Goal: Download file/media

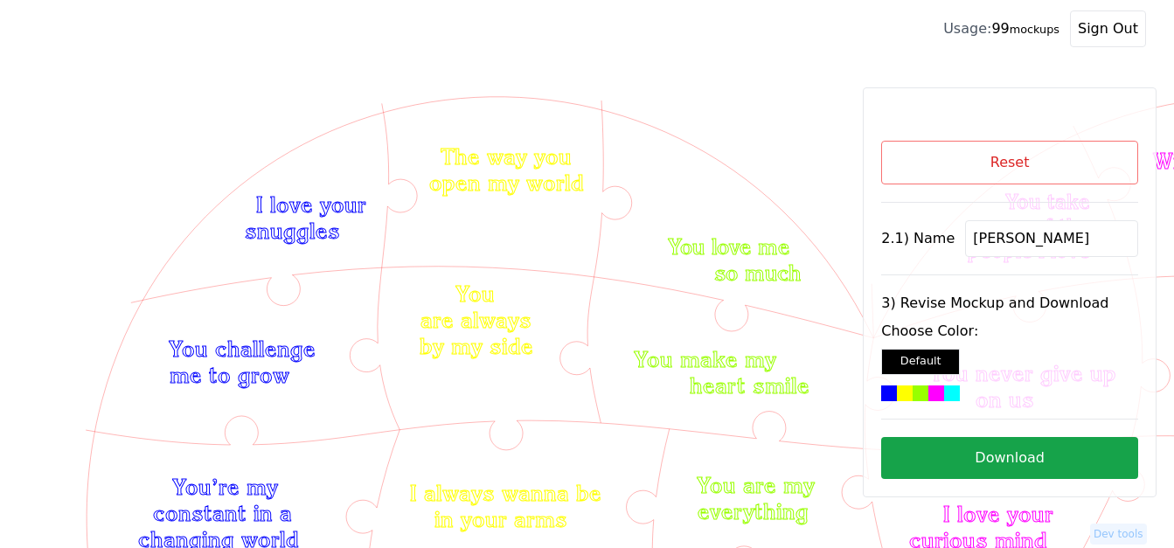
click at [1071, 149] on button "Reset" at bounding box center [1009, 163] width 257 height 44
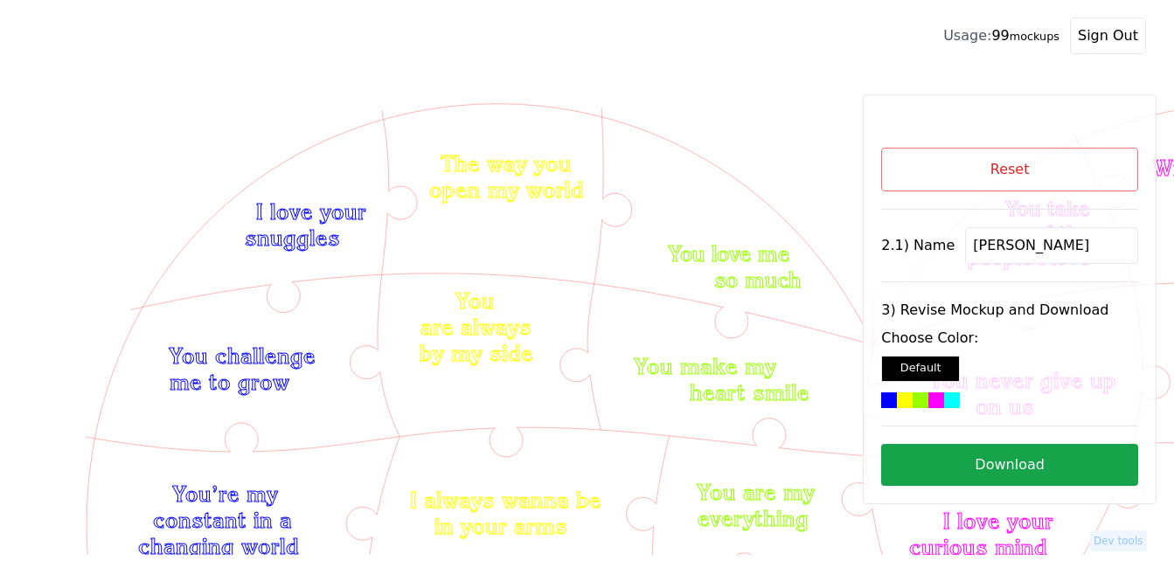
scroll to position [501, 0]
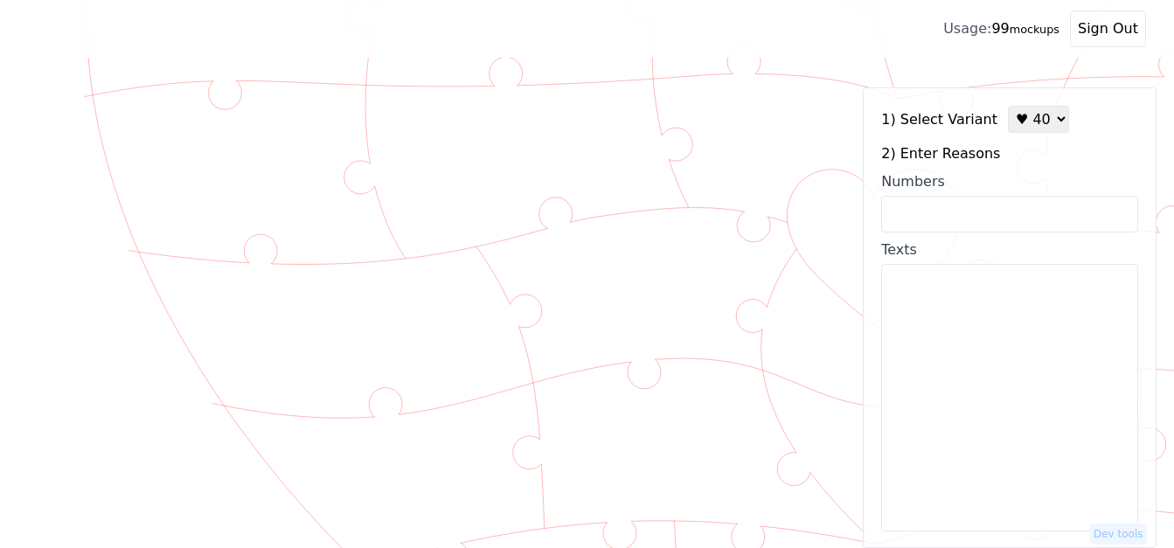
click at [1012, 120] on select "♥ 12 ♥ 18 ♥ 28 ♥ 40 ♥ 50 ♥ 60 ♥ 70" at bounding box center [1038, 119] width 61 height 27
select select "1"
click at [1008, 106] on select "♥ 12 ♥ 18 ♥ 28 ♥ 40 ♥ 50 ♥ 60 ♥ 70" at bounding box center [1038, 119] width 61 height 27
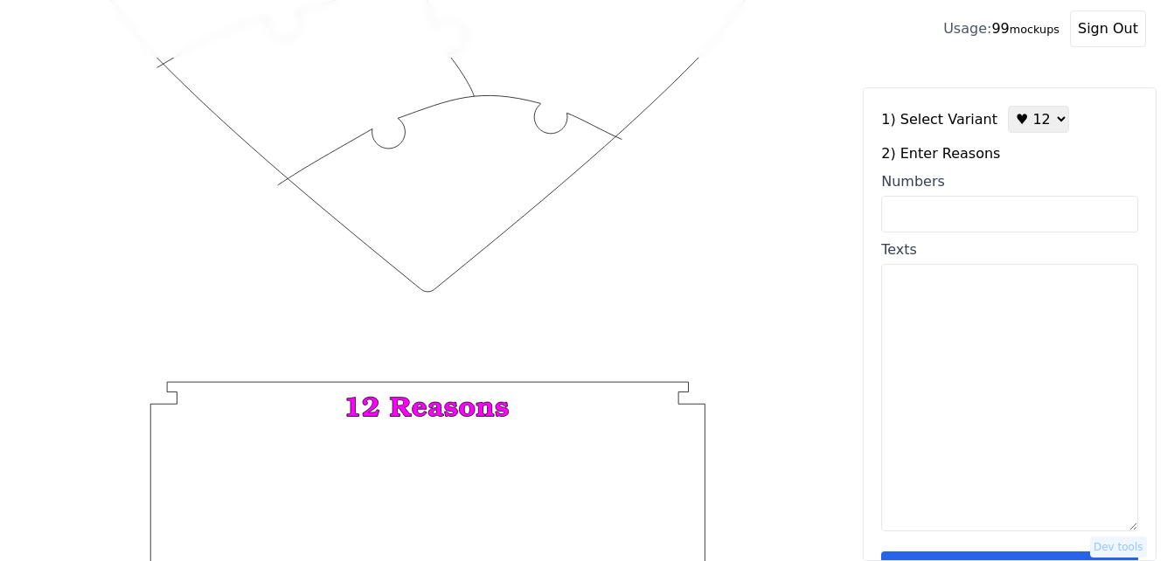
click at [954, 357] on textarea "Texts" at bounding box center [1009, 397] width 257 height 267
paste textarea "we can have fun doing nothing we like the same things we think we sing great an…"
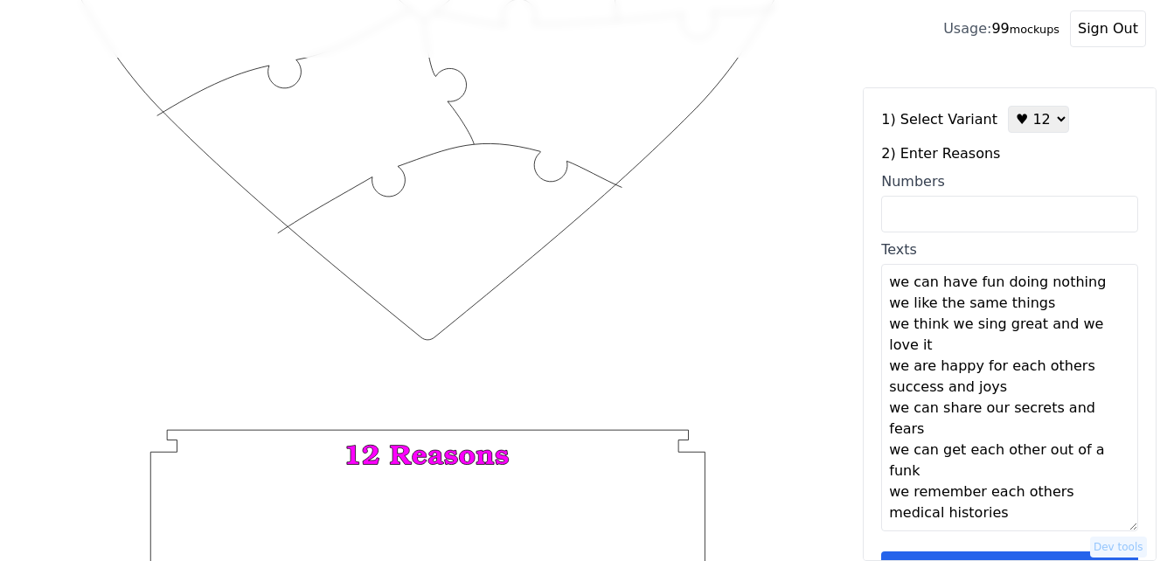
scroll to position [413, 0]
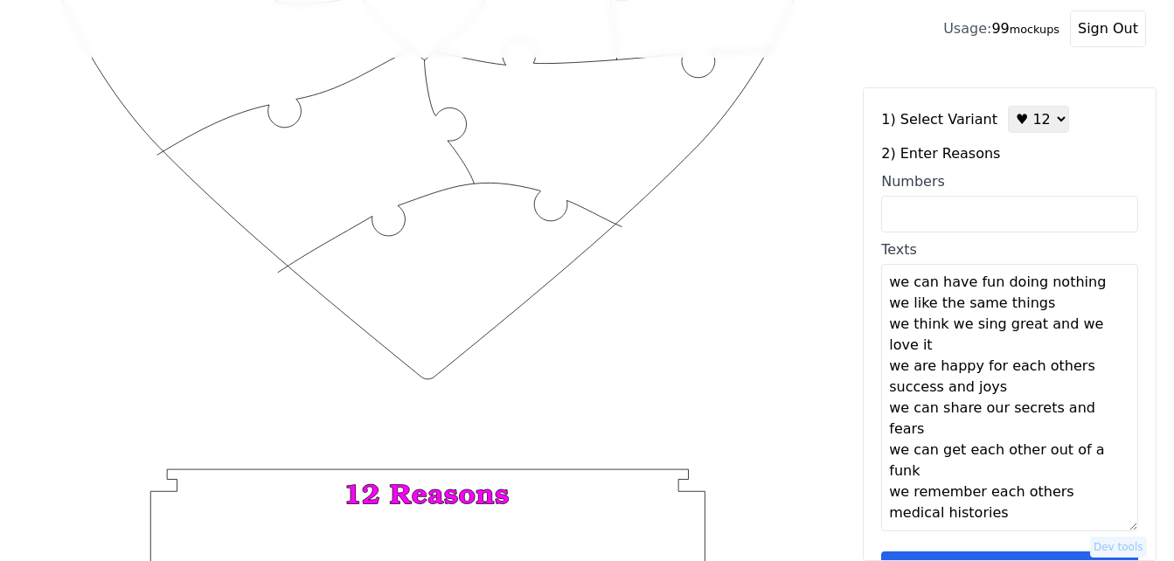
click at [1091, 284] on textarea "we can have fun doing nothing we like the same things we think we sing great an…" at bounding box center [1009, 397] width 257 height 267
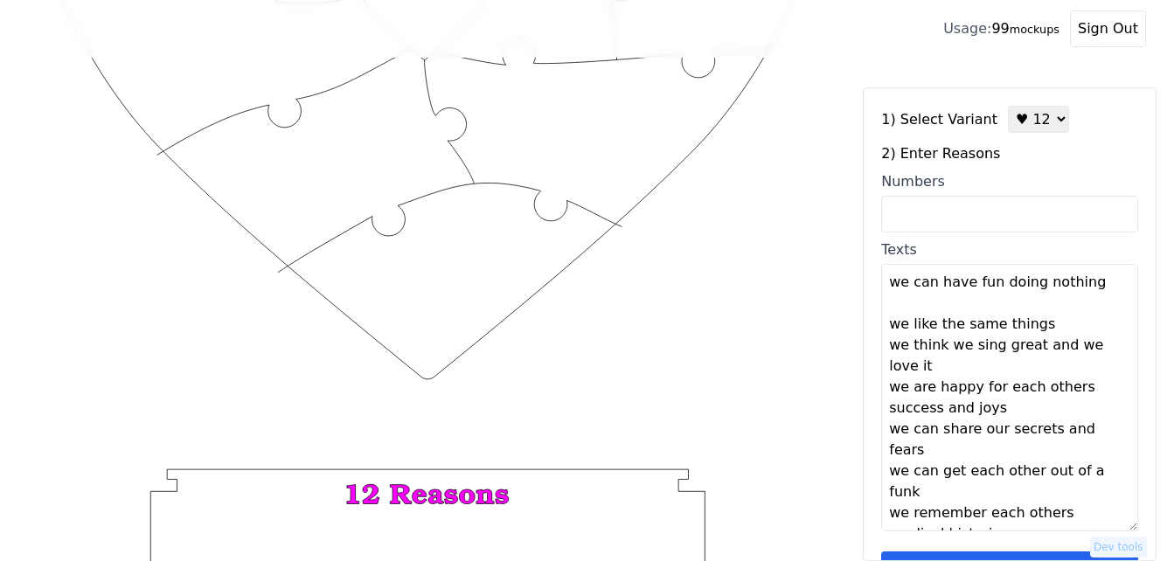
click at [1056, 331] on textarea "we can have fun doing nothing we like the same things we think we sing great an…" at bounding box center [1009, 397] width 257 height 267
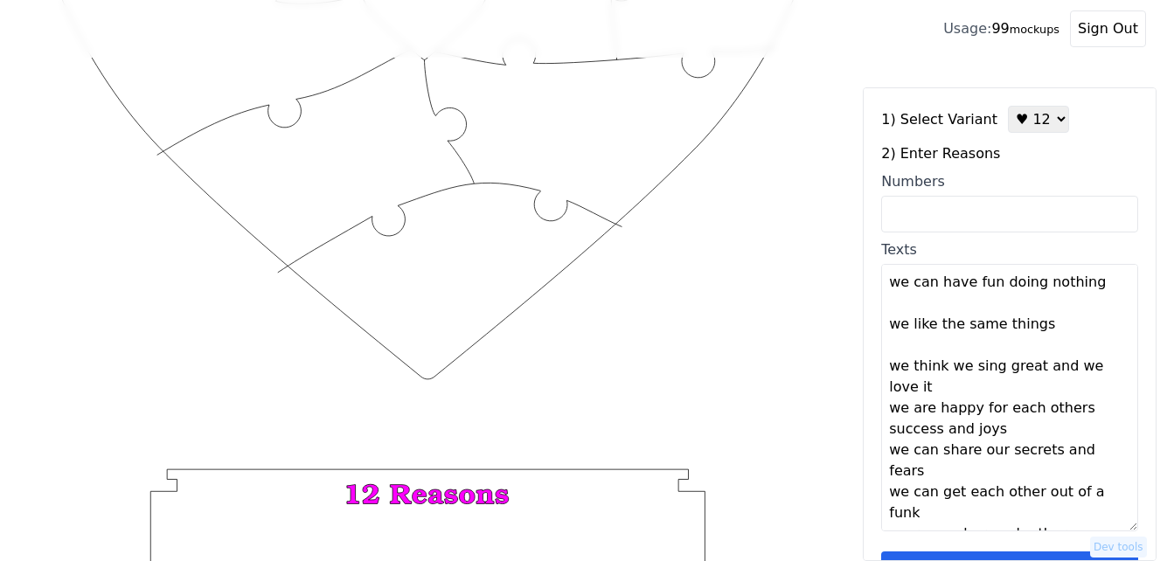
click at [943, 390] on textarea "we can have fun doing nothing we like the same things we think we sing great an…" at bounding box center [1009, 397] width 257 height 267
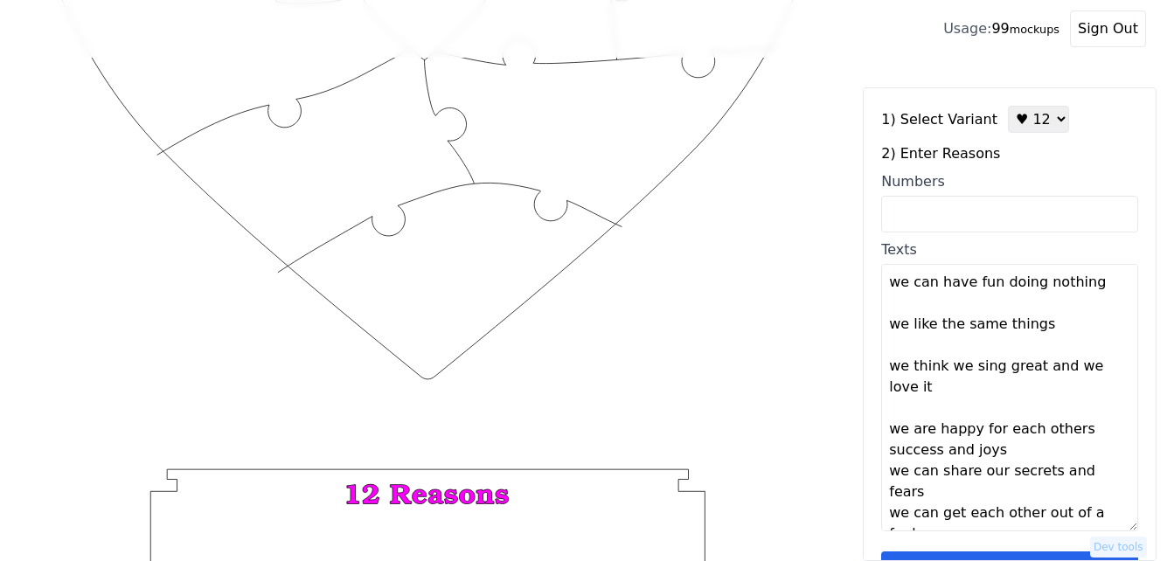
click at [1078, 433] on textarea "we can have fun doing nothing we like the same things we think we sing great an…" at bounding box center [1009, 397] width 257 height 267
click at [1024, 450] on textarea "we can have fun doing nothing we like the same things we think we sing great an…" at bounding box center [1009, 397] width 257 height 267
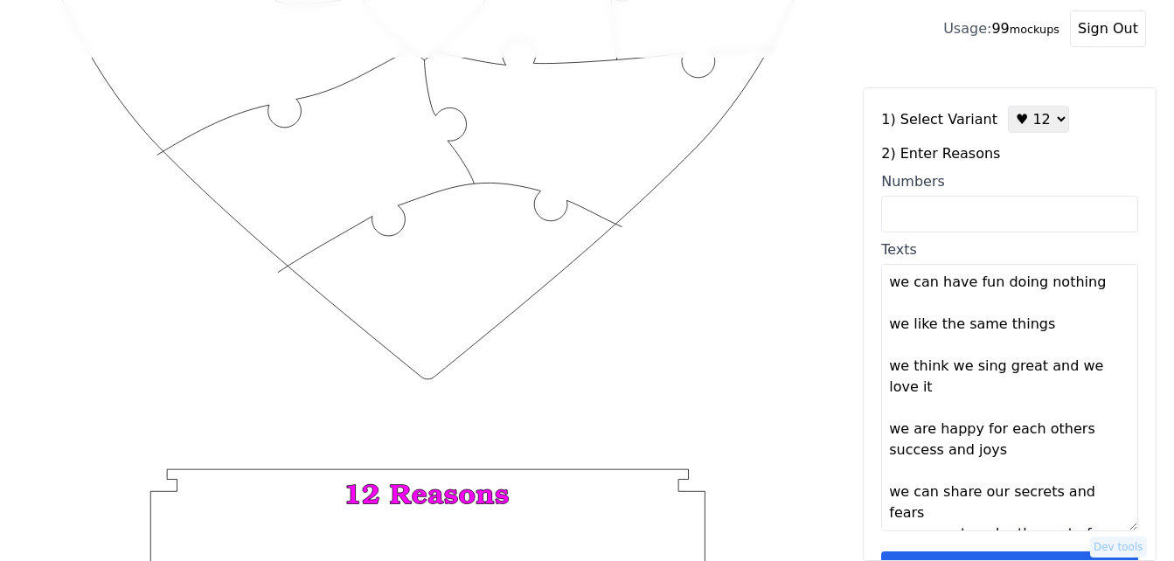
scroll to position [63, 0]
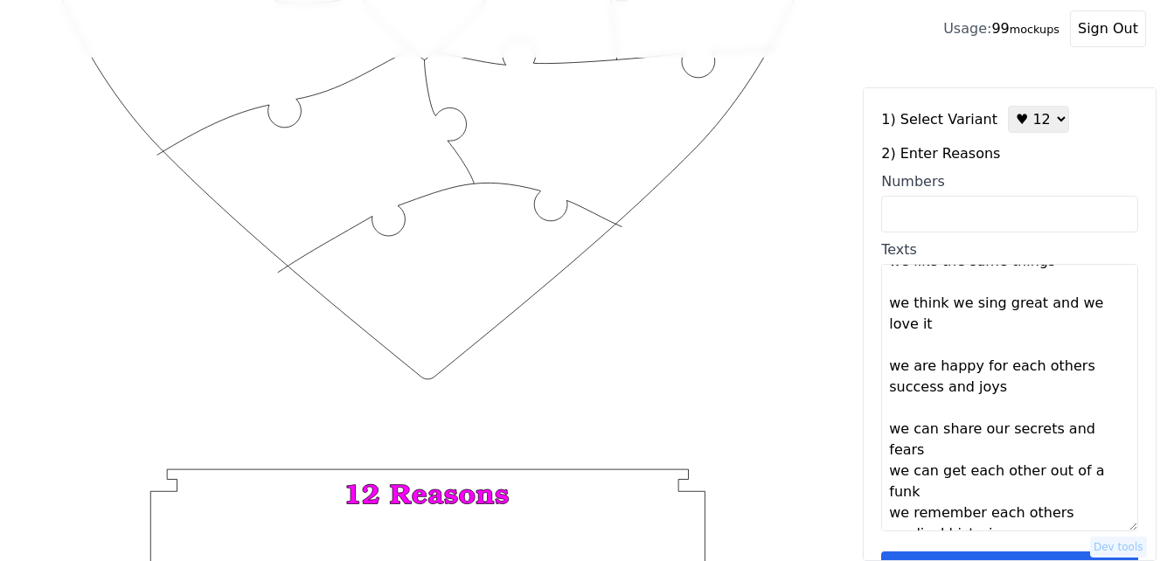
click at [1104, 432] on textarea "we can have fun doing nothing we like the same things we think we sing great an…" at bounding box center [1009, 397] width 257 height 267
click at [926, 493] on textarea "we can have fun doing nothing we like the same things we think we sing great an…" at bounding box center [1009, 397] width 257 height 267
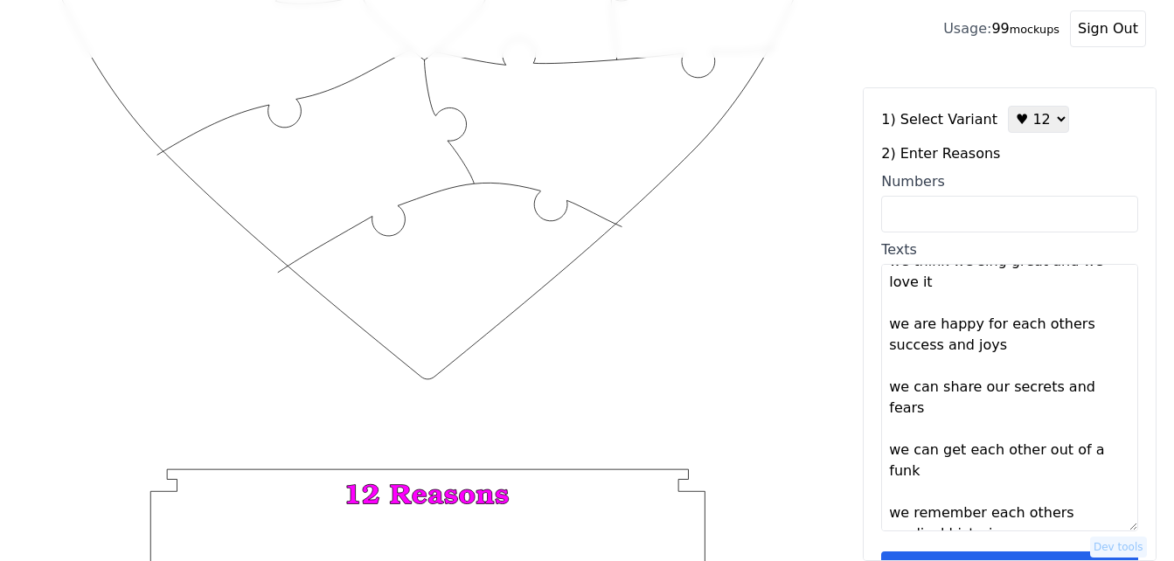
type textarea "We can have fun doing nothing We like the same things We think we sing great an…"
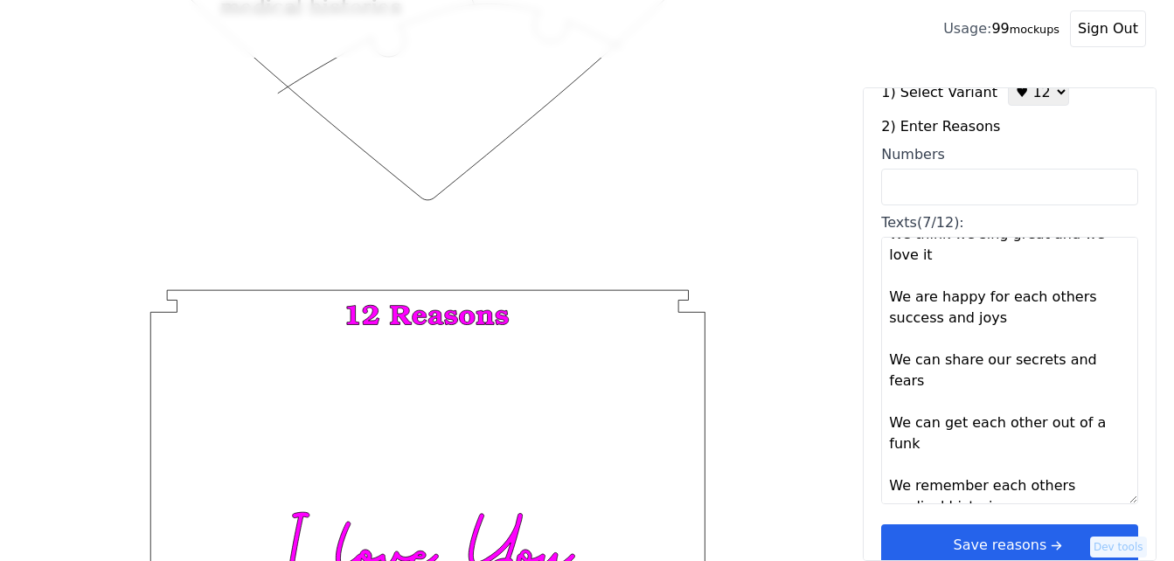
scroll to position [52, 0]
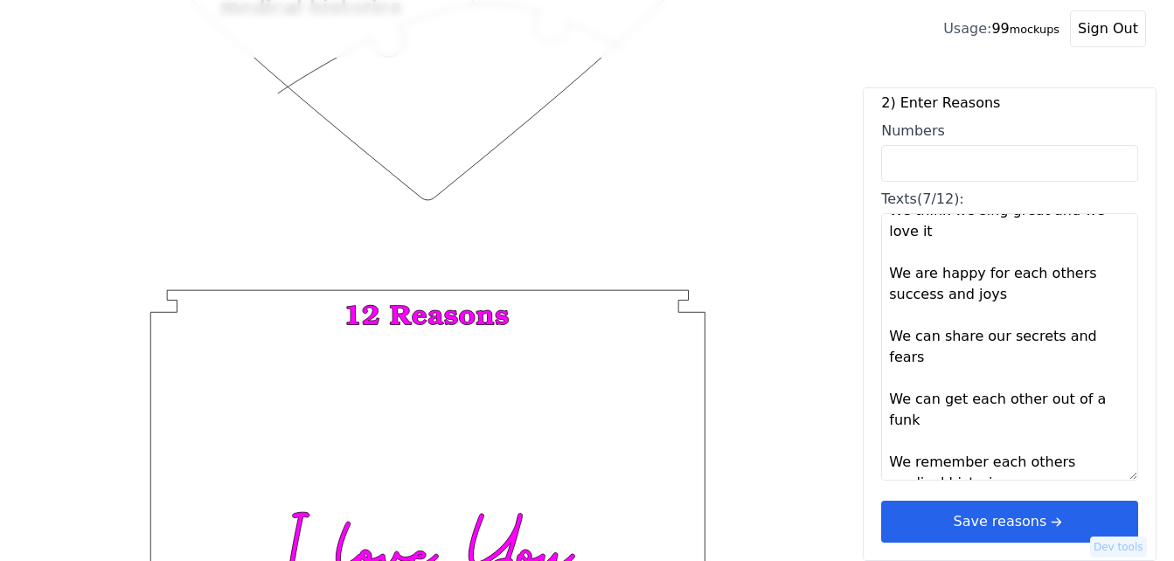
click at [1056, 516] on button "Save reasons" at bounding box center [1009, 522] width 257 height 42
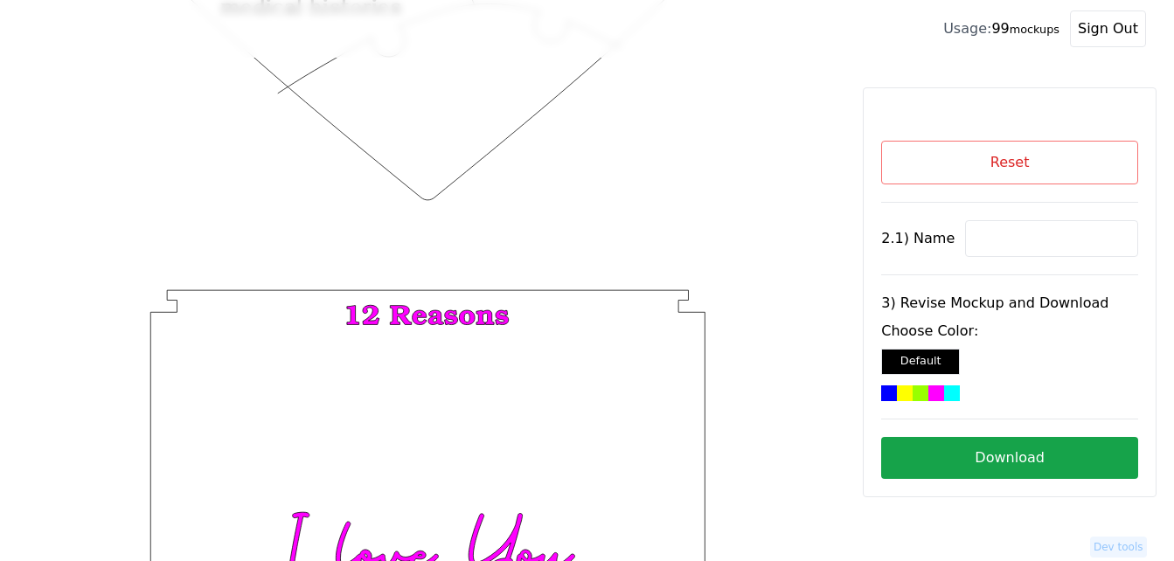
scroll to position [0, 0]
click at [992, 238] on input at bounding box center [1051, 238] width 173 height 37
paste input "[PERSON_NAME]"
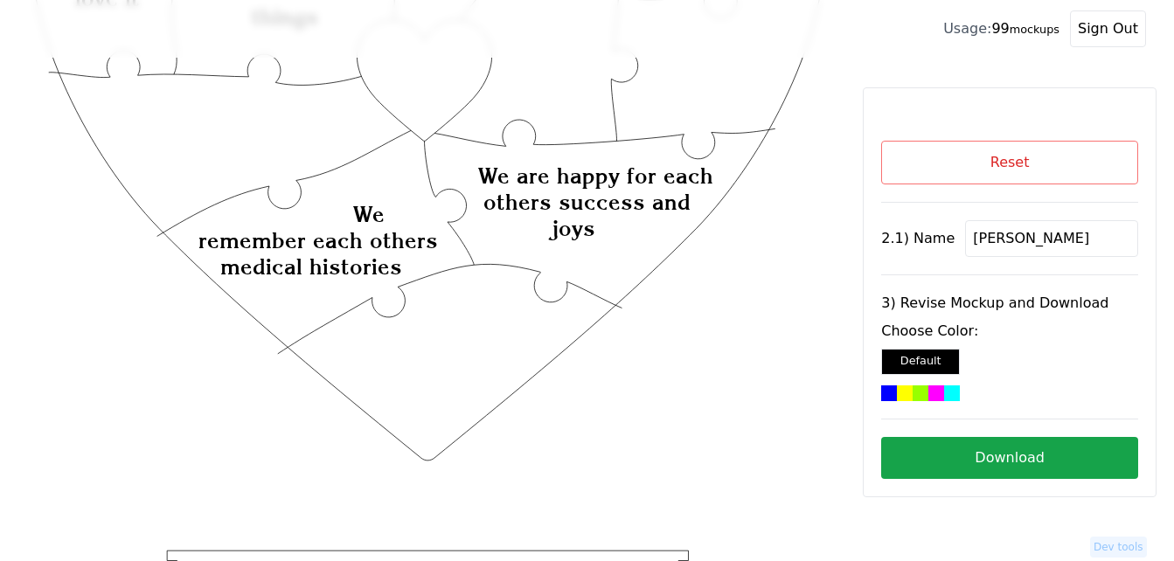
scroll to position [330, 0]
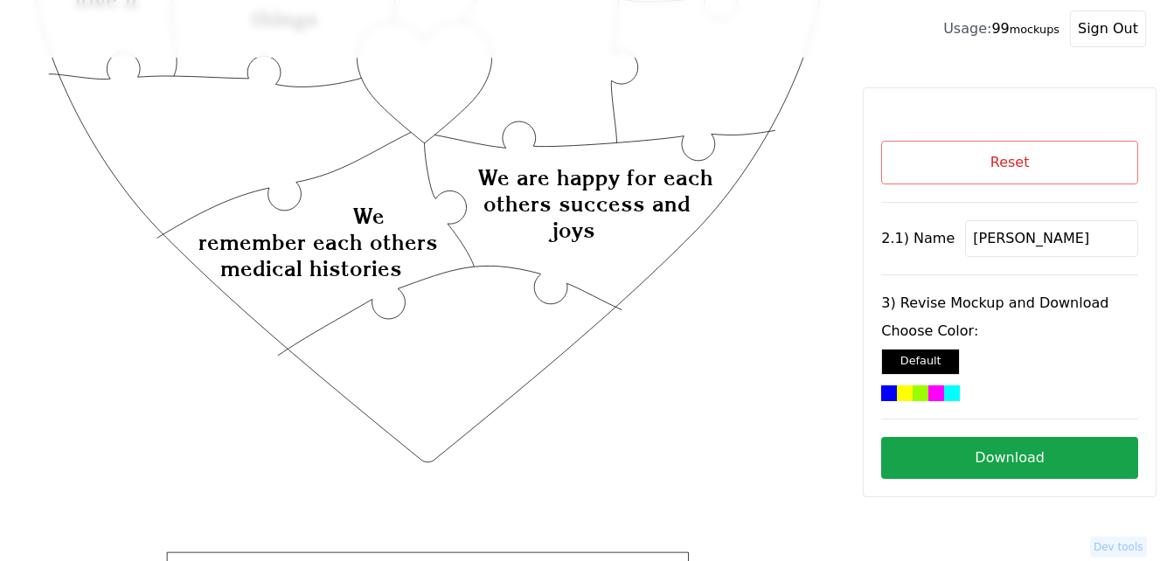
type input "[PERSON_NAME]"
click at [441, 108] on icon "Created with Snap Created with Snap Created with Snap We are happy for each oth…" at bounding box center [428, 328] width 800 height 1166
click at [944, 391] on div at bounding box center [952, 393] width 16 height 16
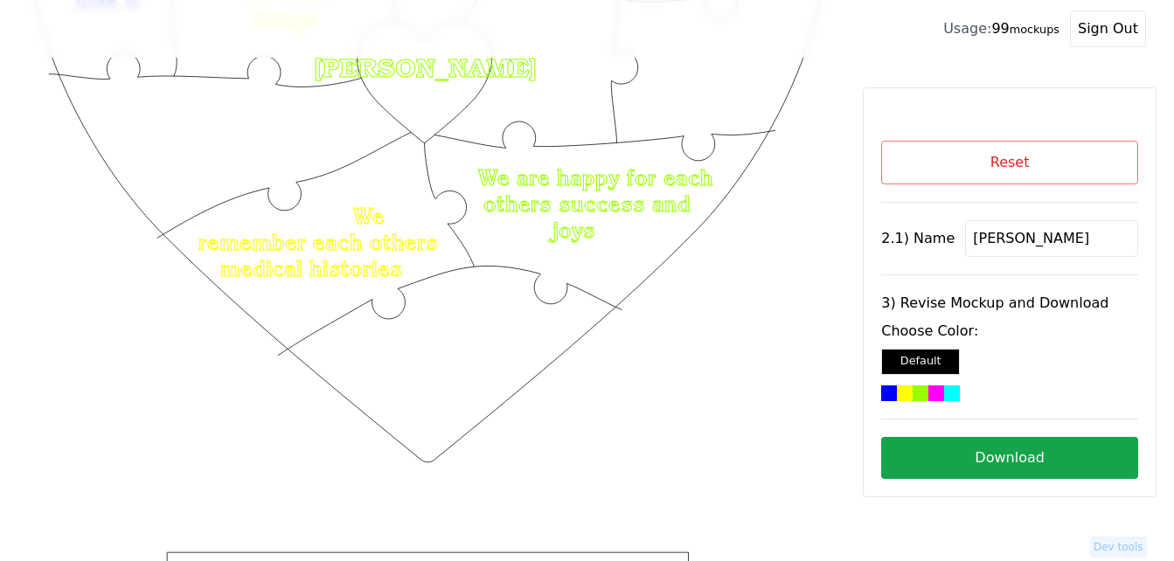
click at [997, 461] on button "Download" at bounding box center [1009, 458] width 257 height 42
click at [1046, 173] on button "Reset" at bounding box center [1009, 163] width 257 height 44
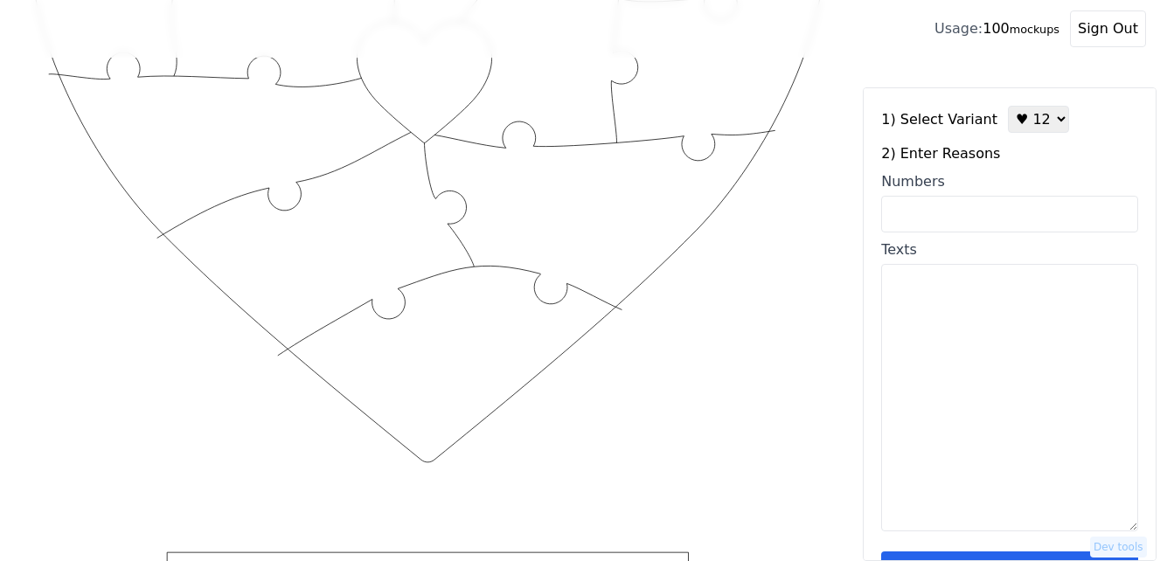
click at [952, 370] on textarea "Texts" at bounding box center [1009, 397] width 257 height 267
paste textarea "We know what each other is thinking We love and care about each others kids We …"
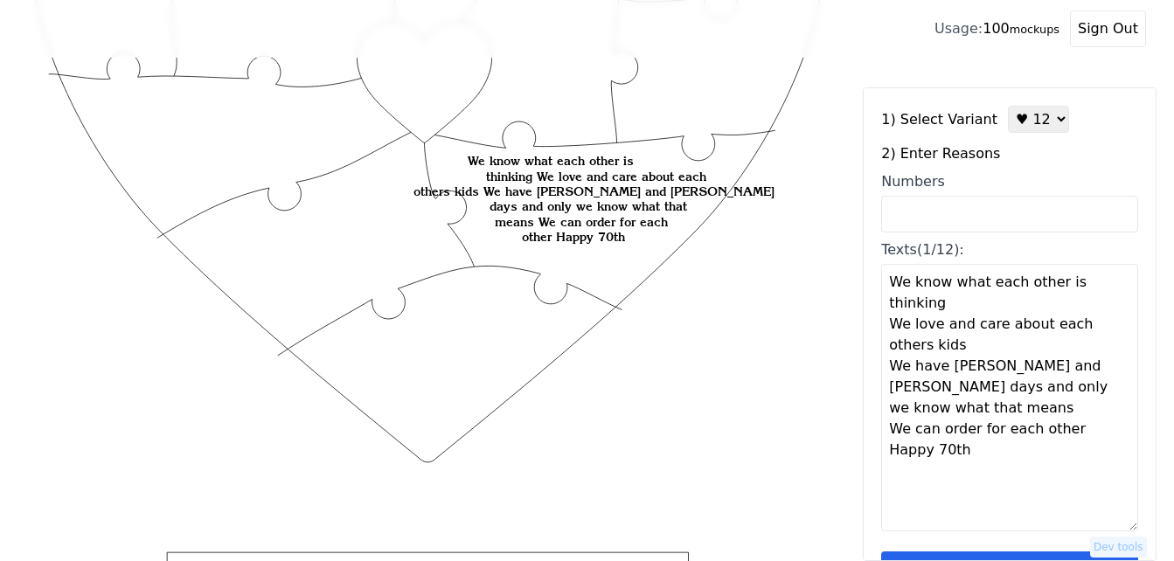
click at [909, 461] on textarea "We know what each other is thinking We love and care about each others kids We …" at bounding box center [1009, 397] width 257 height 267
click at [965, 408] on textarea "We know what each other is thinking We love and care about each others kids We …" at bounding box center [1009, 397] width 257 height 267
click at [891, 287] on textarea "We know what each other is thinking We love and care about each others kids We …" at bounding box center [1009, 397] width 257 height 267
paste textarea "we can have fun doing nothing we like the same things we think we sing great an…"
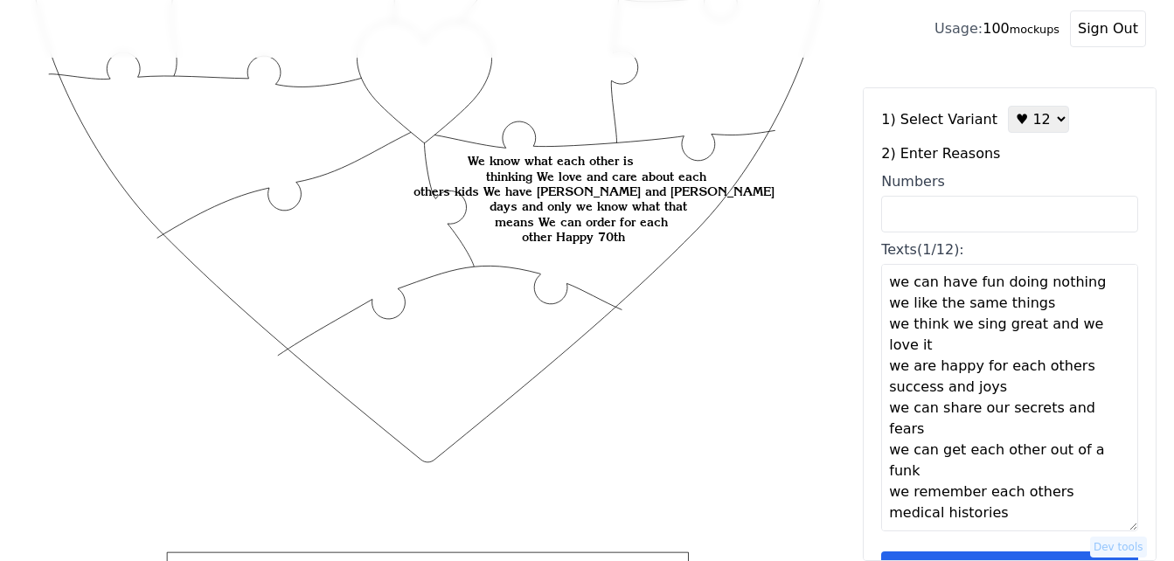
click at [1080, 285] on textarea "we can have fun doing nothing we like the same things we think we sing great an…" at bounding box center [1009, 397] width 257 height 267
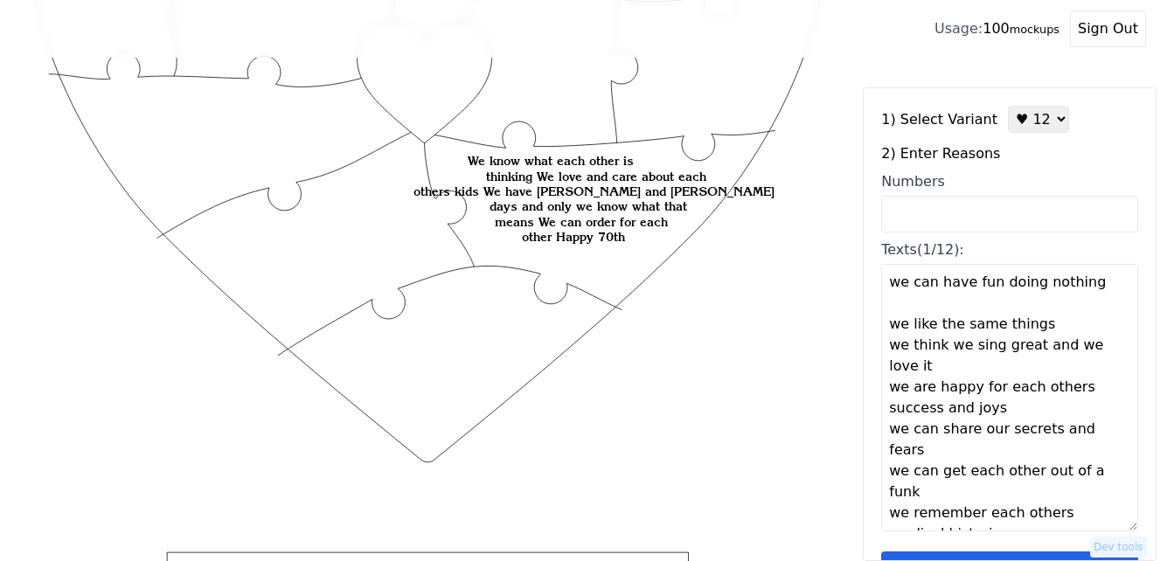
click at [1048, 319] on textarea "we can have fun doing nothing we like the same things we think we sing great an…" at bounding box center [1009, 397] width 257 height 267
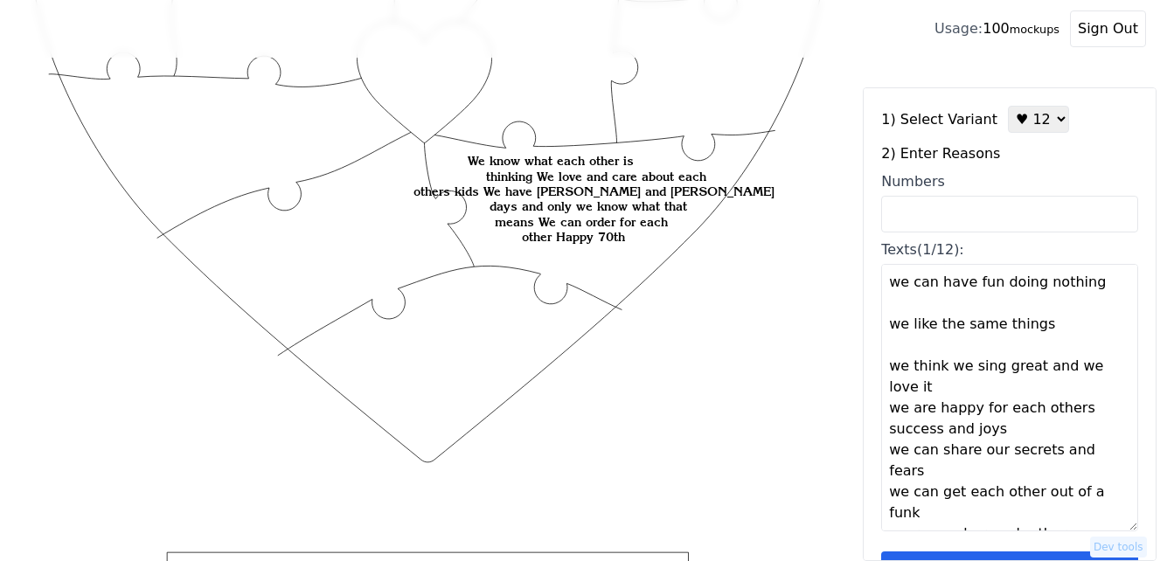
click at [956, 392] on textarea "we can have fun doing nothing we like the same things we think we sing great an…" at bounding box center [1009, 397] width 257 height 267
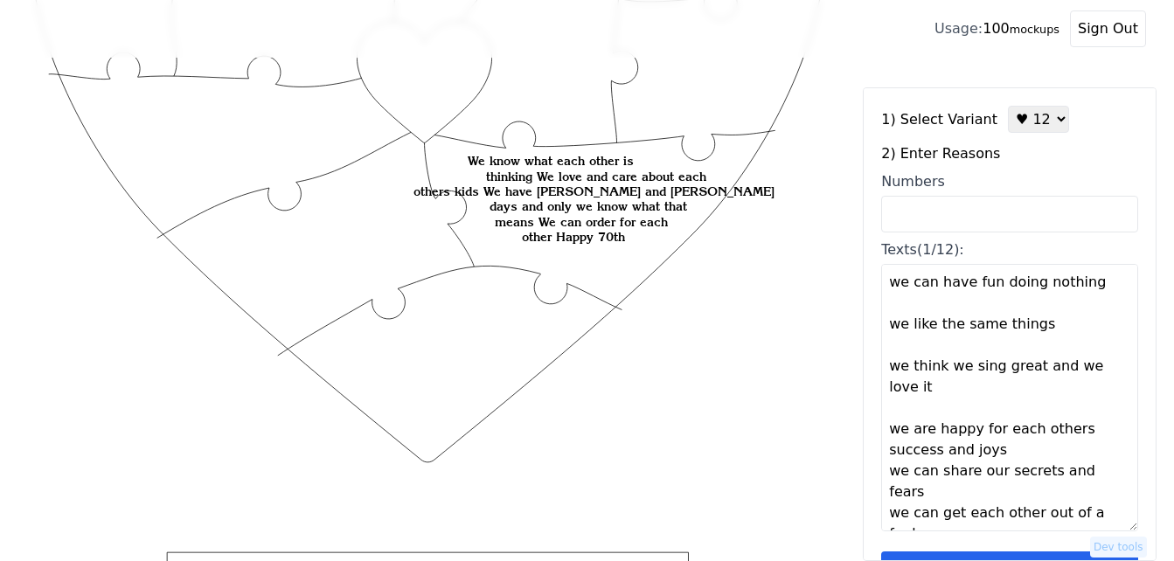
click at [994, 455] on textarea "we can have fun doing nothing we like the same things we think we sing great an…" at bounding box center [1009, 397] width 257 height 267
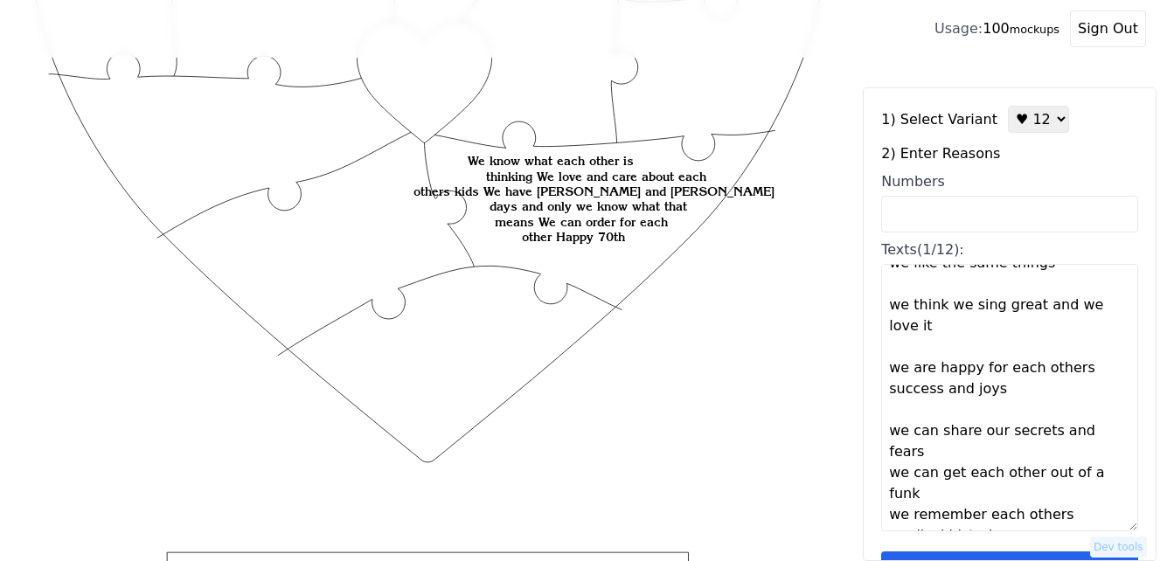
scroll to position [87, 0]
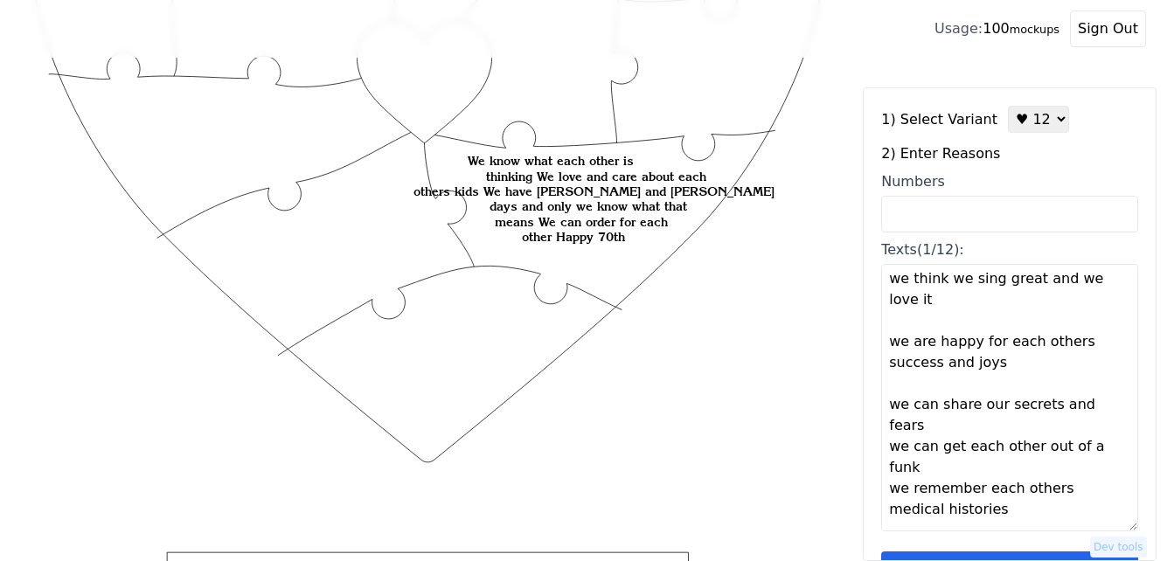
click at [1100, 402] on textarea "we can have fun doing nothing we like the same things we think we sing great an…" at bounding box center [1009, 397] width 257 height 267
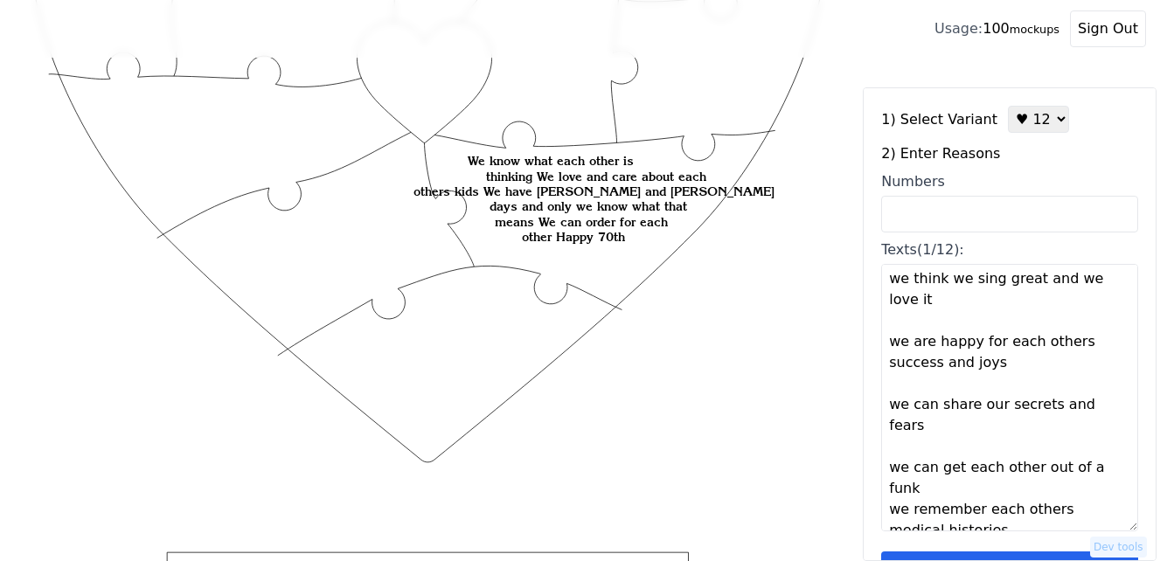
click at [953, 468] on textarea "we can have fun doing nothing we like the same things we think we sing great an…" at bounding box center [1009, 397] width 257 height 267
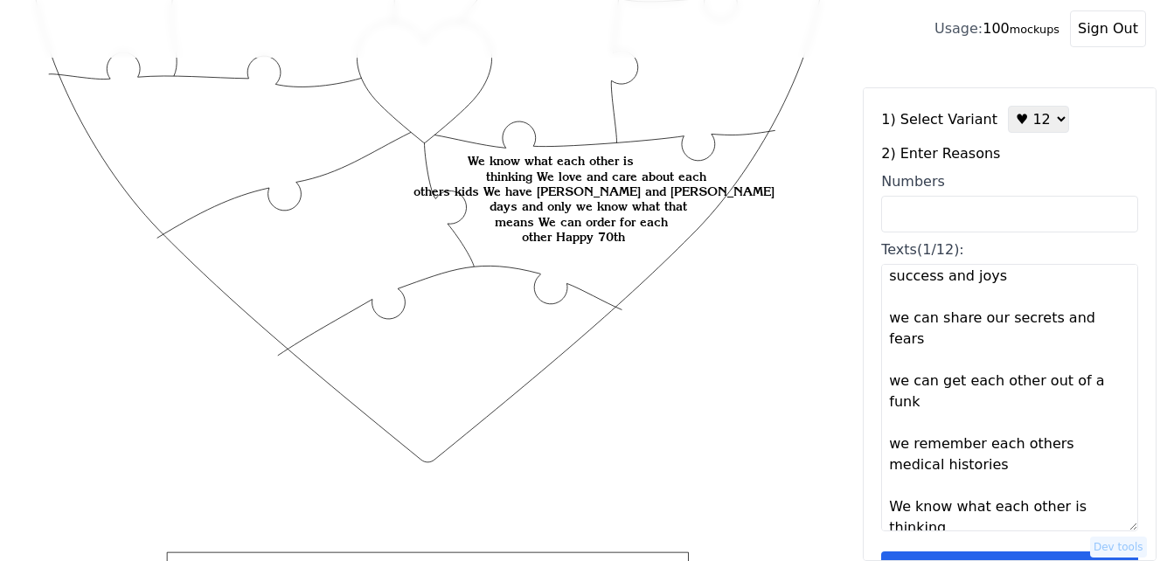
scroll to position [175, 0]
click at [951, 446] on textarea "we can have fun doing nothing we like the same things we think we sing great an…" at bounding box center [1009, 397] width 257 height 267
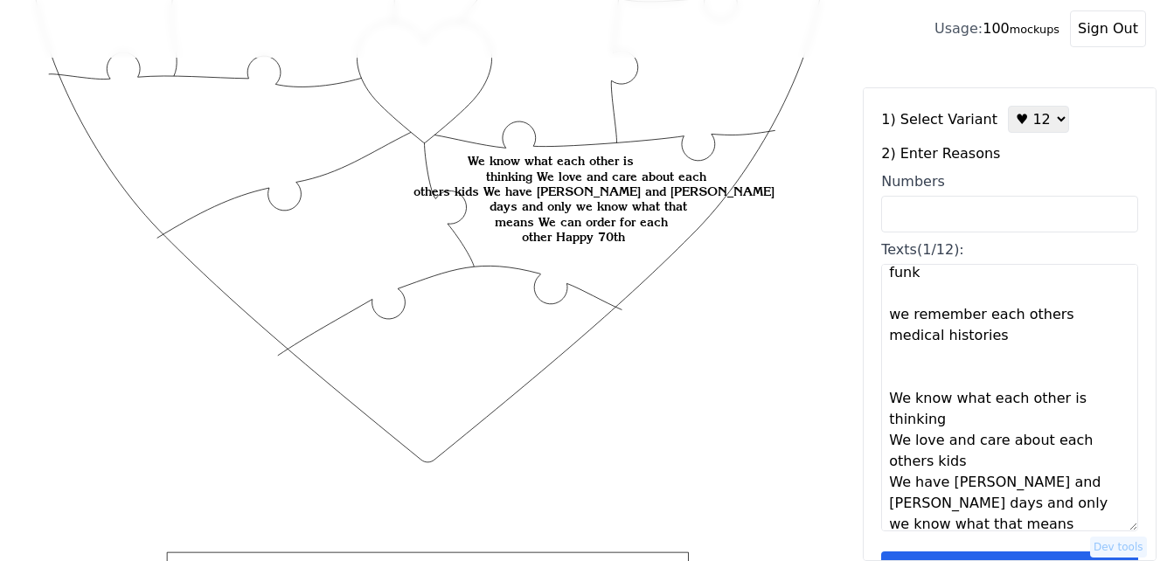
scroll to position [336, 0]
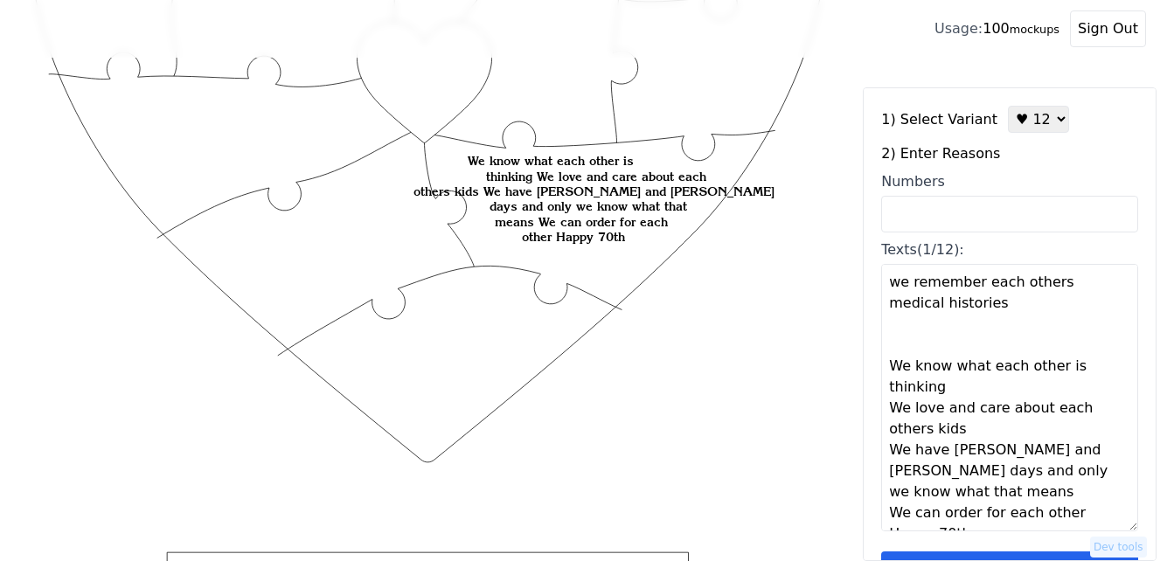
click at [954, 368] on textarea "we can have fun doing nothing we like the same things we think we sing great an…" at bounding box center [1009, 397] width 257 height 267
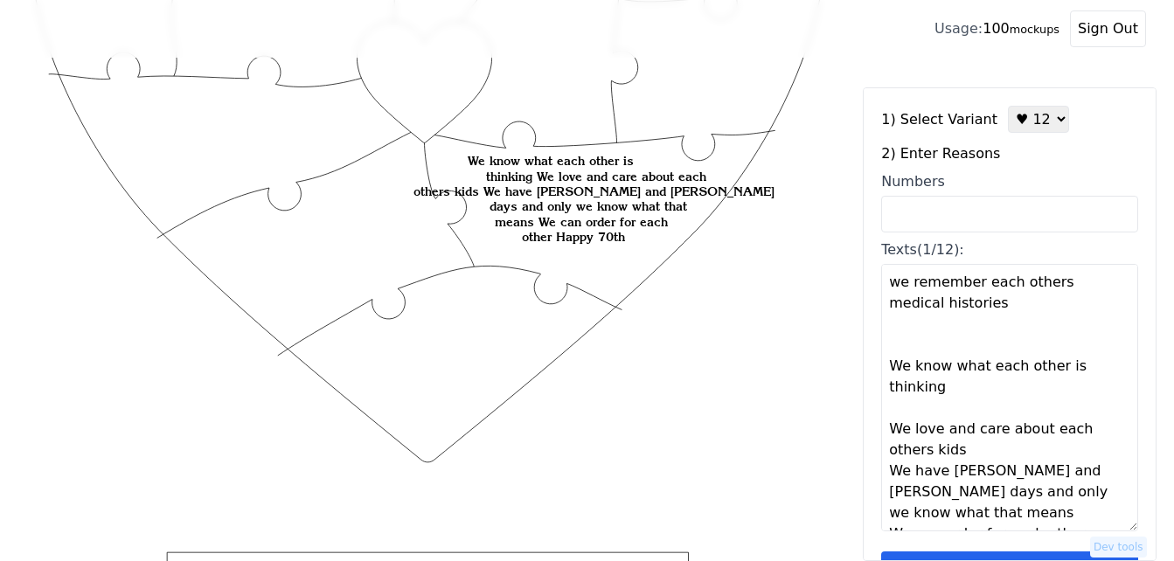
click at [969, 432] on textarea "we can have fun doing nothing we like the same things we think we sing great an…" at bounding box center [1009, 397] width 257 height 267
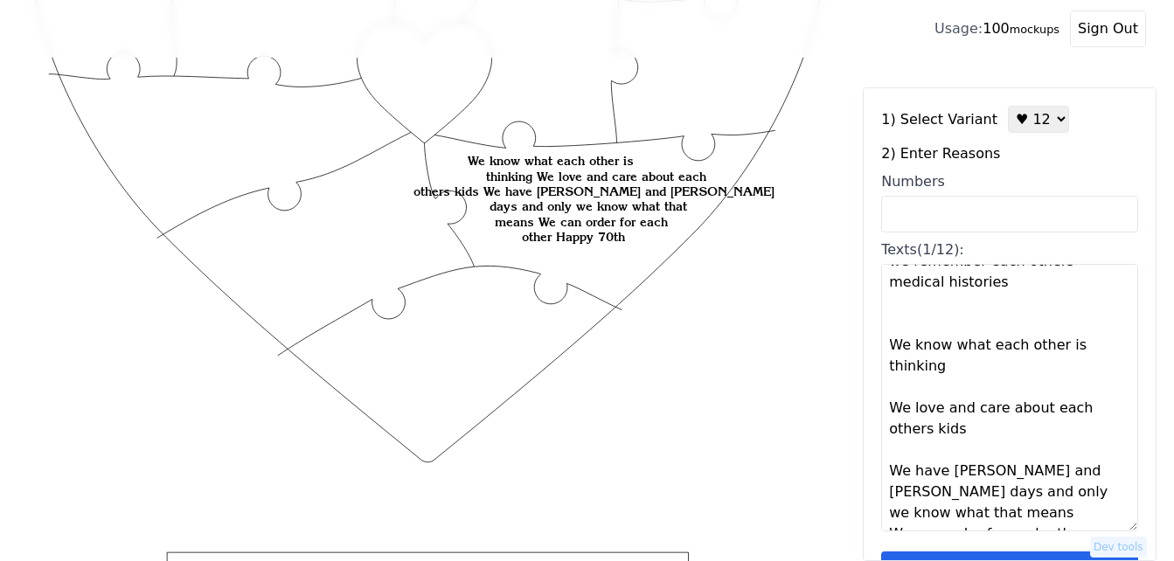
scroll to position [378, 0]
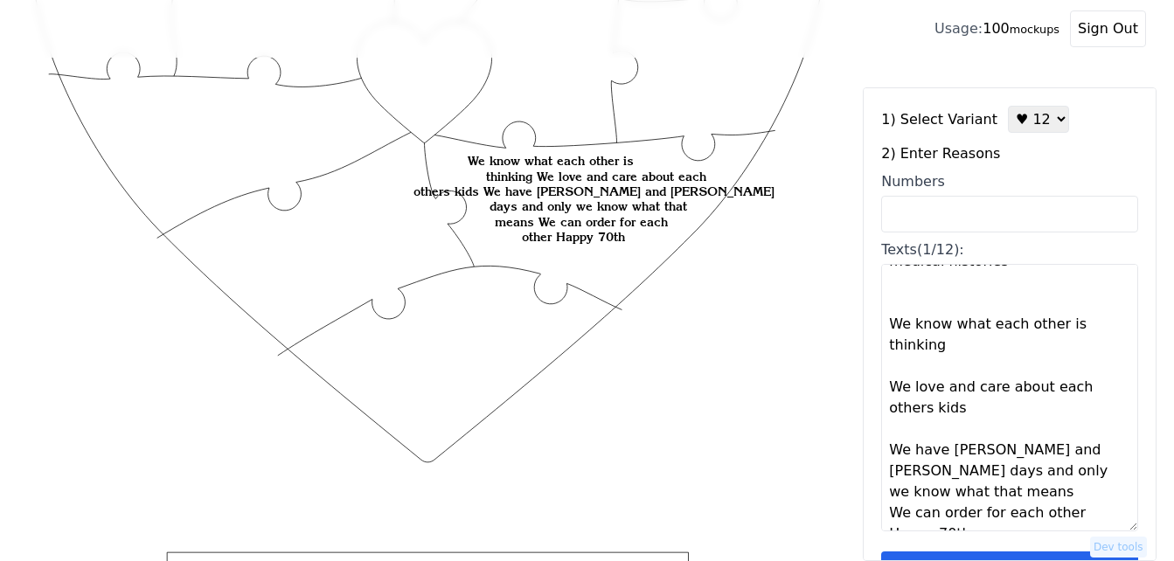
click at [954, 478] on textarea "we can have fun doing nothing we like the same things we think we sing great an…" at bounding box center [1009, 397] width 257 height 267
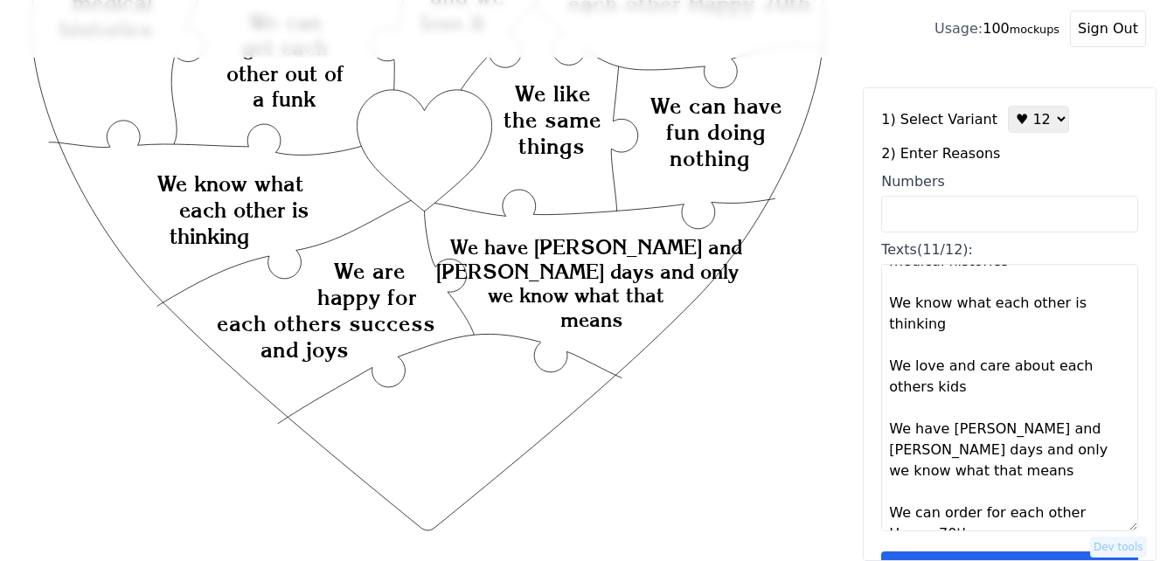
scroll to position [52, 0]
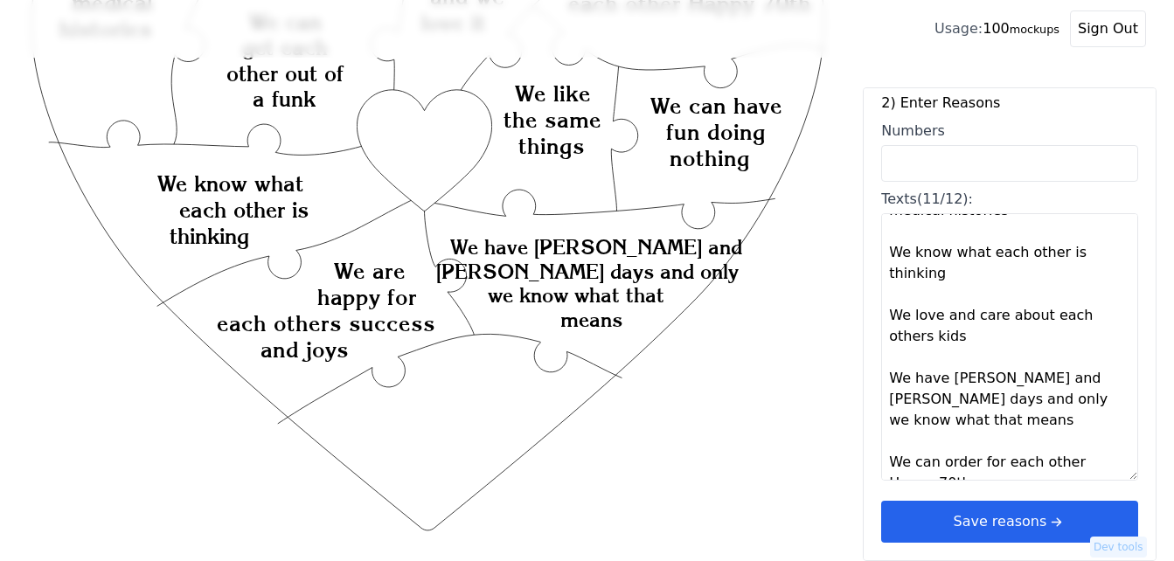
click at [1083, 457] on textarea "We can have fun doing nothing We like the same things We think we sing great an…" at bounding box center [1009, 346] width 257 height 267
click at [1082, 449] on textarea "We can have fun doing nothing We like the same things We think we sing great an…" at bounding box center [1009, 346] width 257 height 267
type textarea "We can have fun doing nothing We like the same things We think we sing great an…"
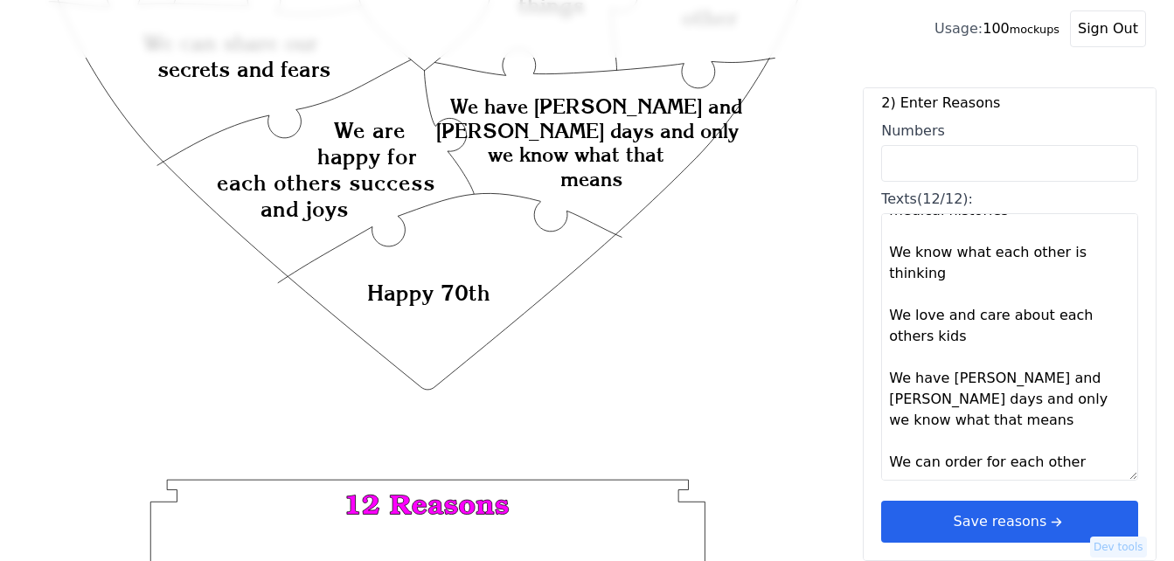
scroll to position [437, 0]
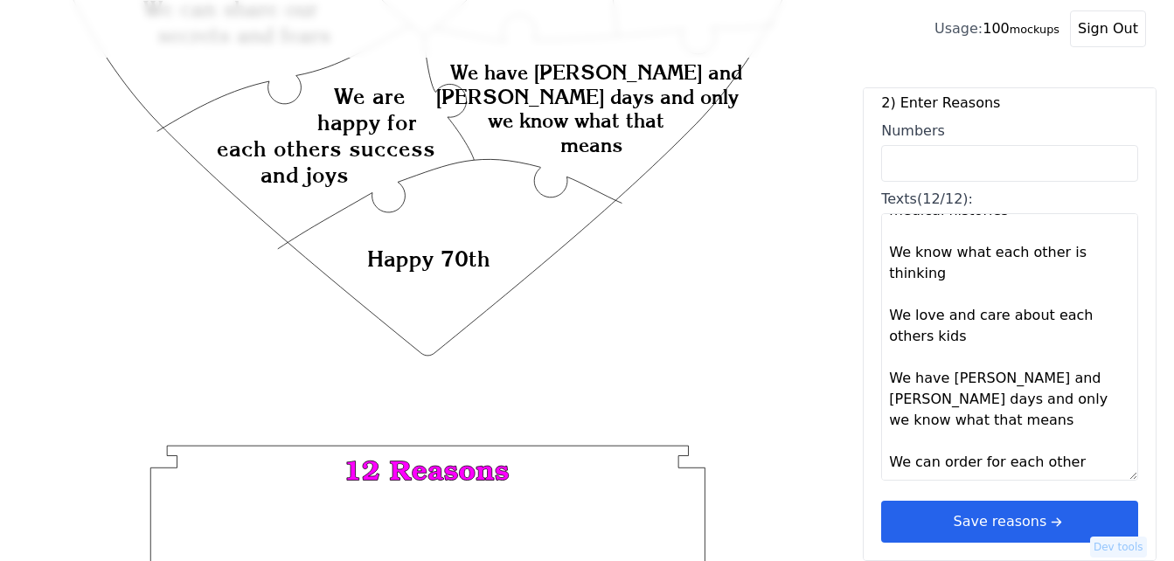
click at [980, 522] on button "Save reasons" at bounding box center [1009, 522] width 257 height 42
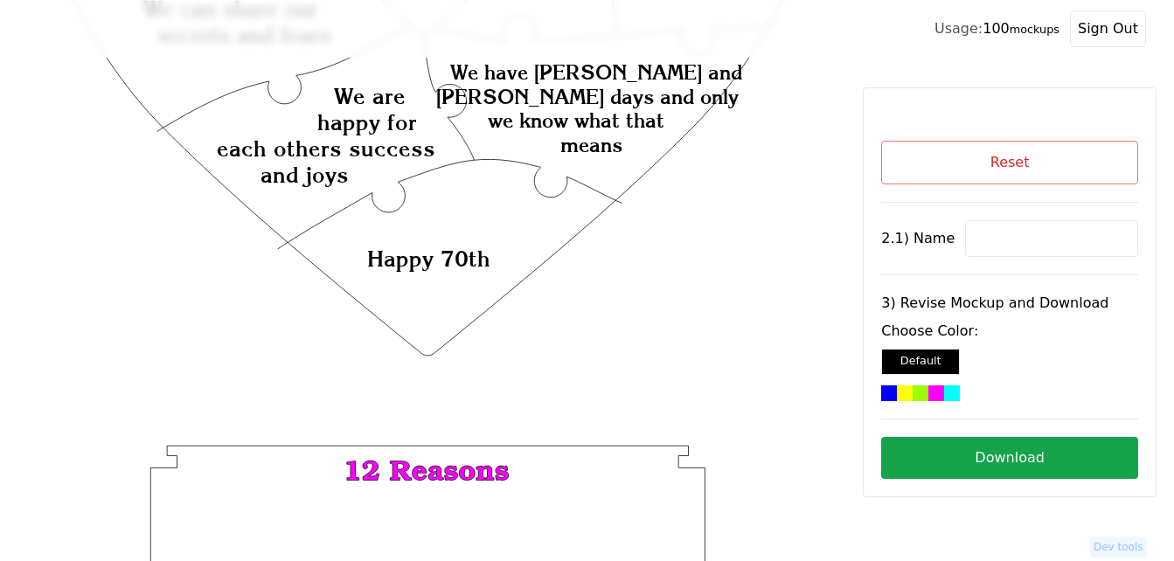
click at [1011, 235] on input at bounding box center [1051, 238] width 173 height 37
paste input "[PERSON_NAME]"
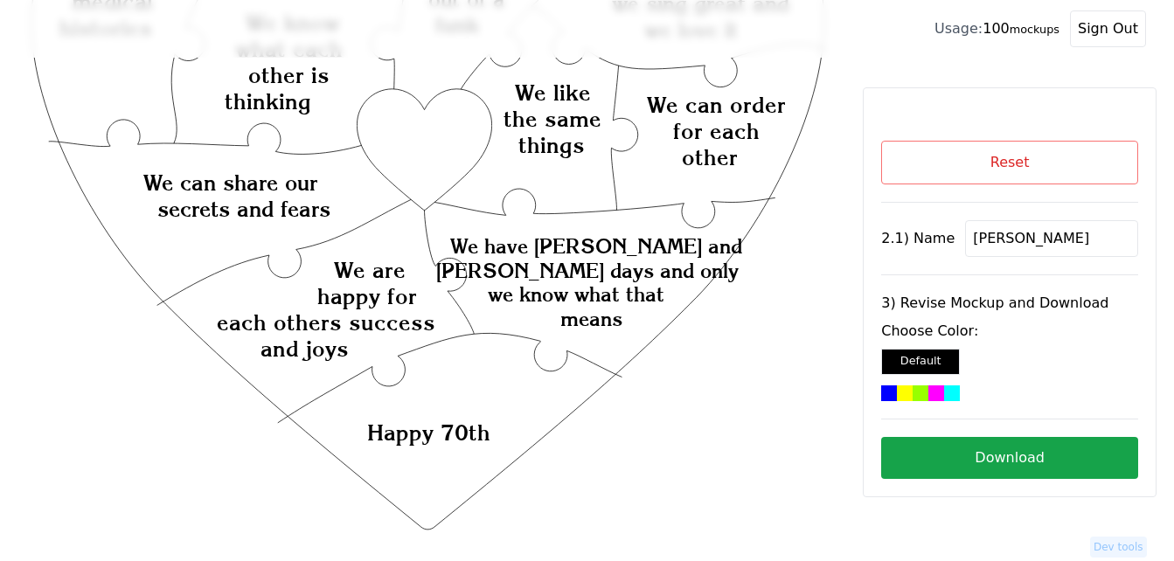
scroll to position [262, 0]
type input "[PERSON_NAME]"
click at [447, 145] on icon "Created with Snap Created with Snap Created with Snap We have [PERSON_NAME] and…" at bounding box center [428, 396] width 800 height 1166
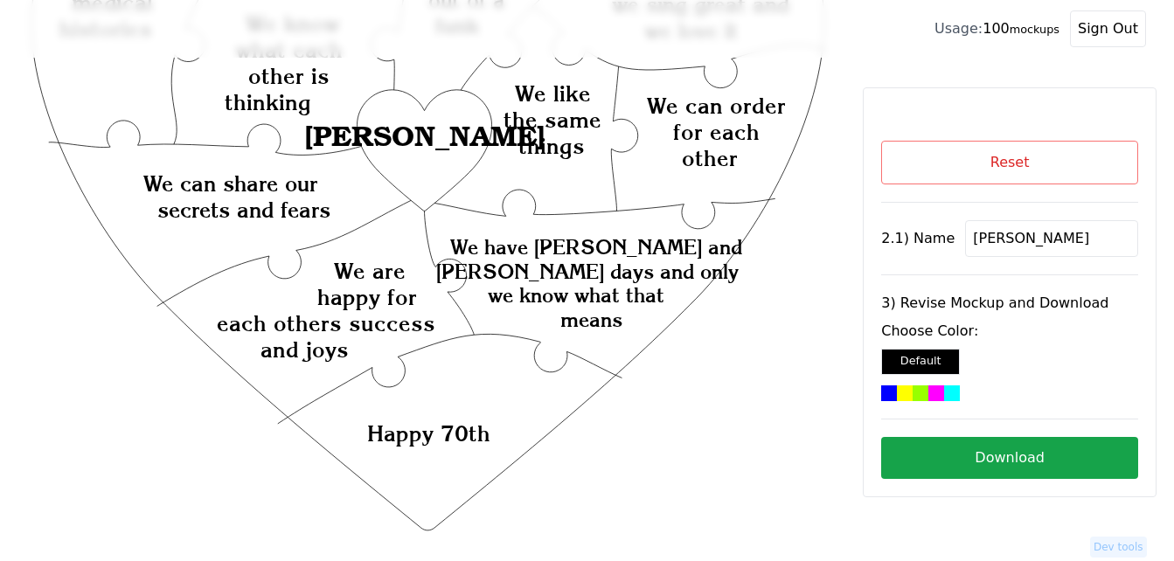
click at [944, 392] on div at bounding box center [952, 393] width 16 height 16
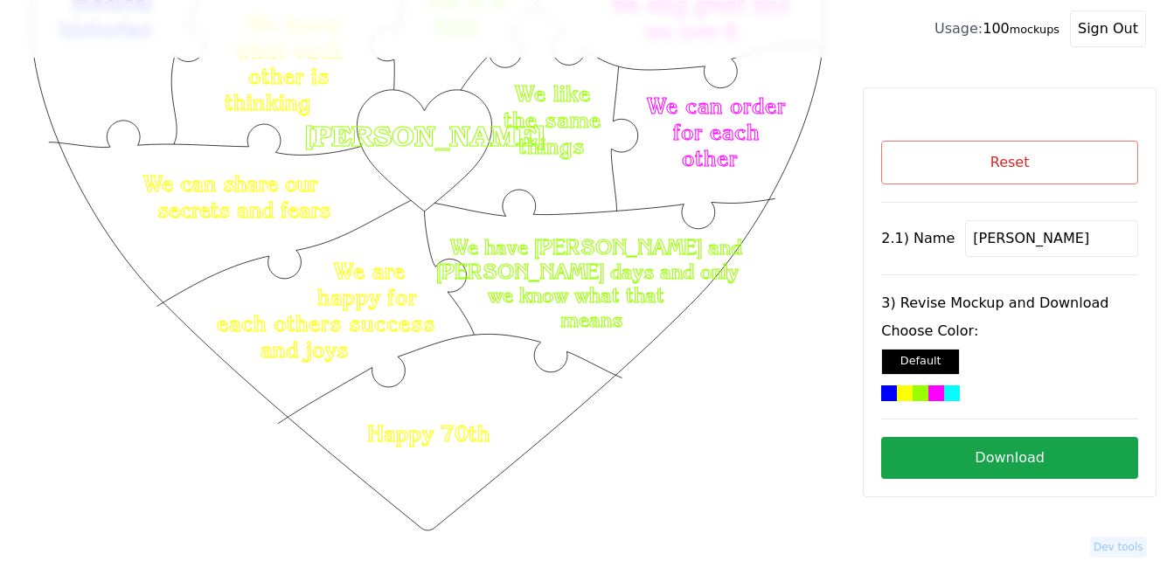
click at [1007, 463] on button "Download" at bounding box center [1009, 458] width 257 height 42
click at [1016, 176] on button "Reset" at bounding box center [1009, 163] width 257 height 44
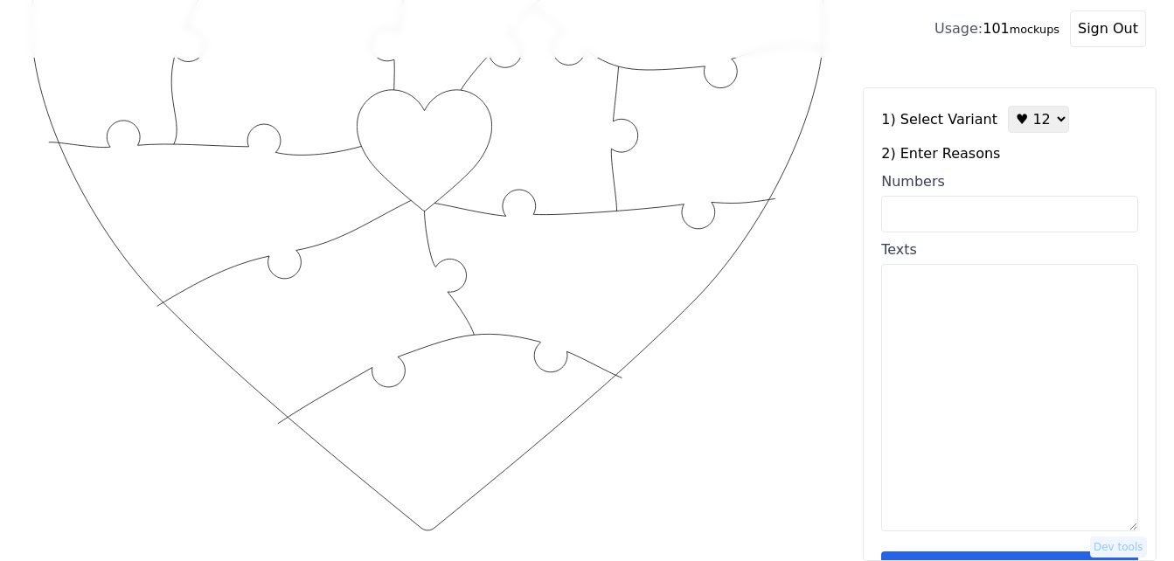
click at [920, 216] on input "Numbers" at bounding box center [1009, 214] width 257 height 37
paste input "2, 6, 15, 23, 29, 36, 42, 41, 65, 75, 76, 93"
type input "2, 6, 15, 23, 29, 36, 42, 41, 65, 75, 76, 93"
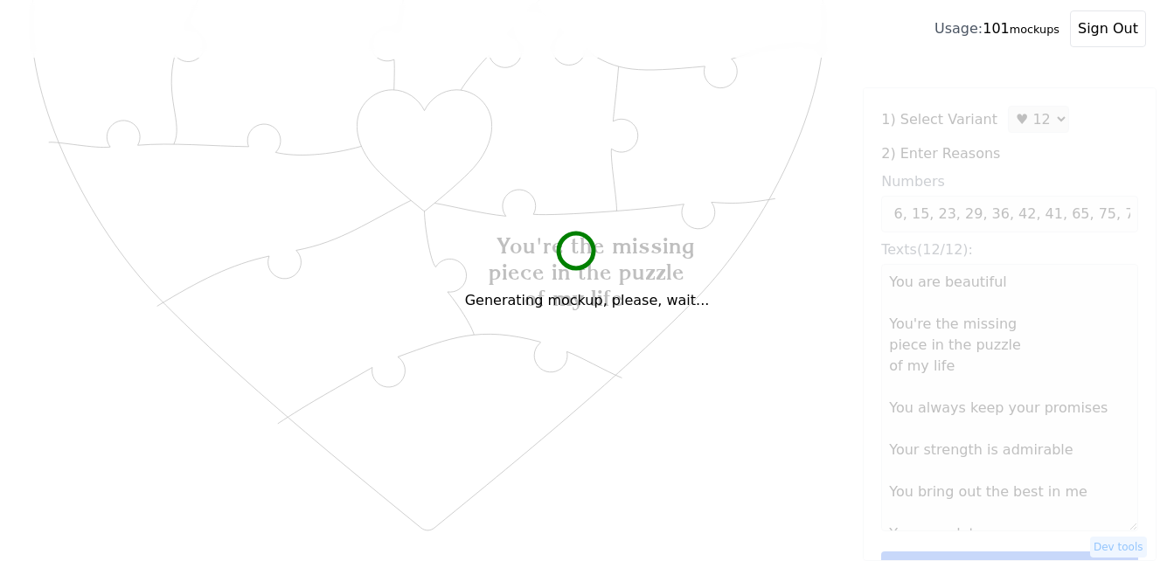
scroll to position [0, 0]
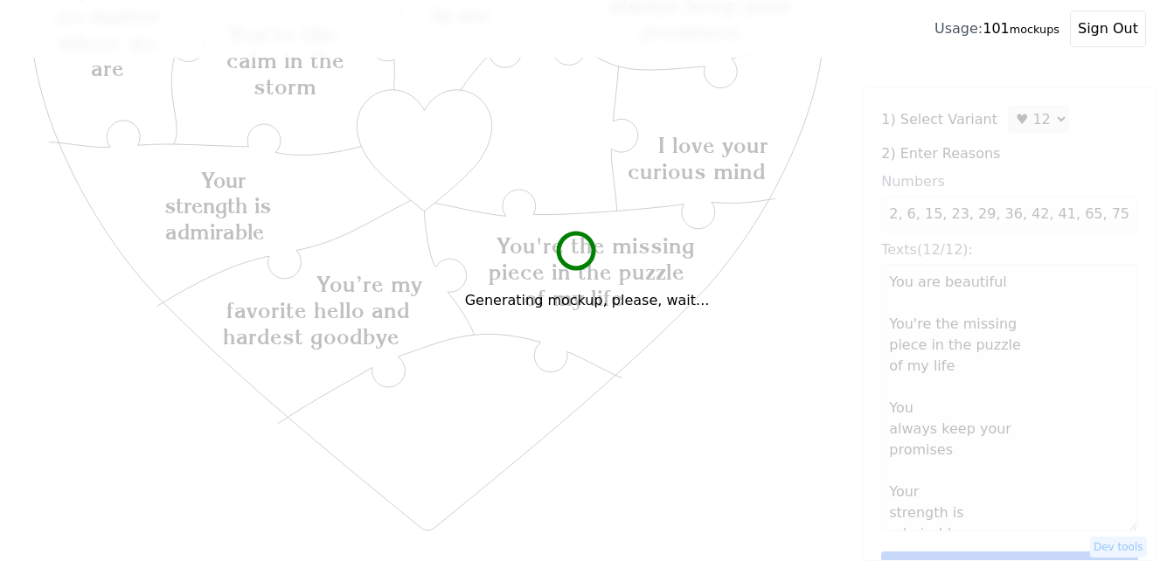
type textarea "You are beautiful You're the missing piece in the puzzle of my life You always …"
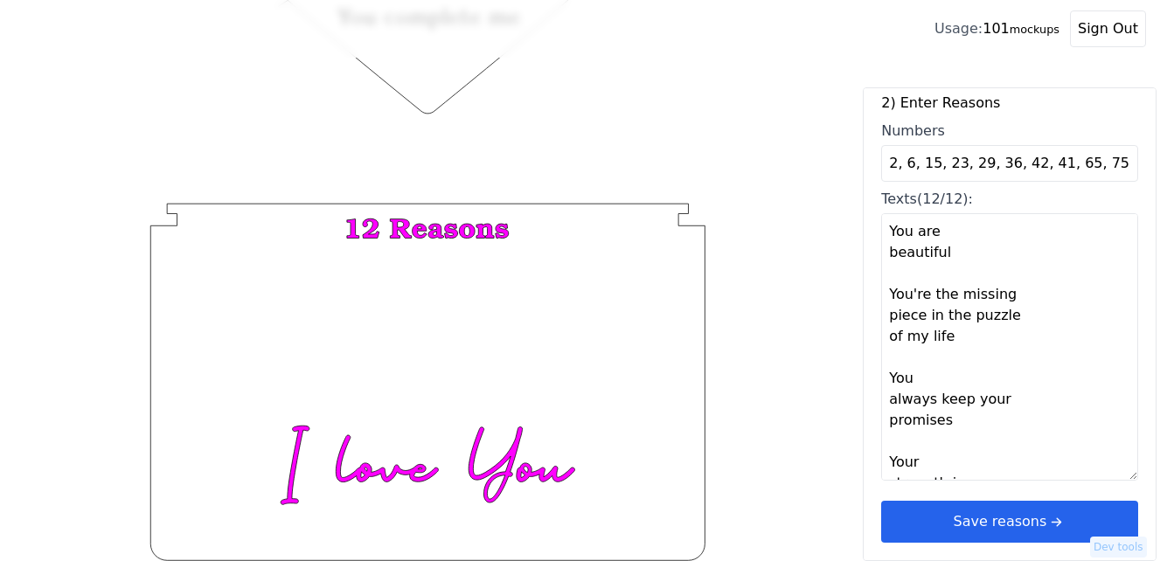
scroll to position [680, 0]
drag, startPoint x: 1068, startPoint y: 524, endPoint x: 1006, endPoint y: 489, distance: 71.7
click at [1068, 524] on button "Save reasons" at bounding box center [1009, 522] width 257 height 42
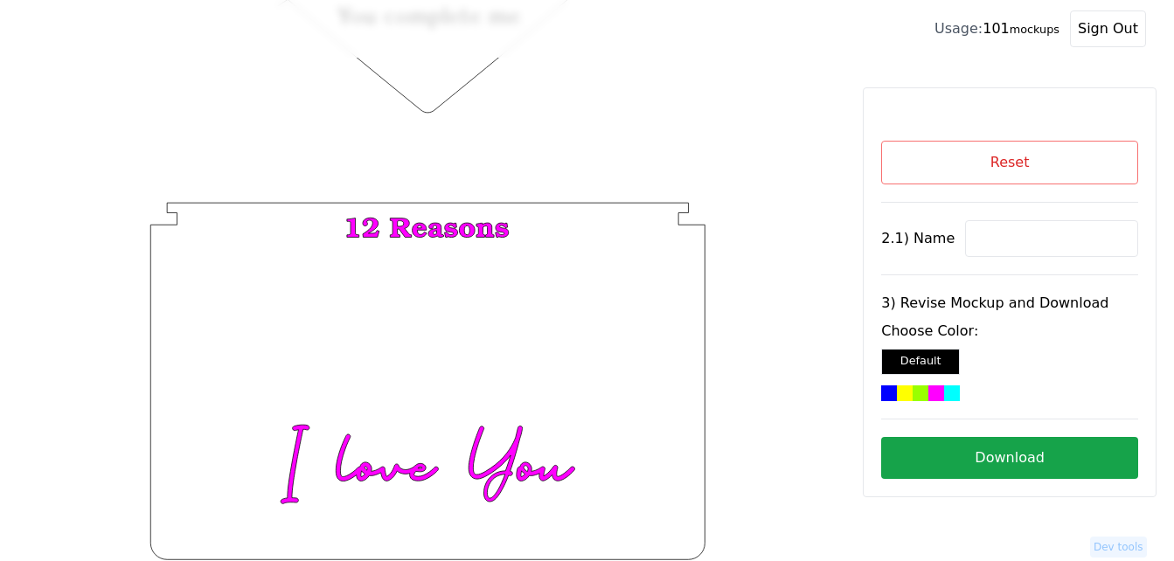
click at [1023, 244] on input at bounding box center [1051, 238] width 173 height 37
paste input "[PERSON_NAME]"
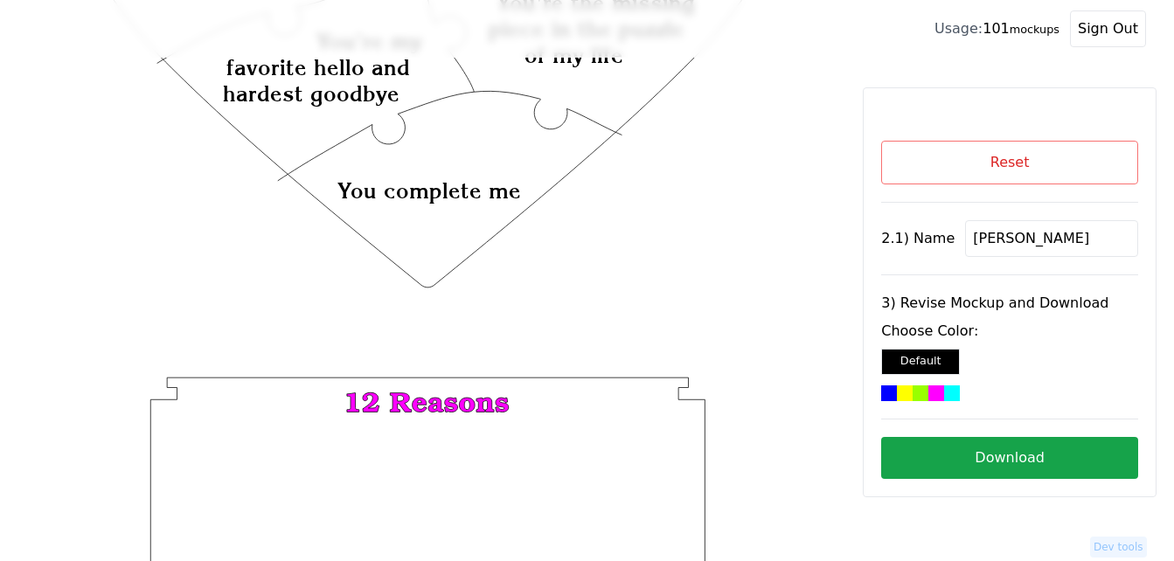
type input "[PERSON_NAME]"
click at [486, 135] on icon "Created with Snap Created with Snap Created with Snap You're the missing piece …" at bounding box center [428, 153] width 800 height 1166
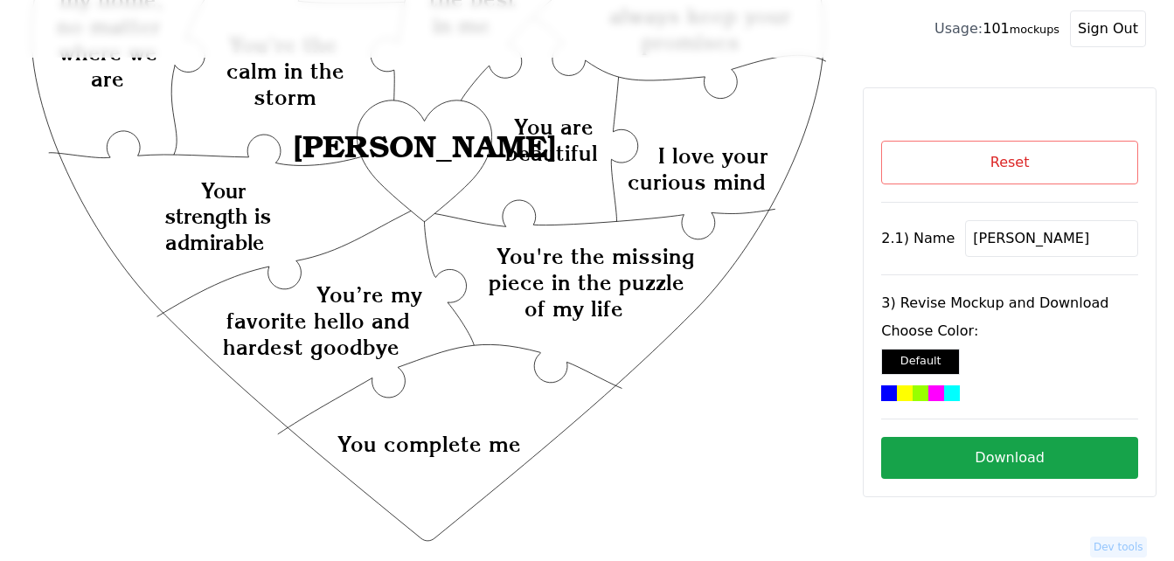
scroll to position [243, 0]
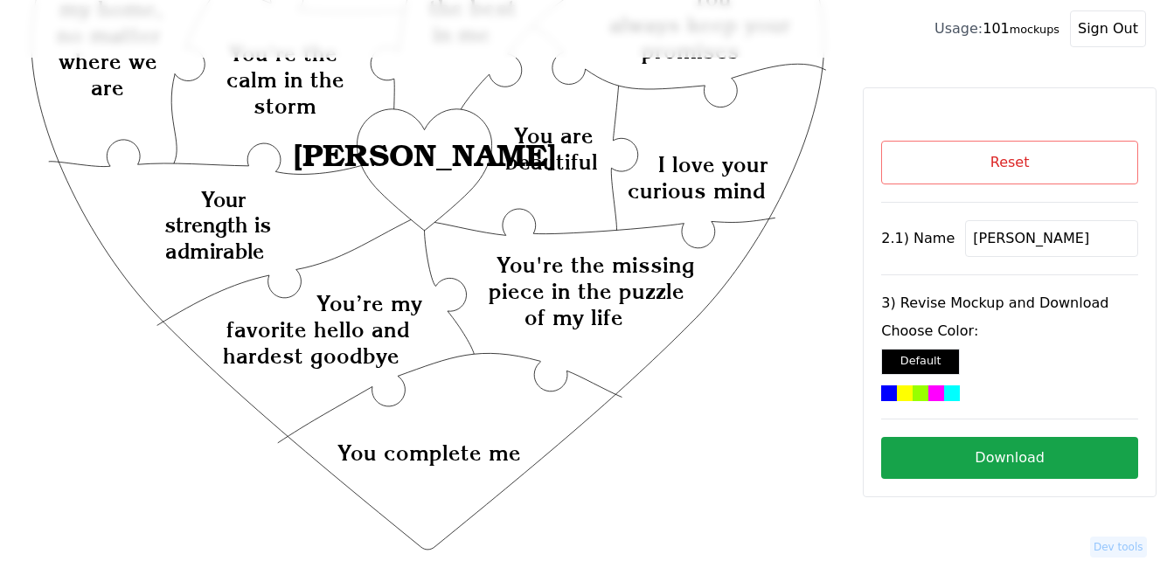
click at [944, 397] on div at bounding box center [952, 393] width 16 height 16
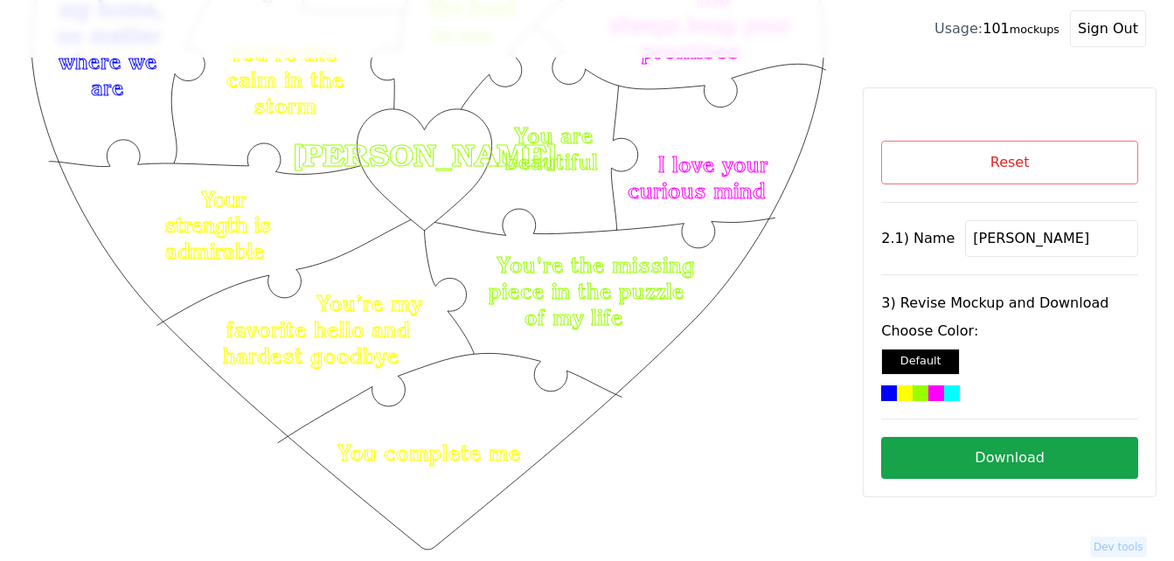
click at [953, 454] on button "Download" at bounding box center [1009, 458] width 257 height 42
click at [1075, 157] on button "Reset" at bounding box center [1009, 163] width 257 height 44
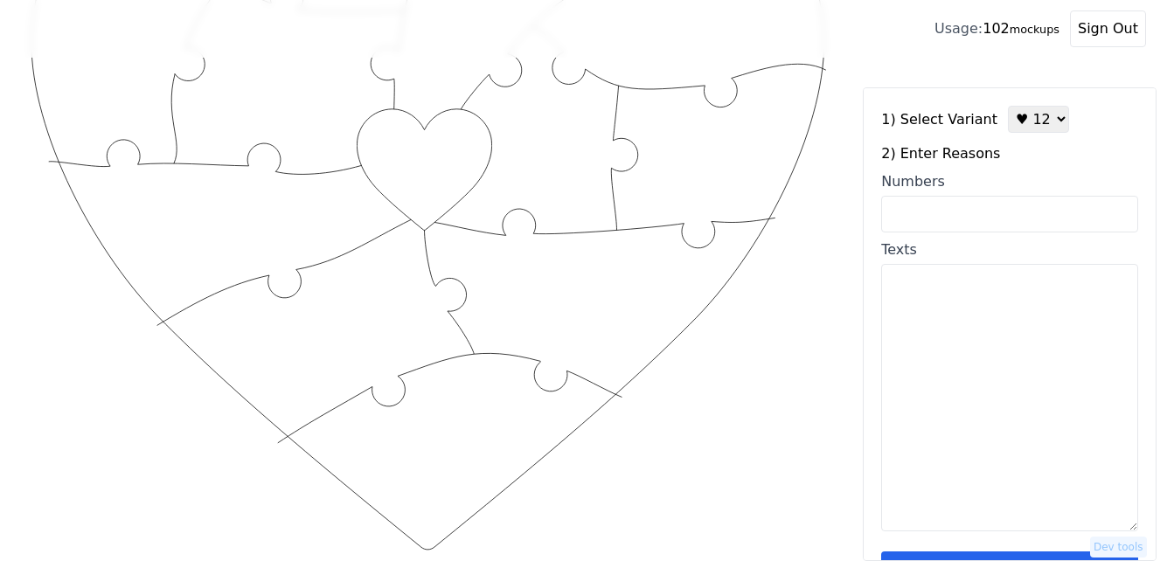
click at [935, 350] on textarea "Texts" at bounding box center [1009, 397] width 257 height 267
paste textarea "we can have fun doing nothing we like the same things we think we sing great an…"
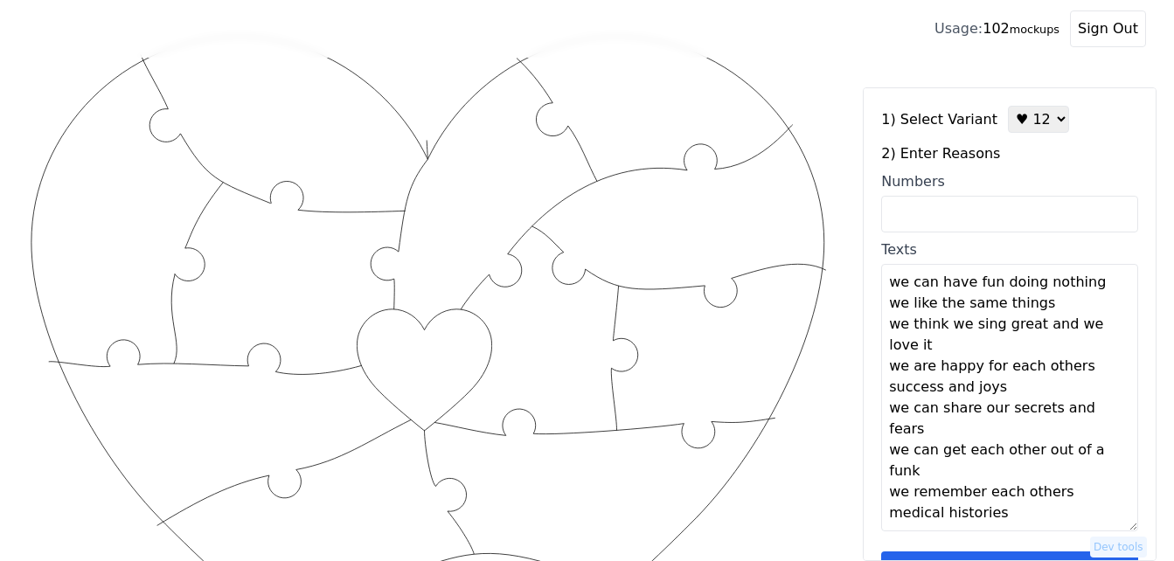
scroll to position [0, 0]
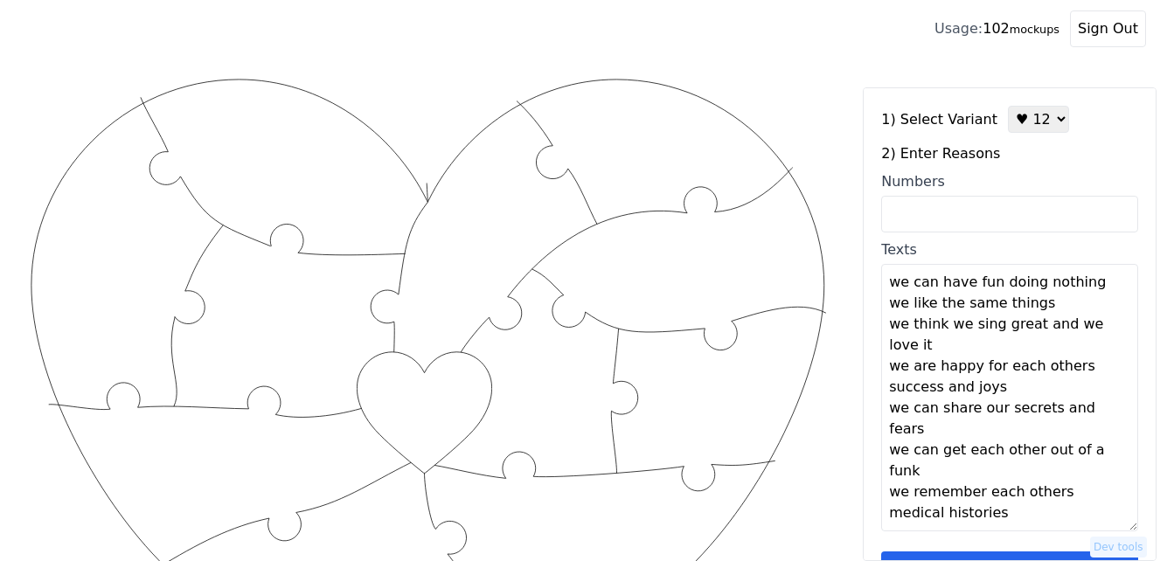
click at [1088, 287] on textarea "we can have fun doing nothing we like the same things we think we sing great an…" at bounding box center [1009, 397] width 257 height 267
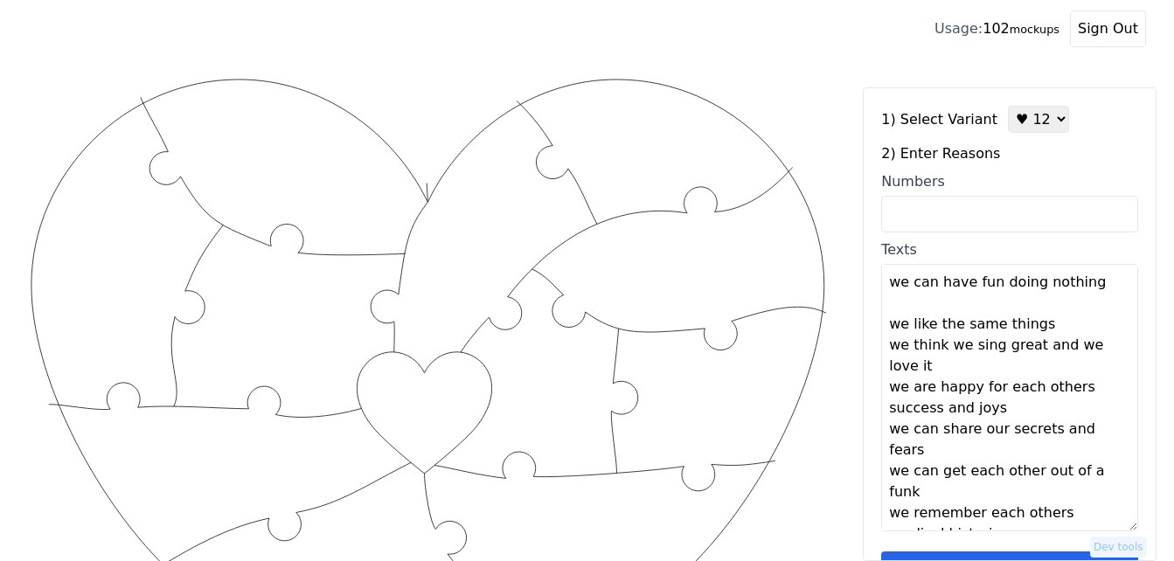
click at [1054, 326] on textarea "we can have fun doing nothing we like the same things we think we sing great an…" at bounding box center [1009, 397] width 257 height 267
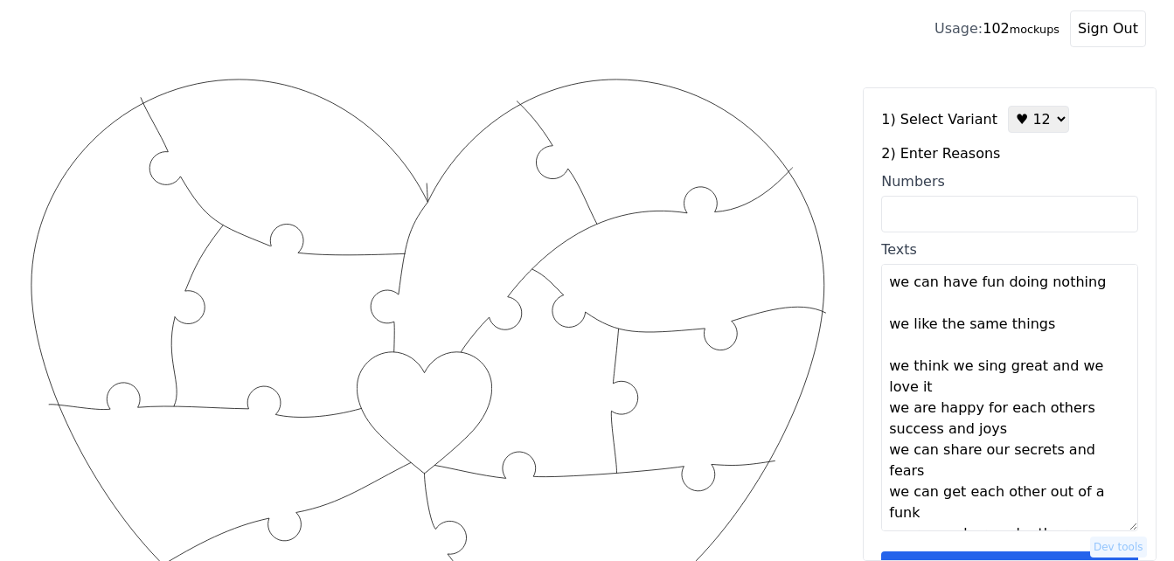
click at [979, 387] on textarea "we can have fun doing nothing we like the same things we think we sing great an…" at bounding box center [1009, 397] width 257 height 267
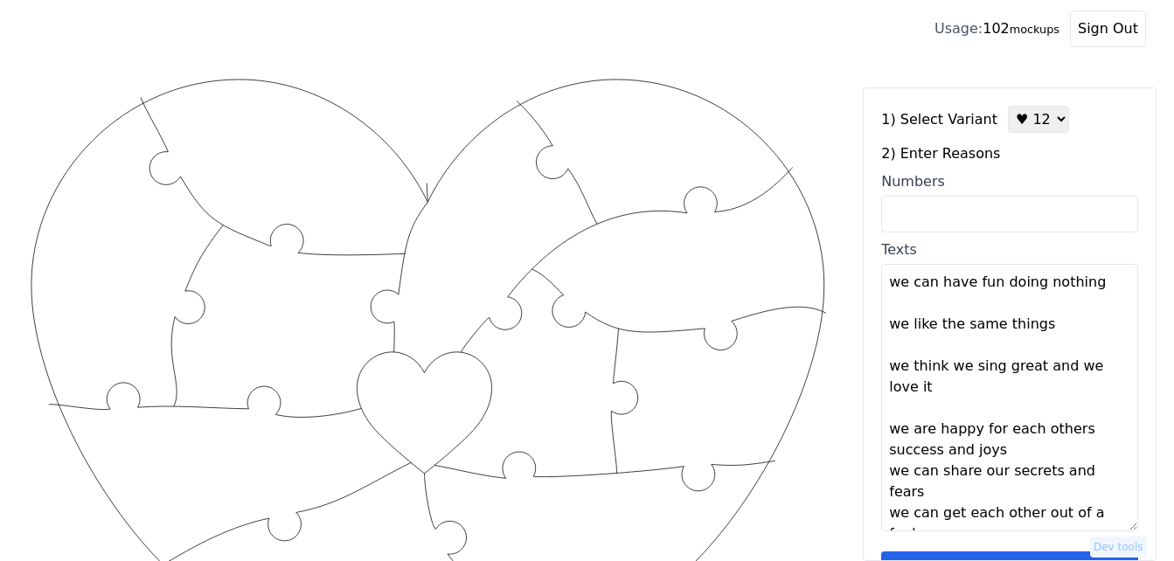
click at [1005, 459] on textarea "we can have fun doing nothing we like the same things we think we sing great an…" at bounding box center [1009, 397] width 257 height 267
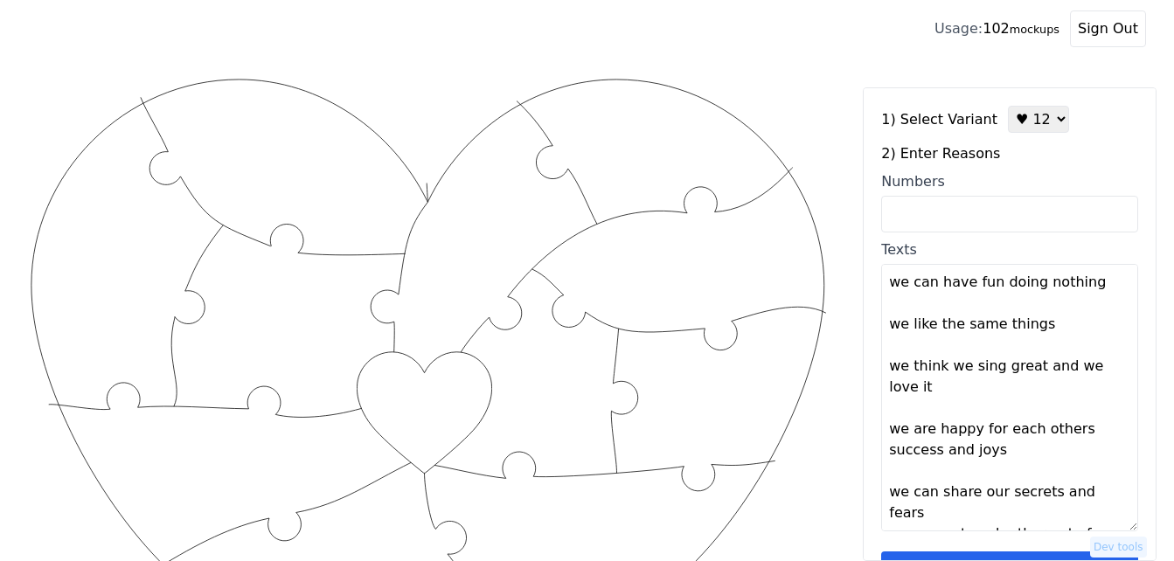
scroll to position [84, 0]
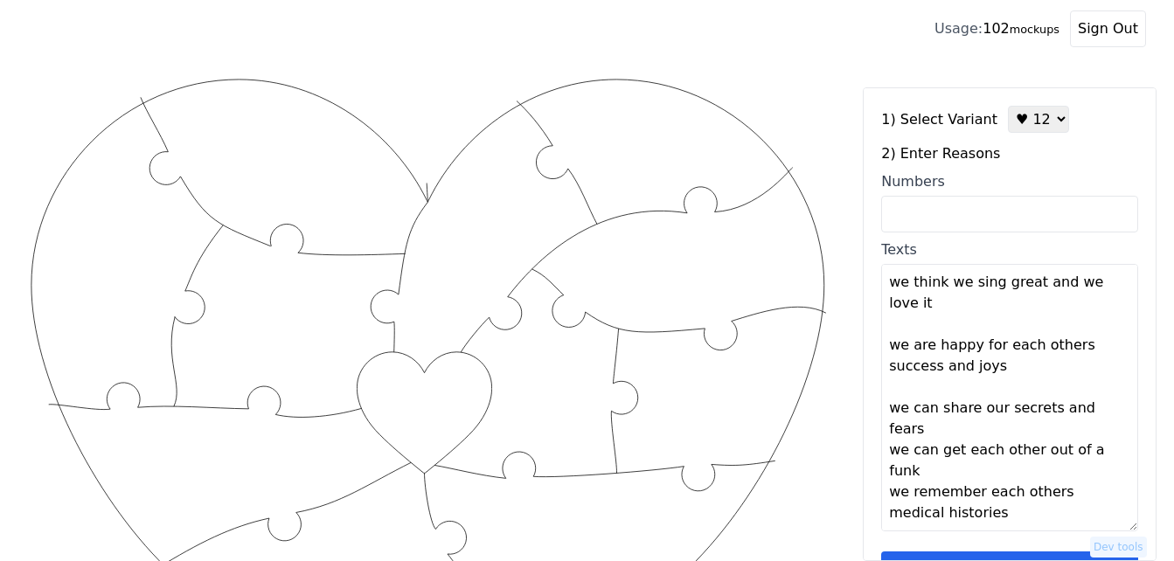
click at [1102, 412] on textarea "we can have fun doing nothing we like the same things we think we sing great an…" at bounding box center [1009, 397] width 257 height 267
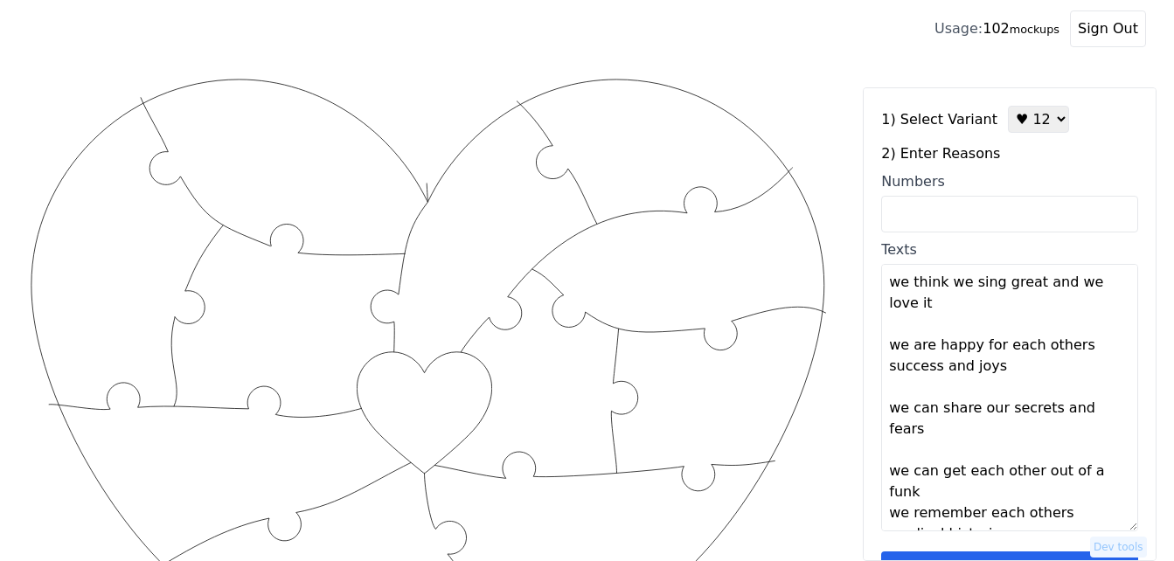
click at [968, 471] on textarea "we can have fun doing nothing we like the same things we think we sing great an…" at bounding box center [1009, 397] width 257 height 267
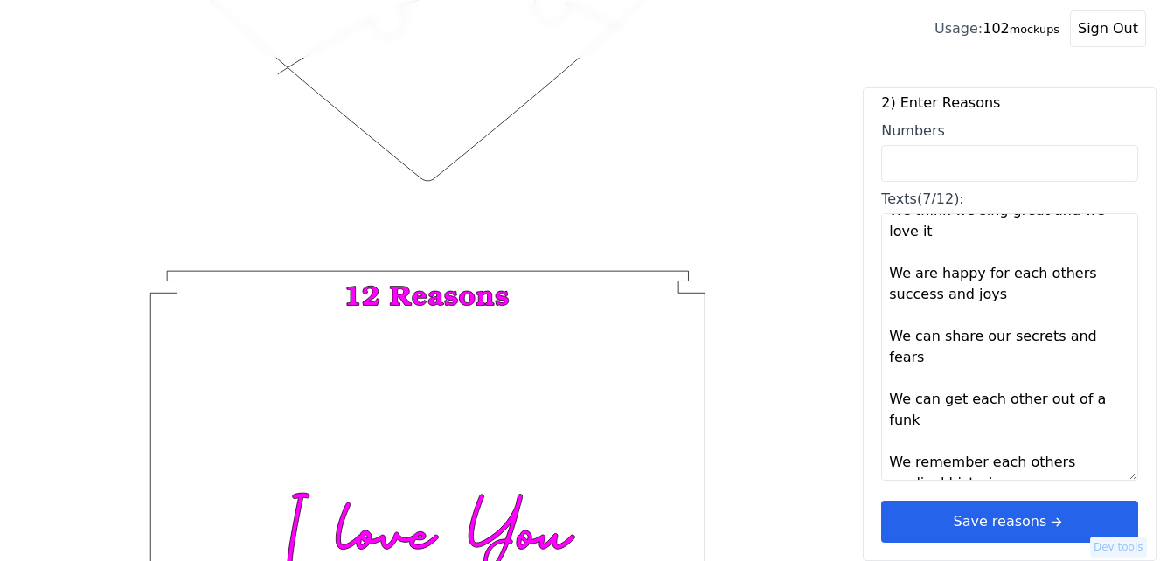
scroll to position [680, 0]
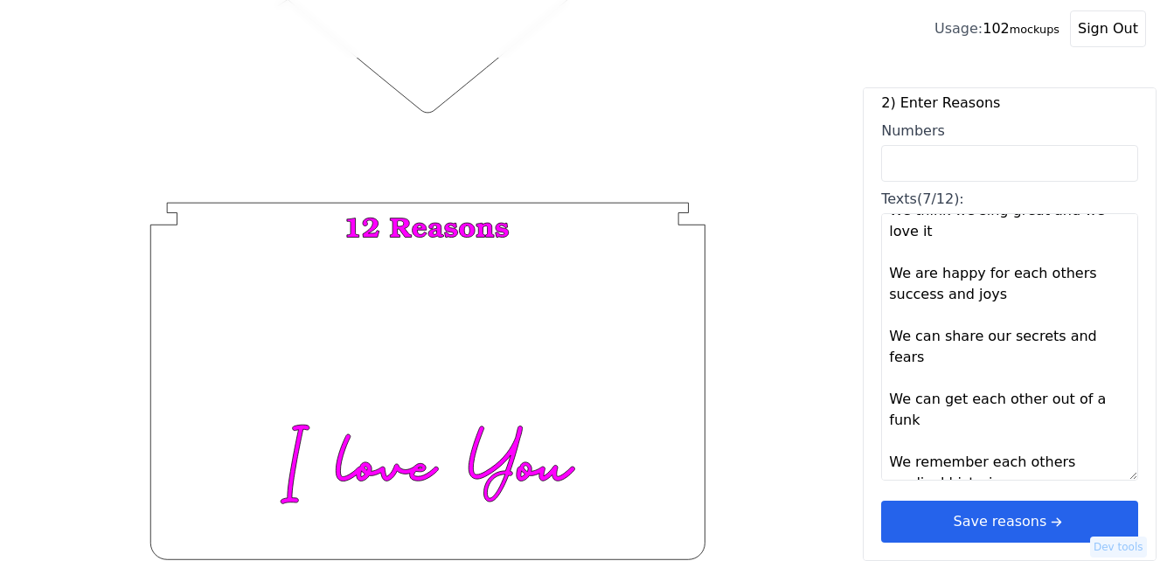
click at [1016, 464] on textarea "We can have fun doing nothing We like the same things We think we sing great an…" at bounding box center [1009, 346] width 257 height 267
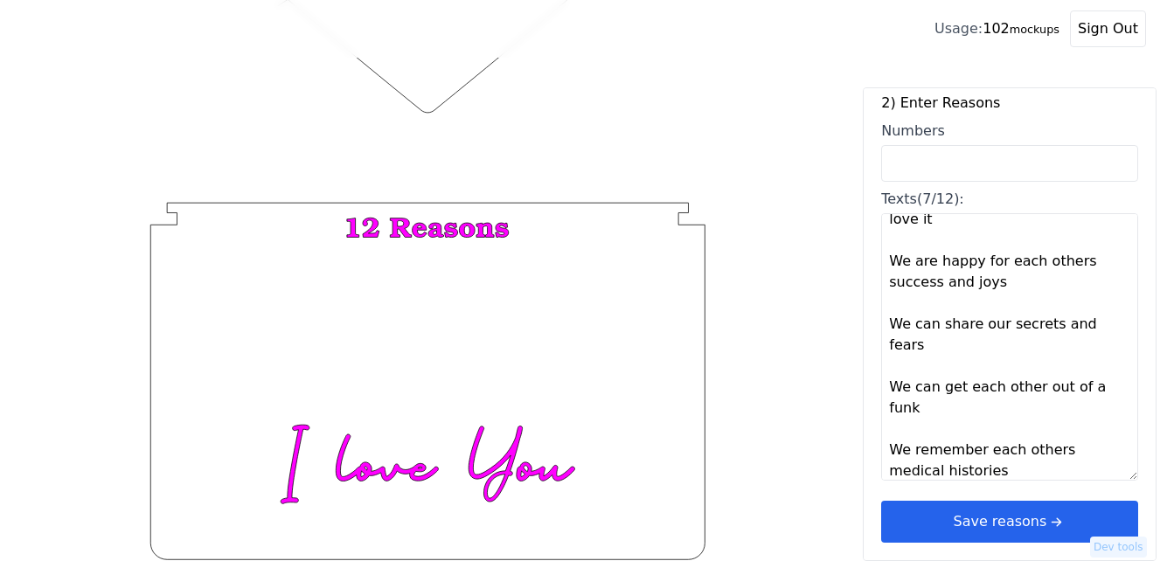
scroll to position [138, 0]
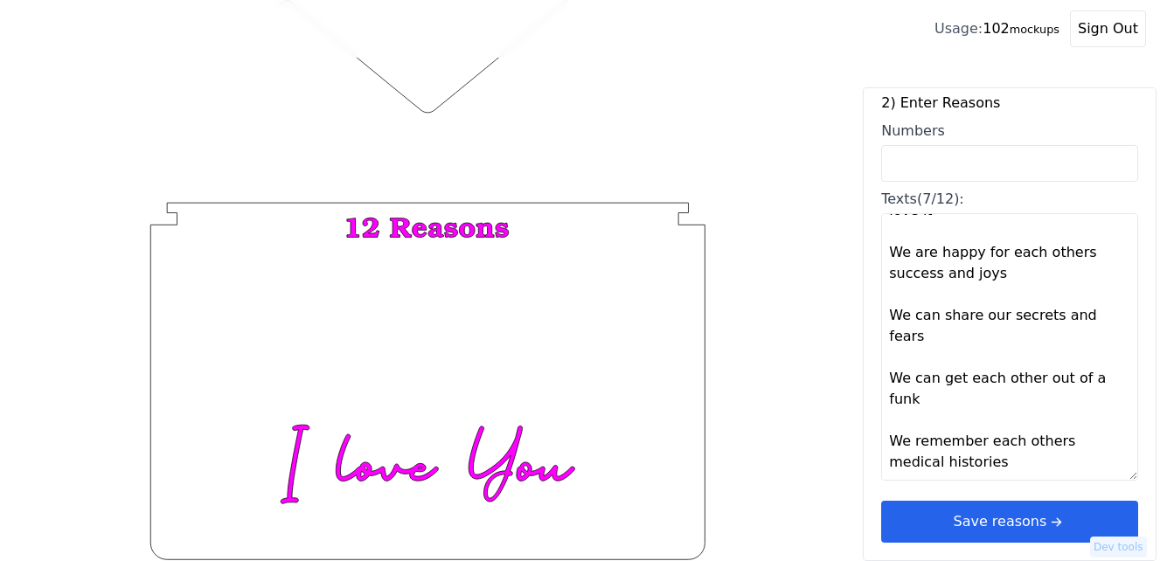
paste textarea "We know what each other is thinking We love and care about each others kids We …"
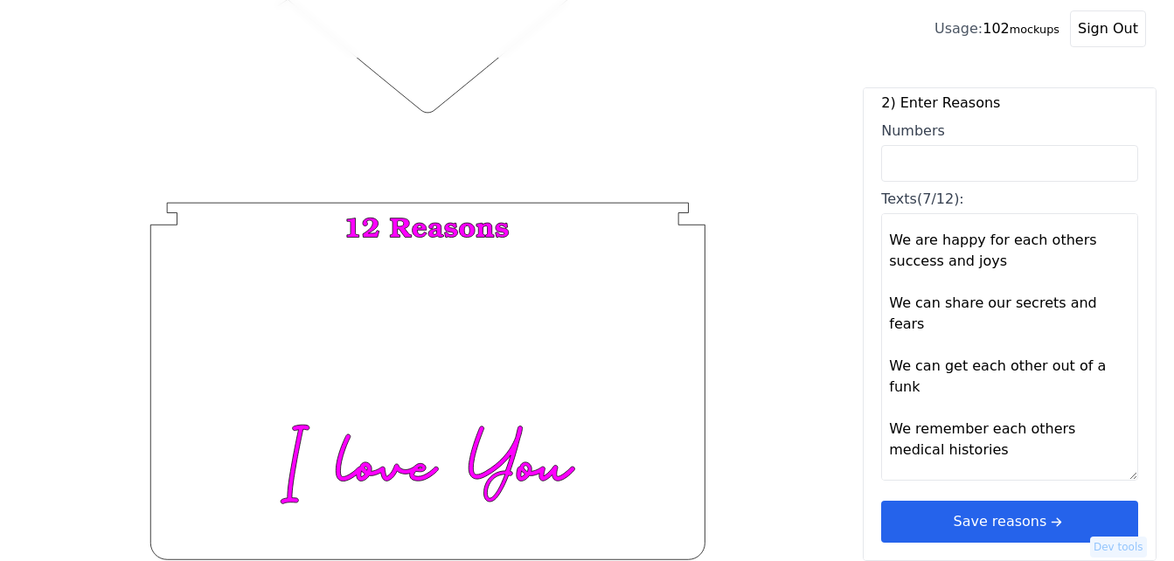
scroll to position [285, 0]
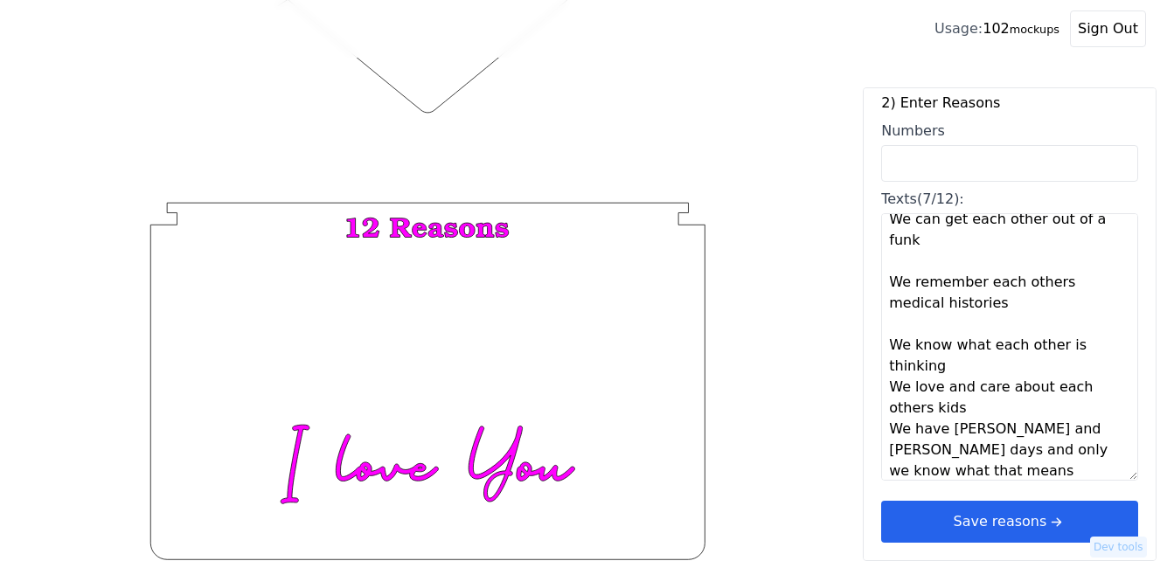
click at [983, 340] on textarea "We can have fun doing nothing We like the same things We think we sing great an…" at bounding box center [1009, 346] width 257 height 267
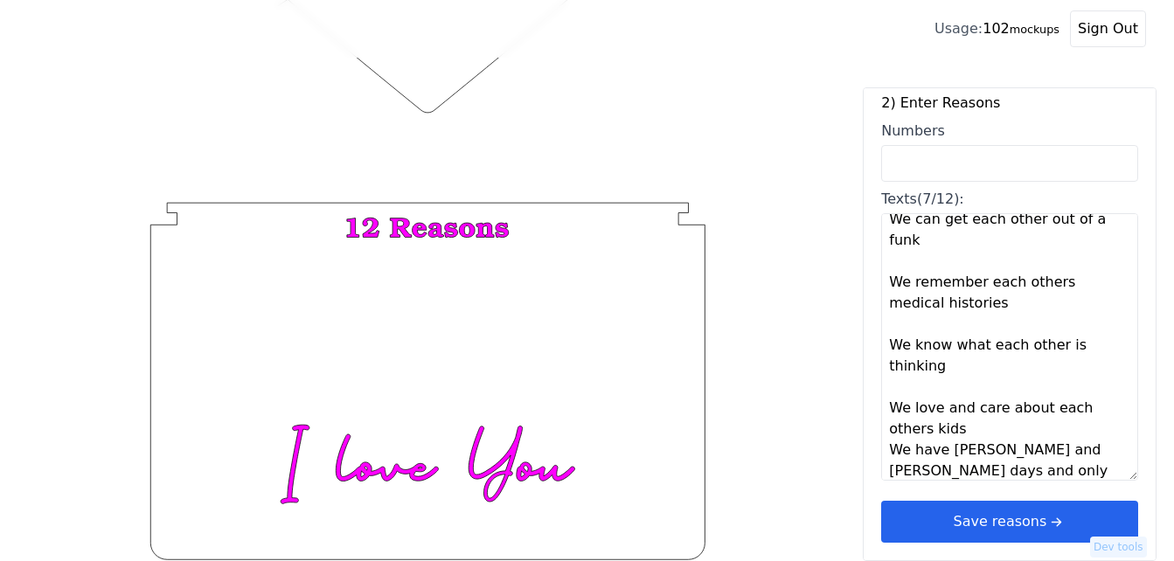
click at [993, 410] on textarea "We can have fun doing nothing We like the same things We think we sing great an…" at bounding box center [1009, 346] width 257 height 267
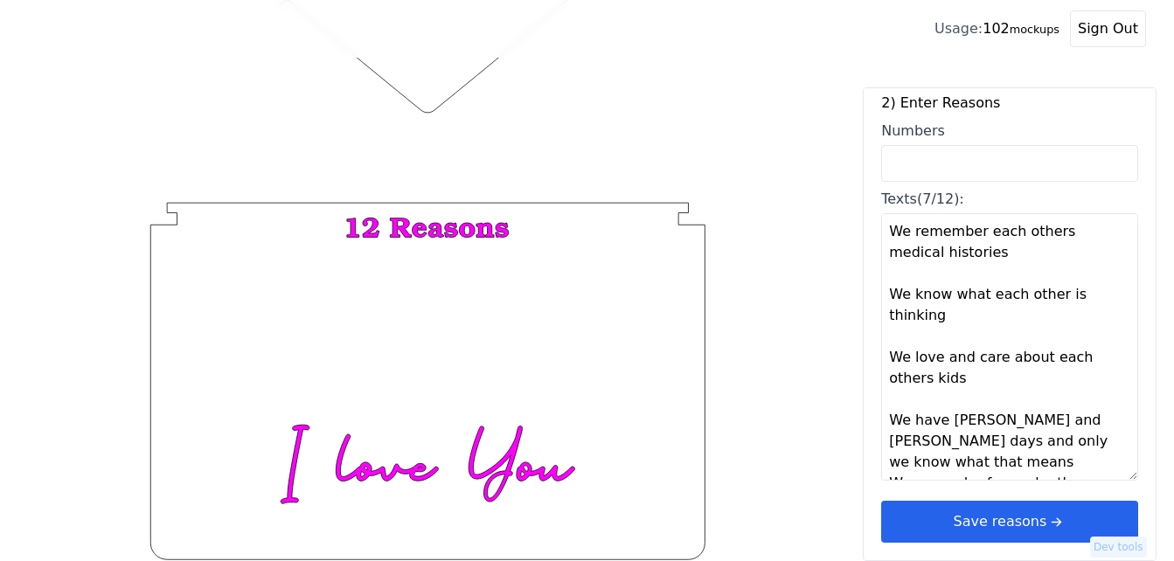
click at [1087, 400] on textarea "We can have fun doing nothing We like the same things We think we sing great an…" at bounding box center [1009, 346] width 257 height 267
click at [975, 437] on textarea "We can have fun doing nothing We like the same things We think we sing great an…" at bounding box center [1009, 346] width 257 height 267
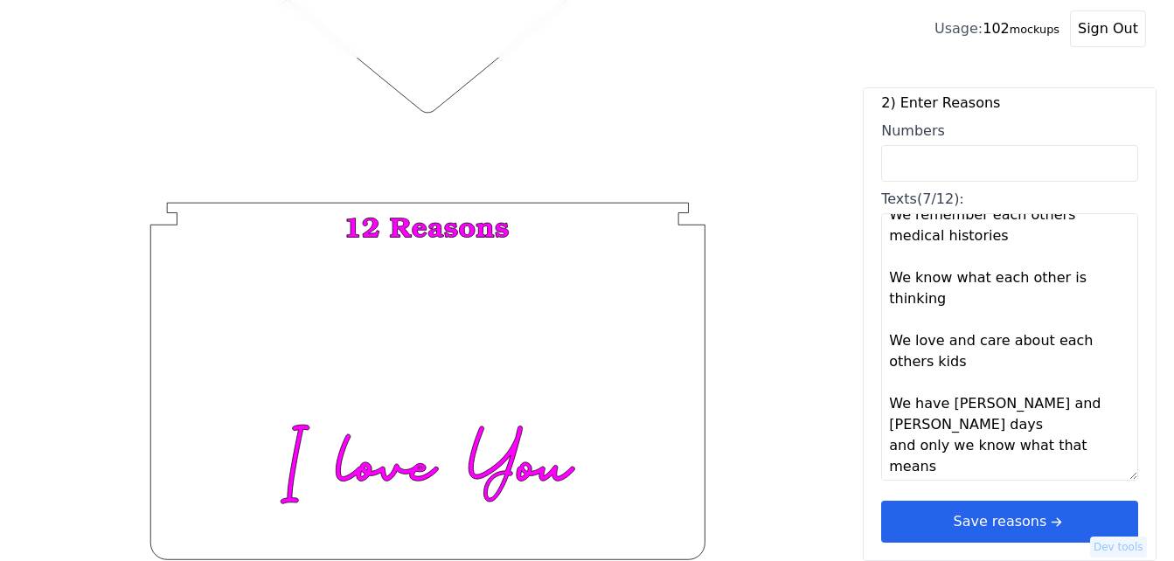
scroll to position [357, 0]
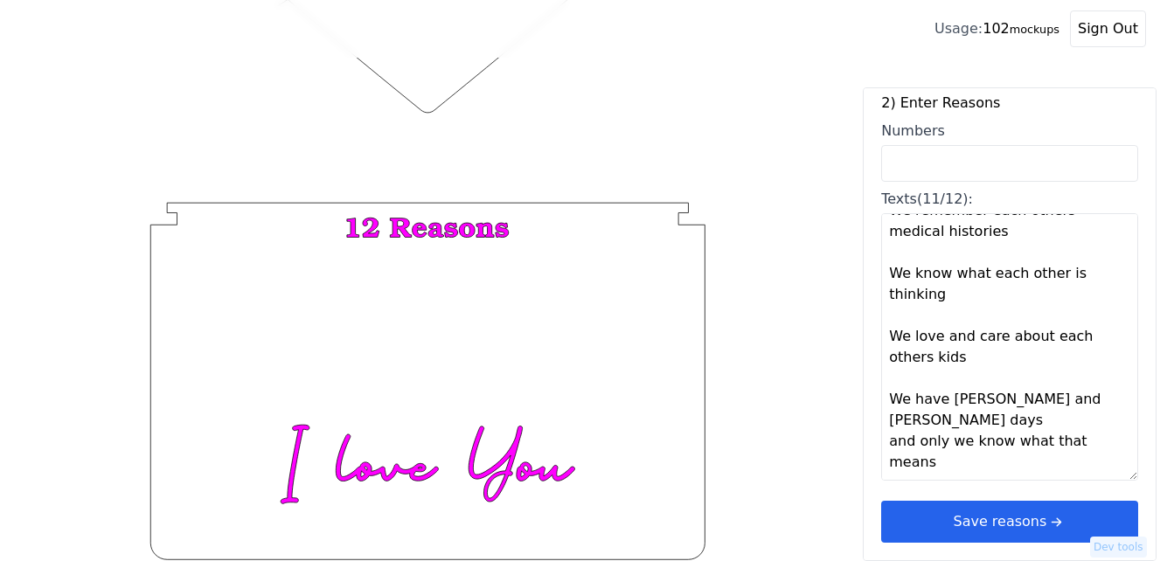
click at [1073, 462] on textarea "We can have fun doing nothing We like the same things We think we sing great an…" at bounding box center [1009, 346] width 257 height 267
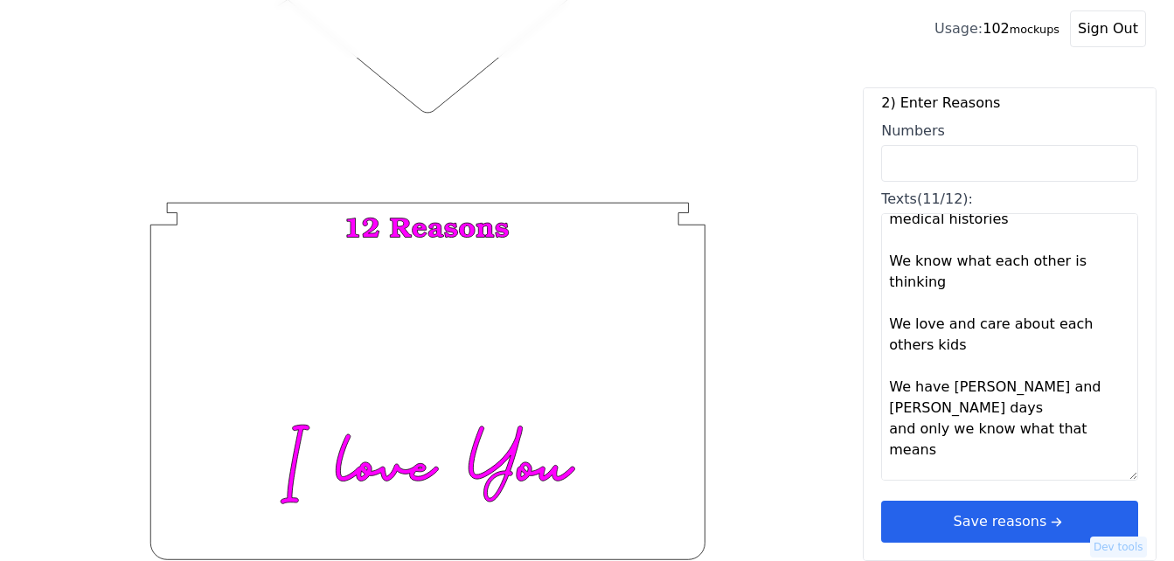
scroll to position [390, 0]
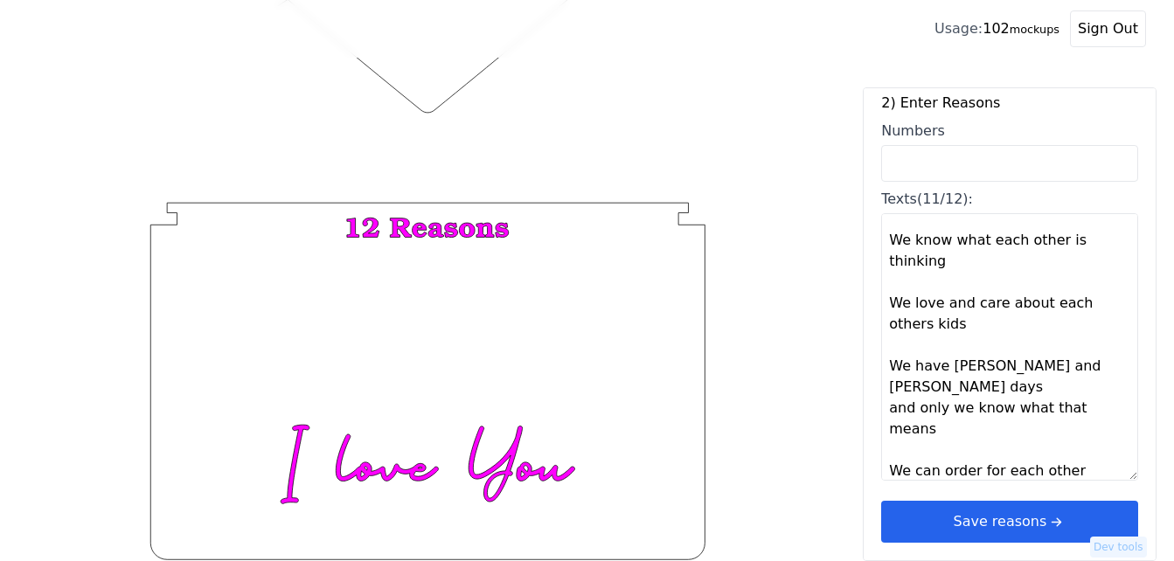
paste textarea "I love you under happy 70th"
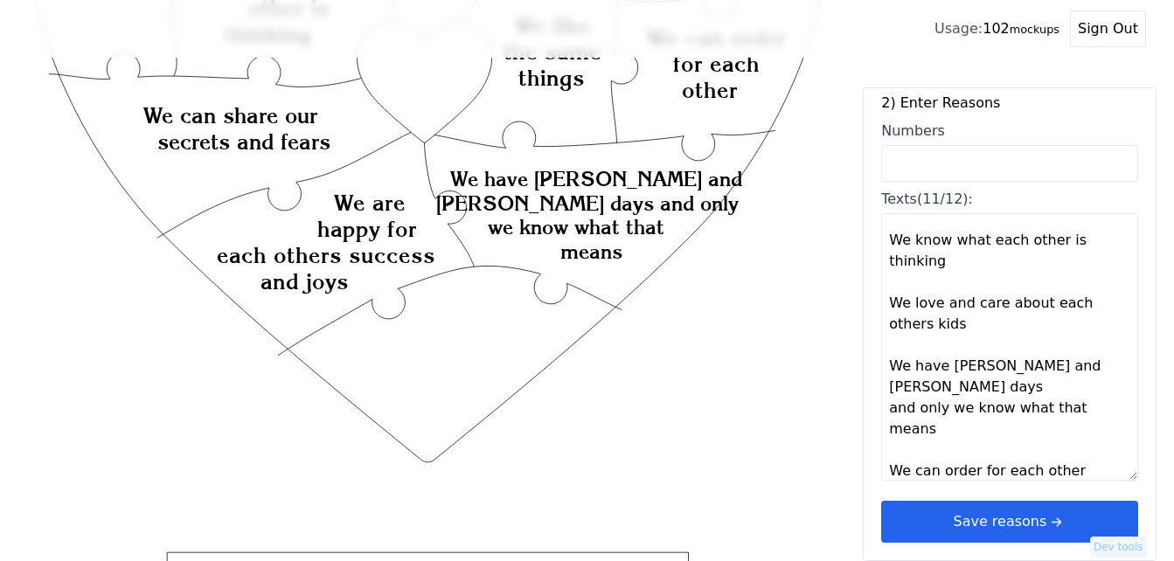
scroll to position [156, 0]
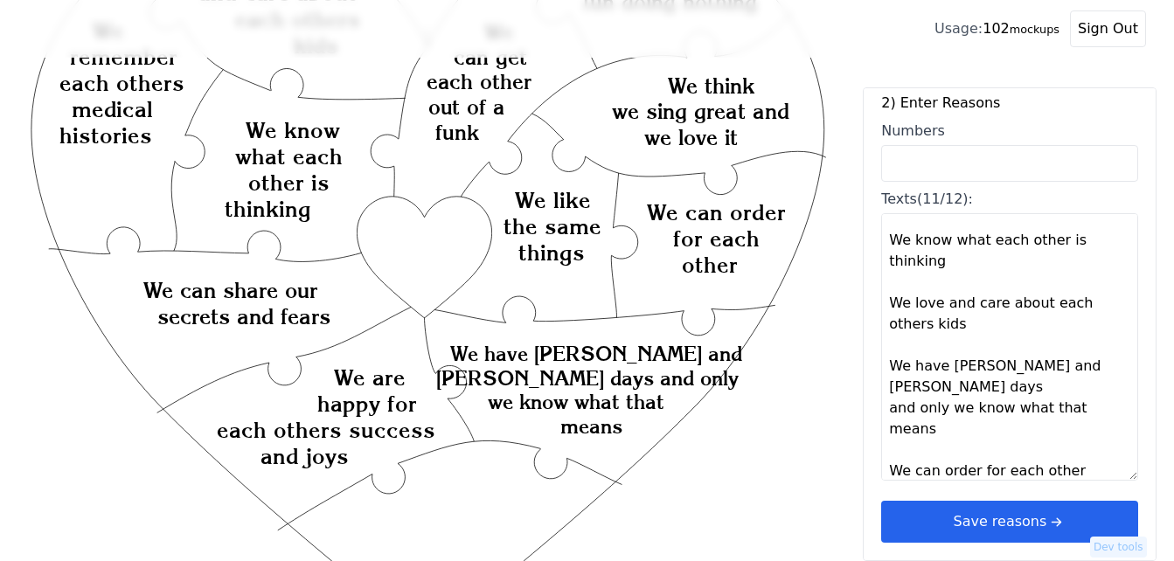
type textarea "We can have fun doing nothing We like the same things We think we sing great an…"
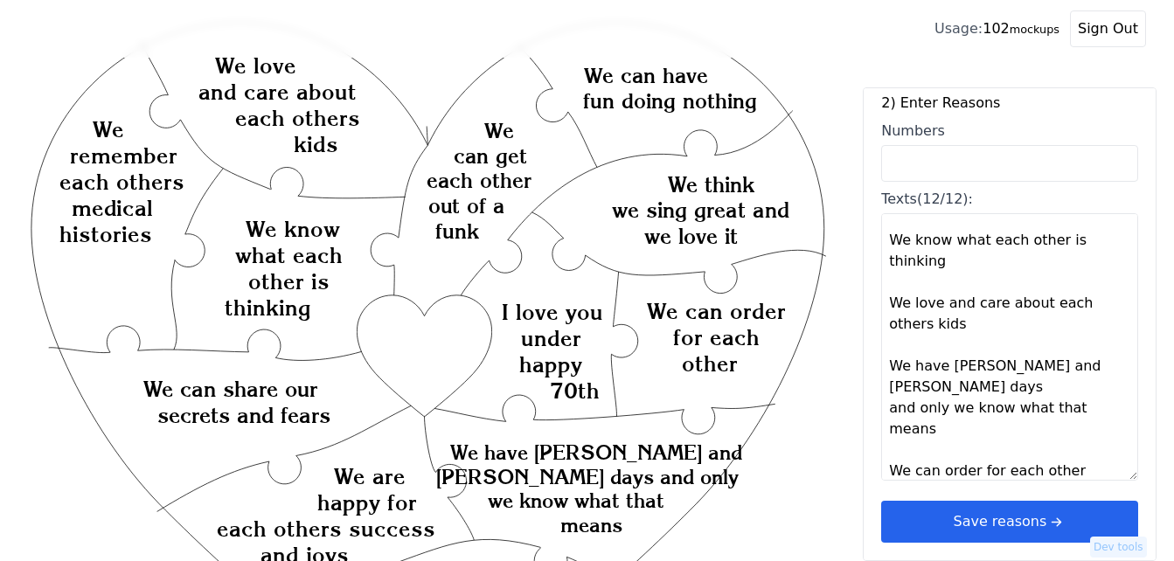
scroll to position [87, 0]
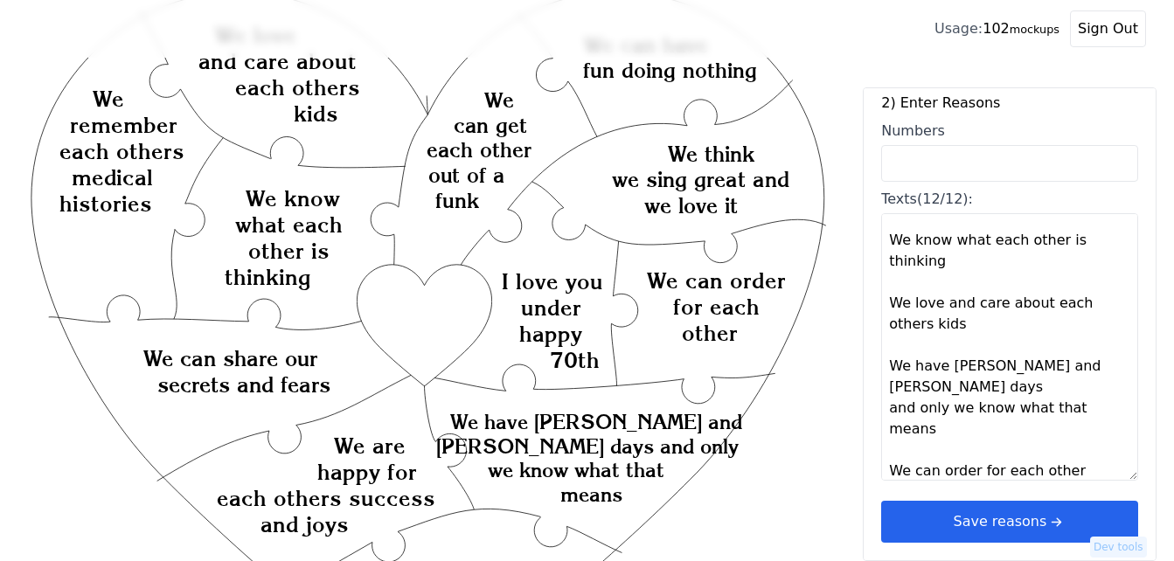
click at [724, 483] on icon "Created with Snap Created with Snap Created with Snap We have [PERSON_NAME] and…" at bounding box center [428, 571] width 800 height 1166
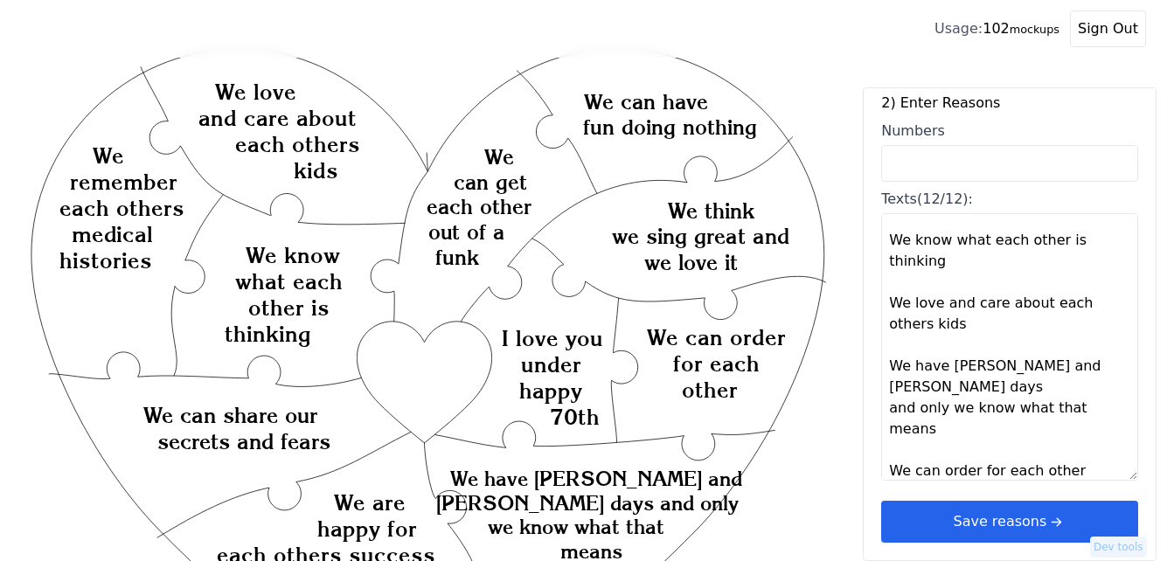
scroll to position [30, 0]
click at [941, 522] on button "Save reasons" at bounding box center [1009, 522] width 257 height 42
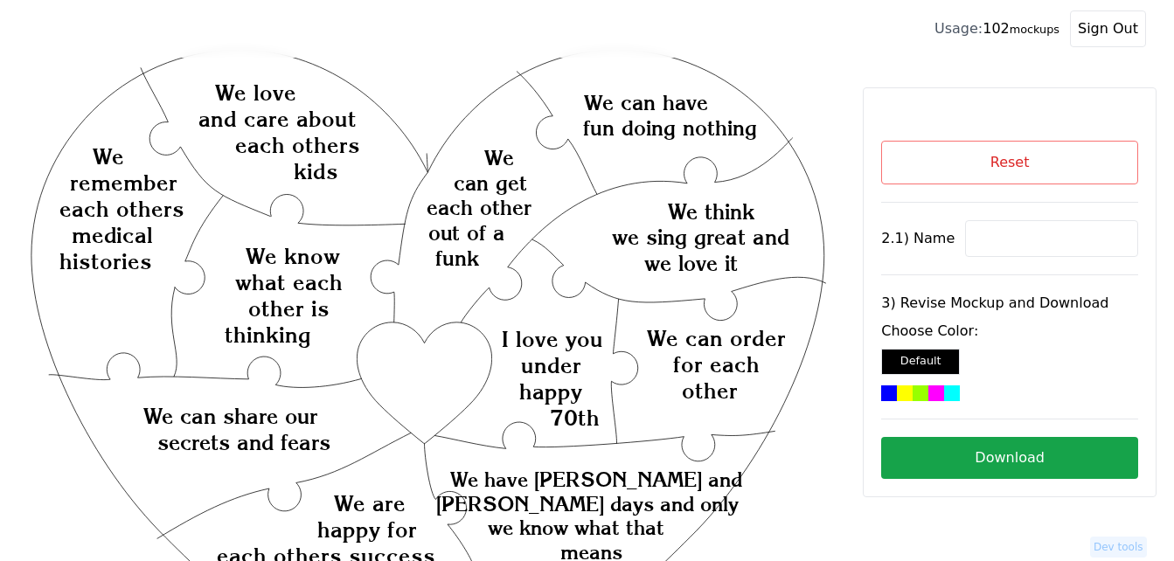
click at [1058, 245] on input at bounding box center [1051, 238] width 173 height 37
paste input "[PERSON_NAME]"
type input "[PERSON_NAME]"
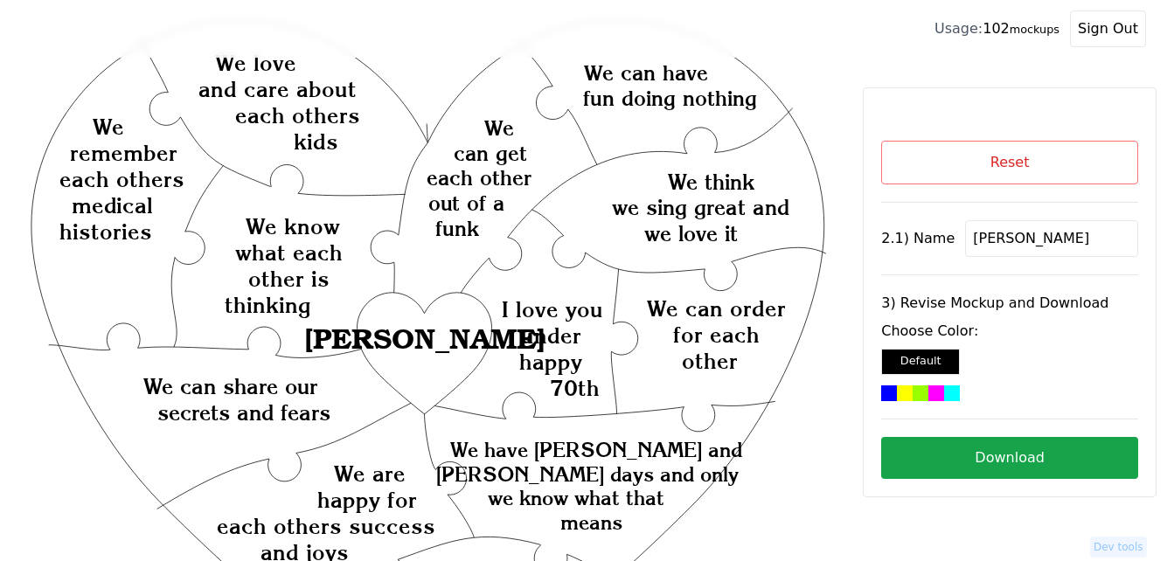
scroll to position [30, 0]
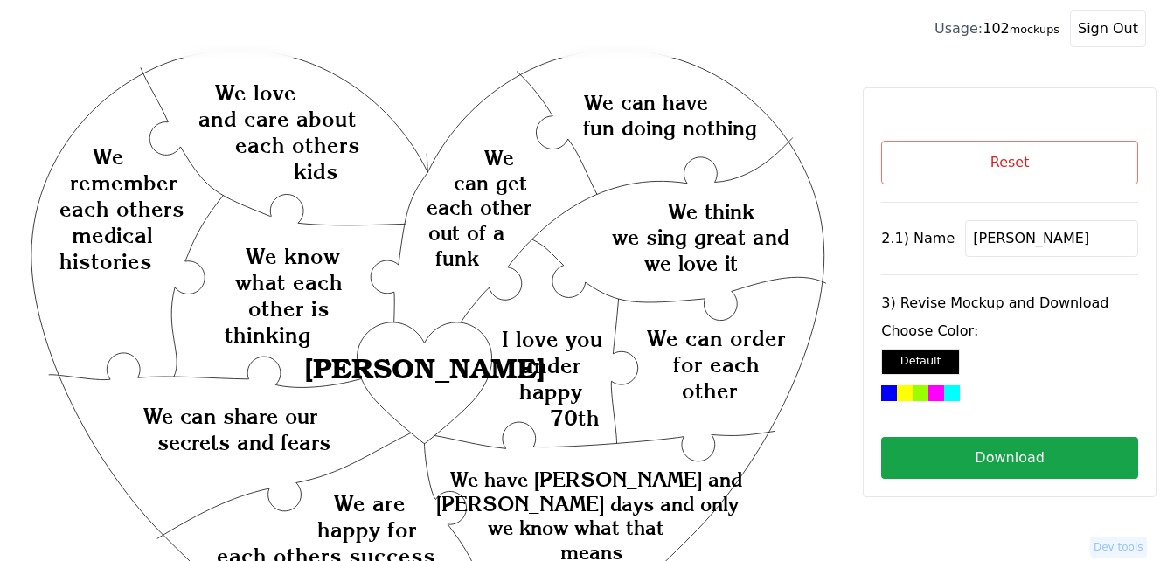
click at [694, 243] on text "we sing great and" at bounding box center [700, 237] width 177 height 25
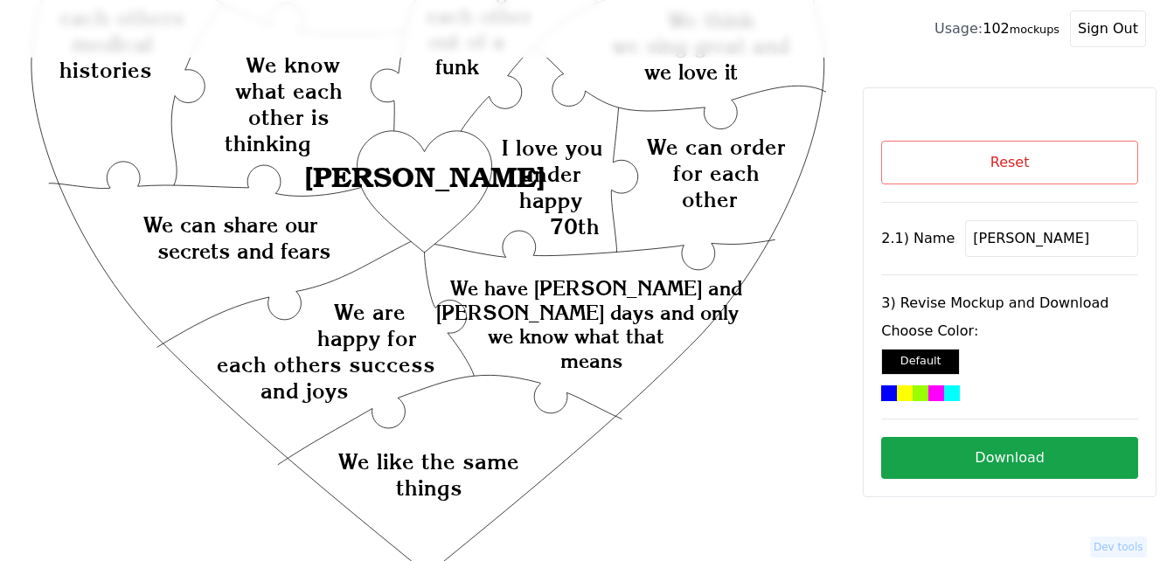
scroll to position [0, 0]
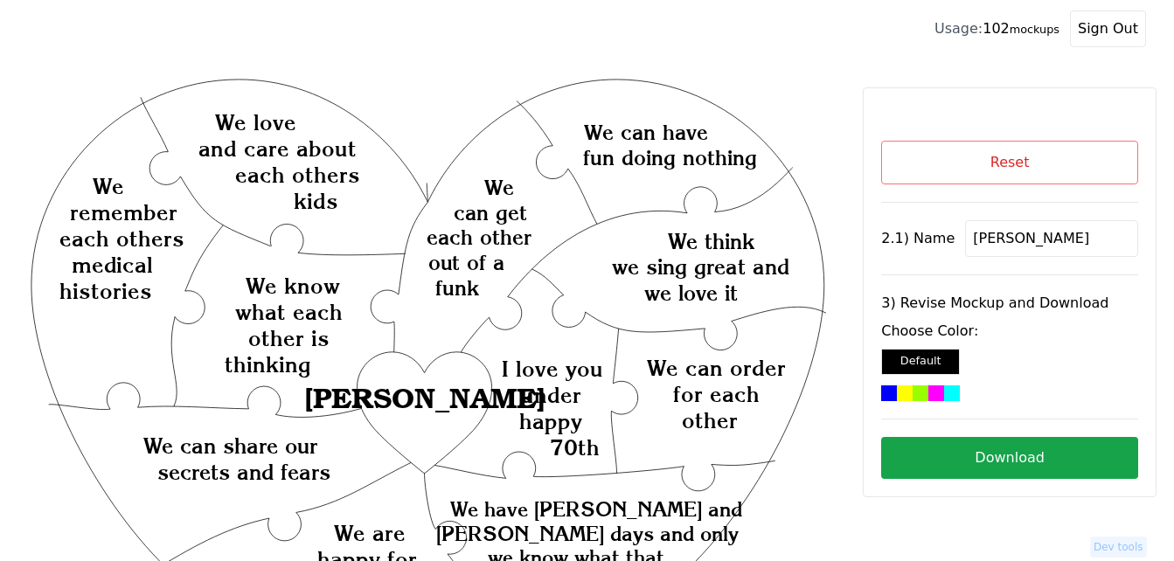
click at [1030, 170] on button "Reset" at bounding box center [1009, 163] width 257 height 44
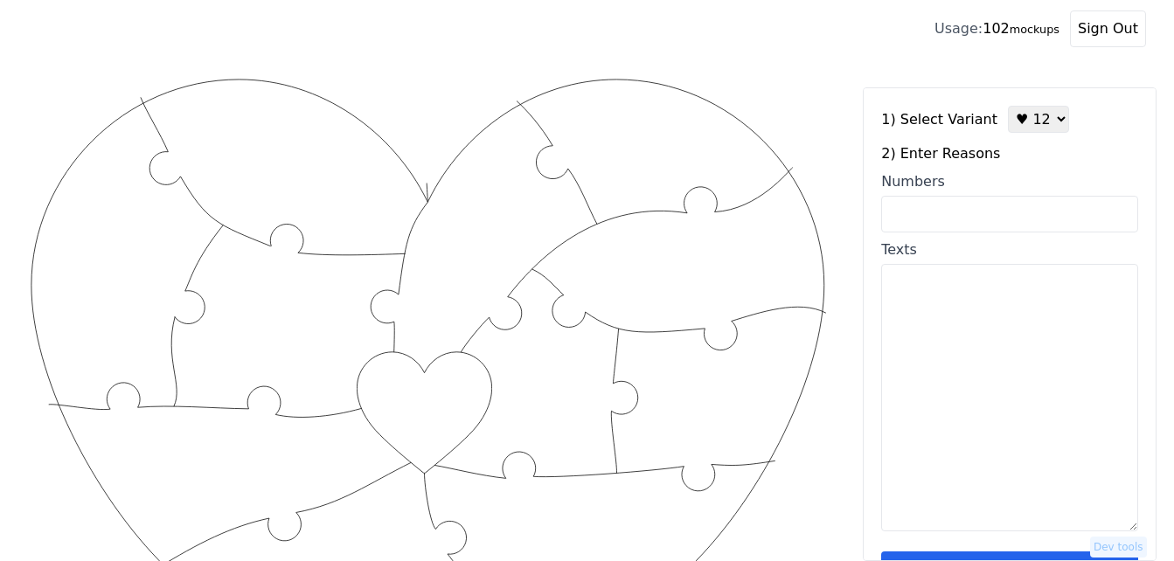
click at [971, 375] on textarea "Texts" at bounding box center [1009, 397] width 257 height 267
paste textarea "we can have fun doing nothing we like the same things we think we sing great an…"
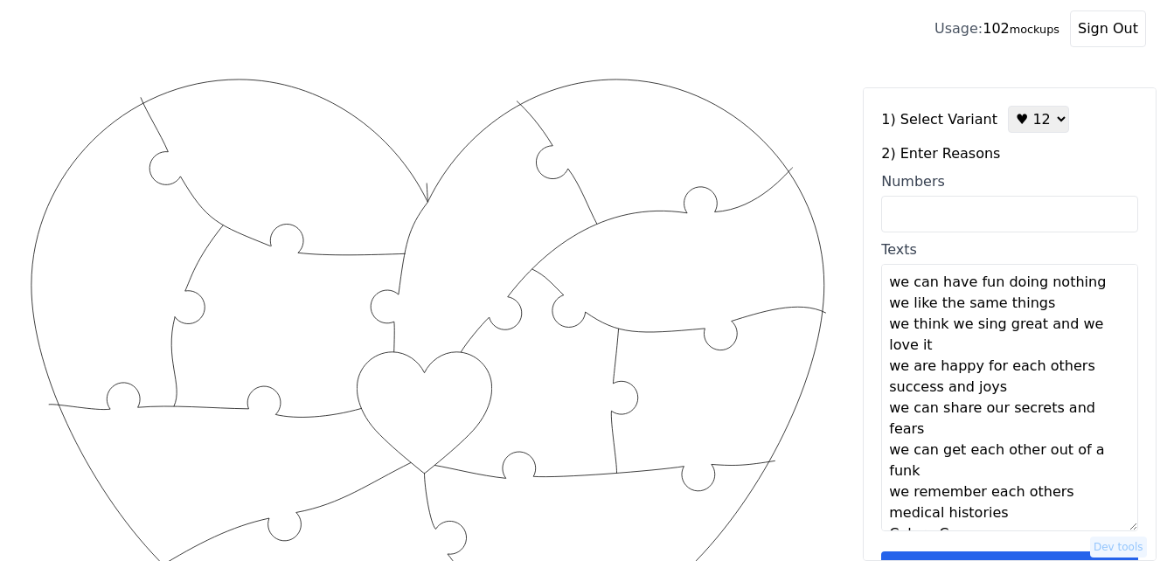
click at [1092, 284] on textarea "we can have fun doing nothing we like the same things we think we sing great an…" at bounding box center [1009, 397] width 257 height 267
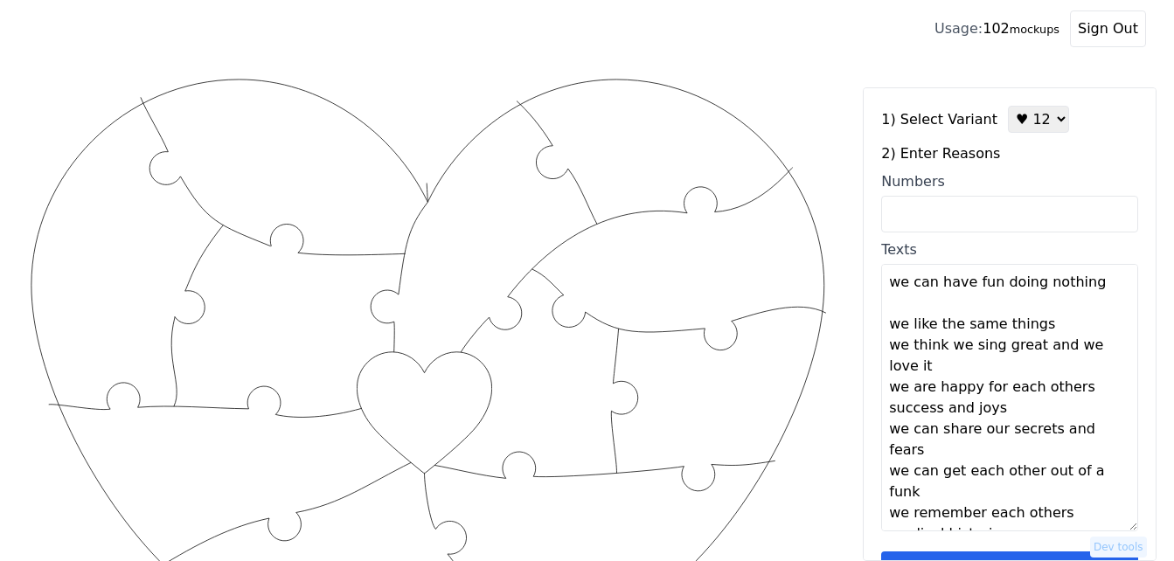
click at [1067, 331] on textarea "we can have fun doing nothing we like the same things we think we sing great an…" at bounding box center [1009, 397] width 257 height 267
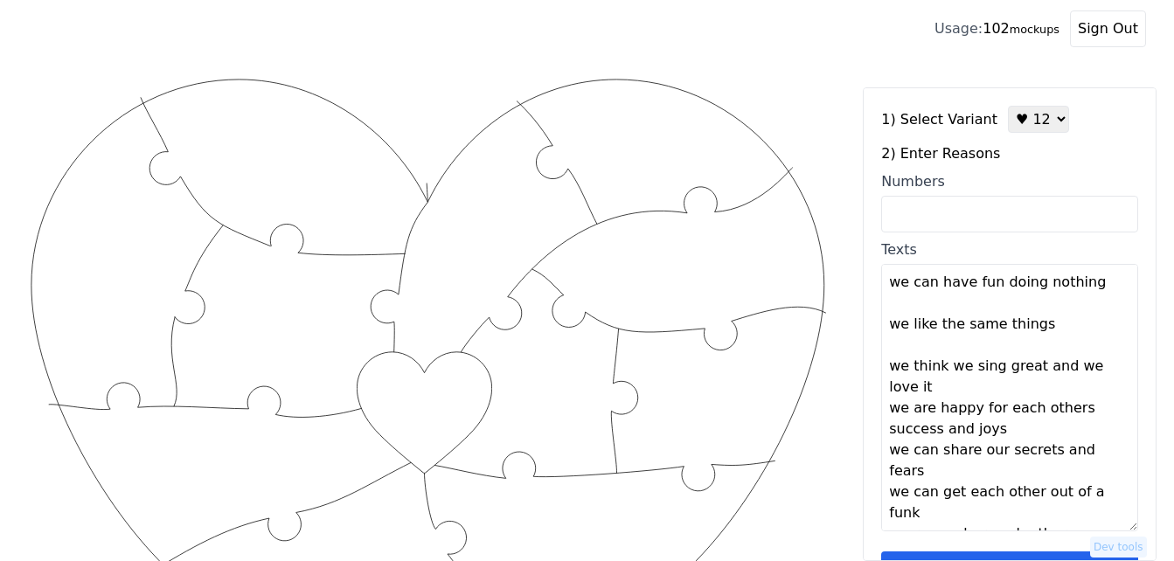
click at [1010, 390] on textarea "we can have fun doing nothing we like the same things we think we sing great an…" at bounding box center [1009, 397] width 257 height 267
click at [968, 389] on textarea "we can have fun doing nothing we like the same things we think we sing great an…" at bounding box center [1009, 397] width 257 height 267
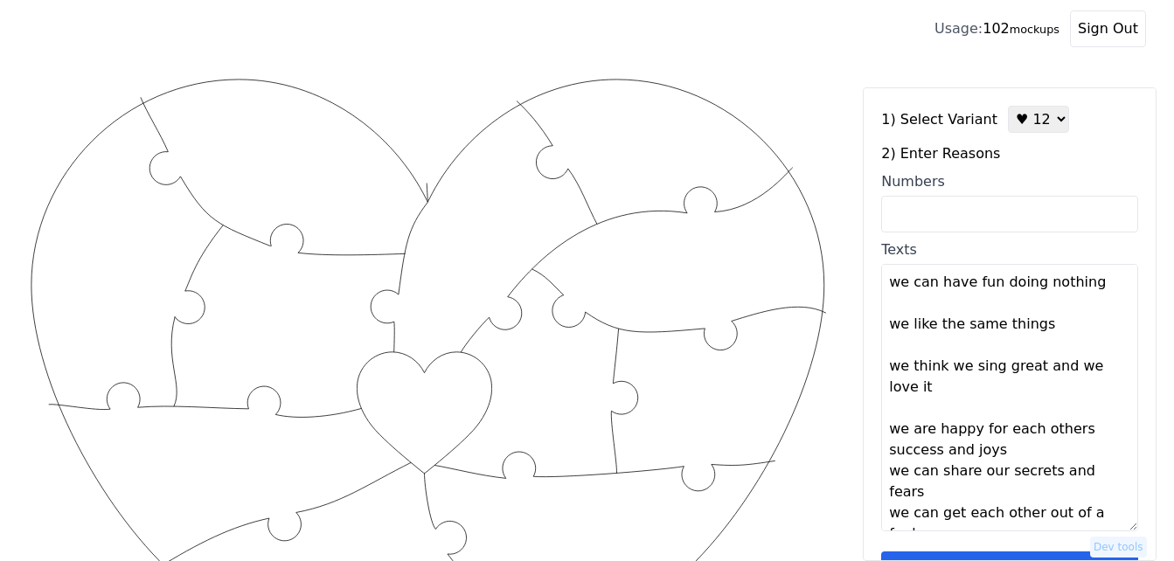
click at [1016, 461] on textarea "we can have fun doing nothing we like the same things we think we sing great an…" at bounding box center [1009, 397] width 257 height 267
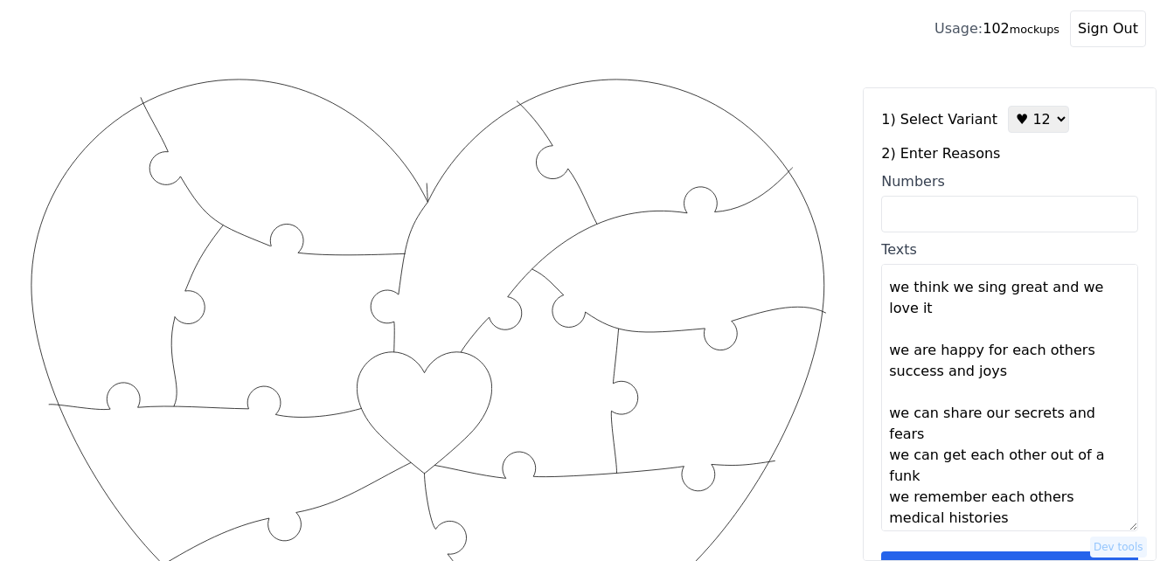
scroll to position [84, 0]
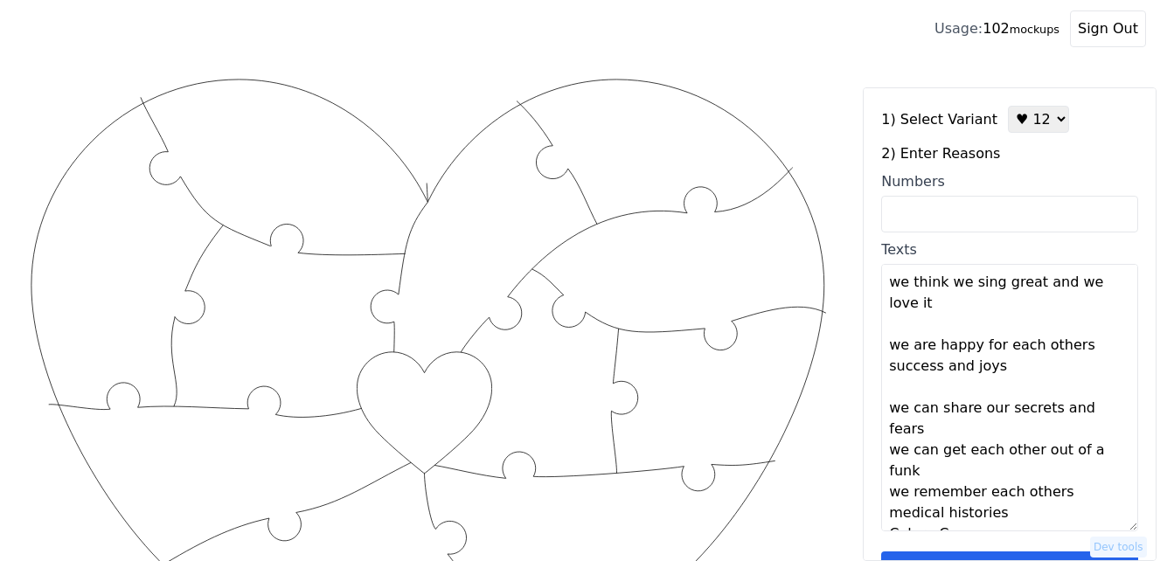
click at [1100, 409] on textarea "we can have fun doing nothing we like the same things we think we sing great an…" at bounding box center [1009, 397] width 257 height 267
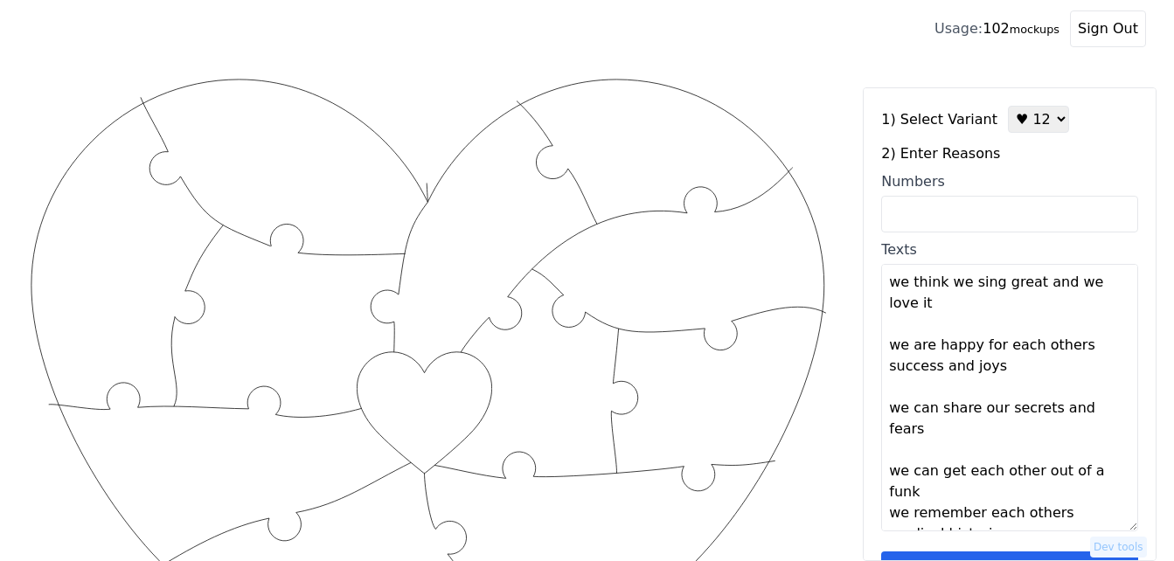
click at [984, 475] on textarea "we can have fun doing nothing we like the same things we think we sing great an…" at bounding box center [1009, 397] width 257 height 267
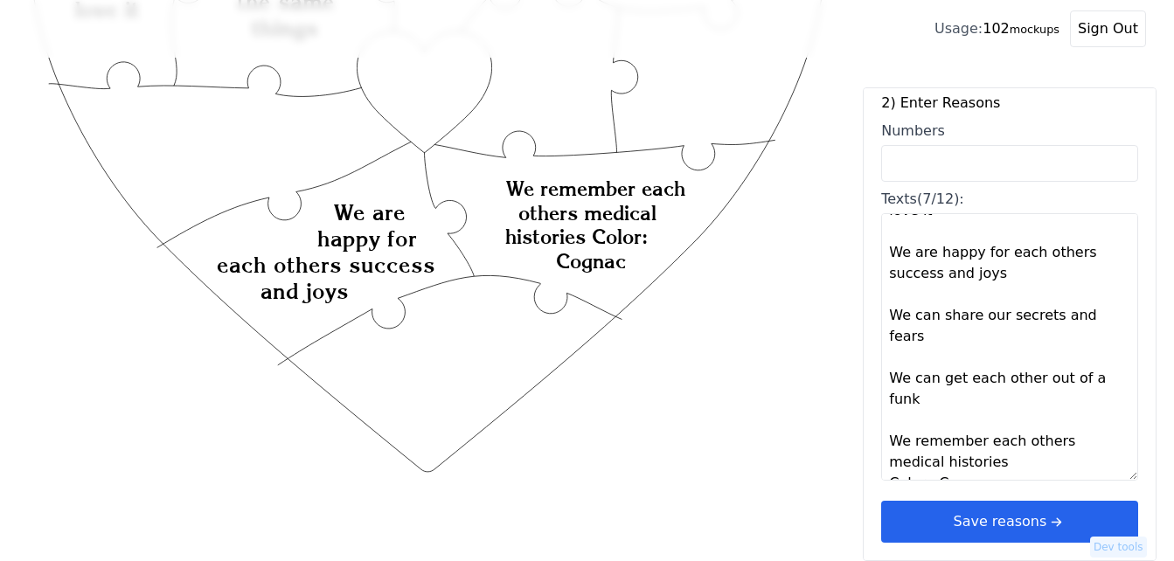
scroll to position [350, 0]
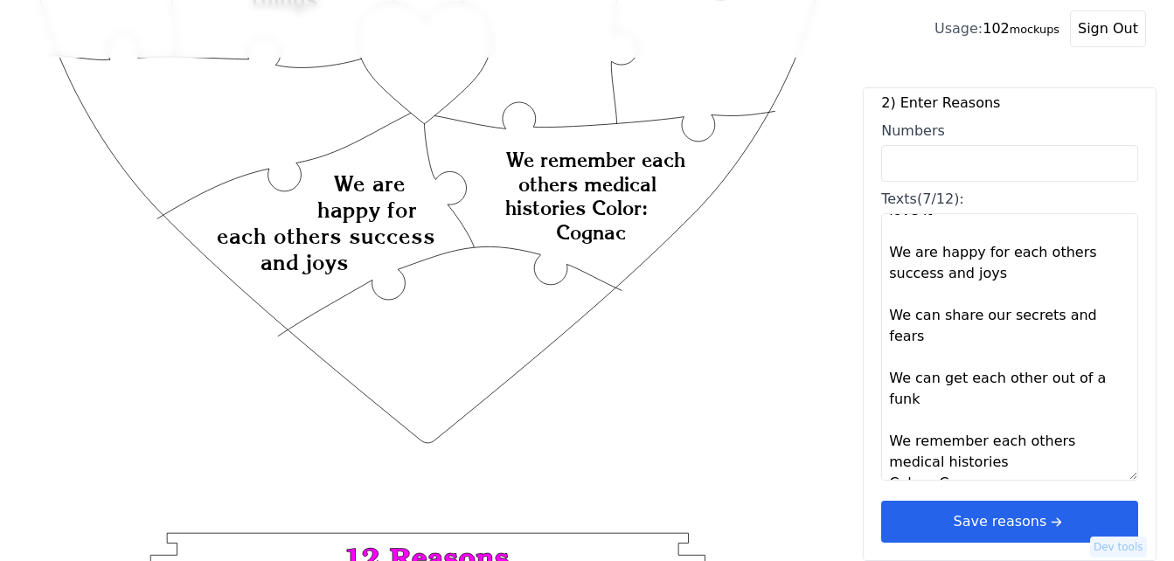
drag, startPoint x: 996, startPoint y: 464, endPoint x: 884, endPoint y: 467, distance: 112.8
click at [884, 467] on textarea "We can have fun doing nothing We like the same things We think we sing great an…" at bounding box center [1009, 346] width 257 height 267
paste textarea "We know what each other is thinking We love and care about each others kids We …"
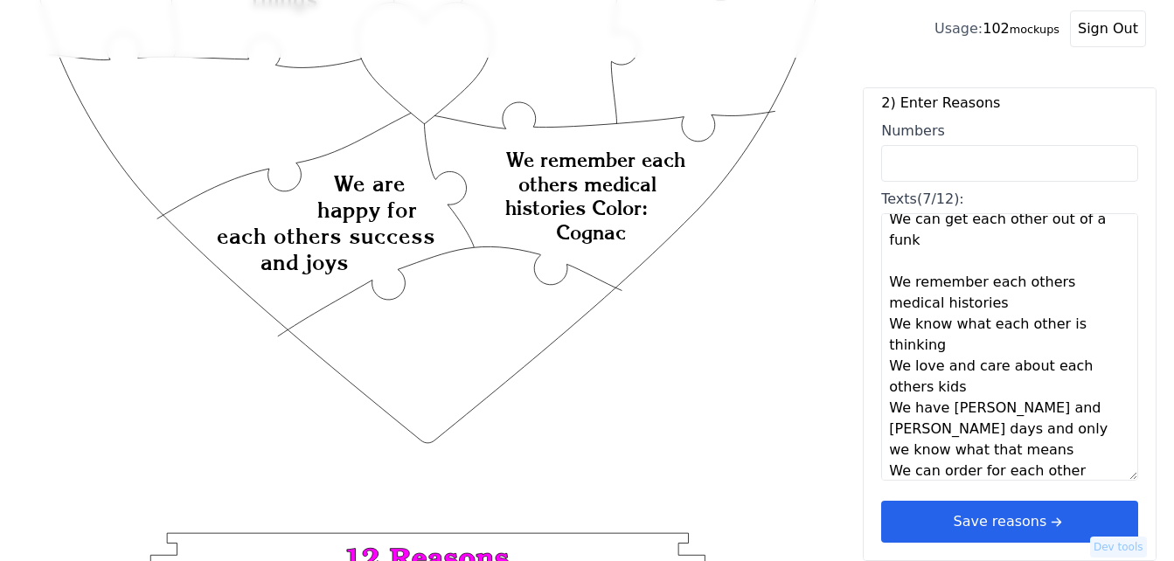
click at [996, 282] on textarea "We can have fun doing nothing We like the same things We think we sing great an…" at bounding box center [1009, 346] width 257 height 267
click at [996, 287] on textarea "We can have fun doing nothing We like the same things We think we sing great an…" at bounding box center [1009, 346] width 257 height 267
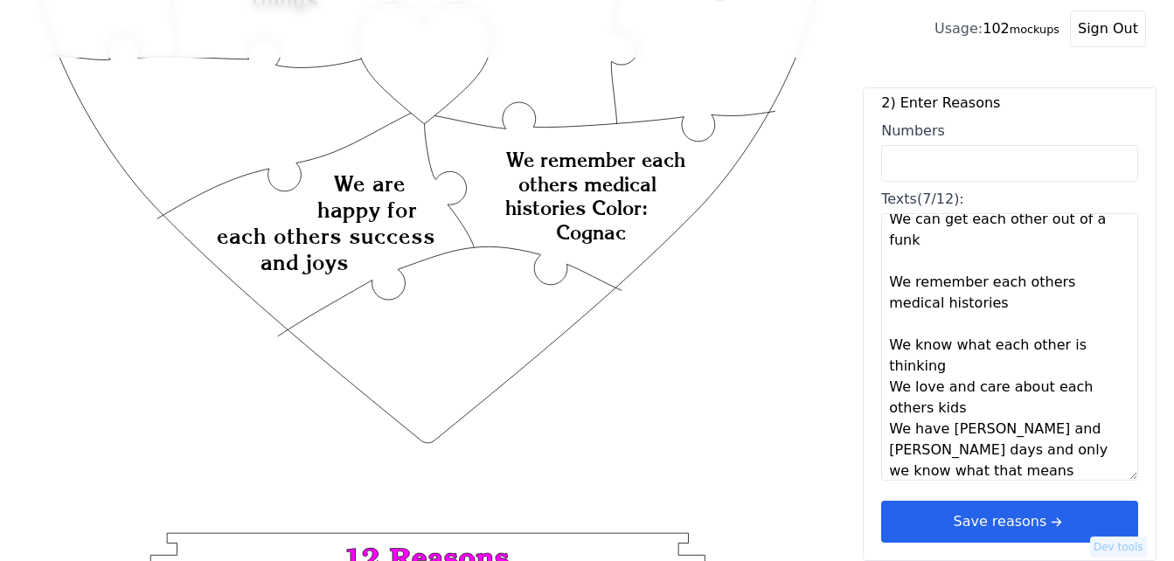
click at [981, 343] on textarea "We can have fun doing nothing We like the same things We think we sing great an…" at bounding box center [1009, 346] width 257 height 267
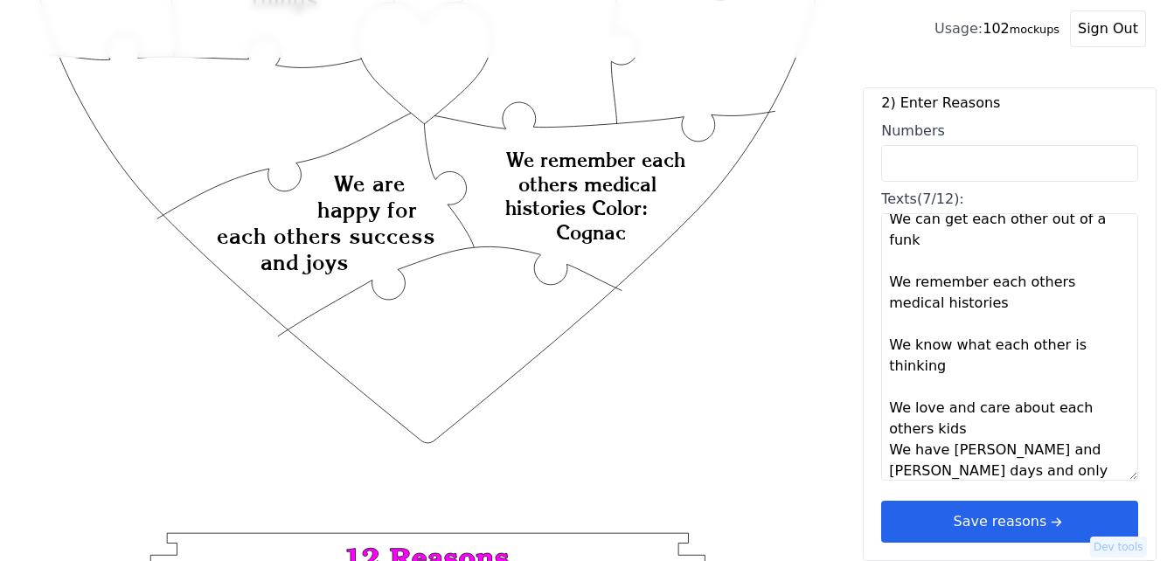
scroll to position [336, 0]
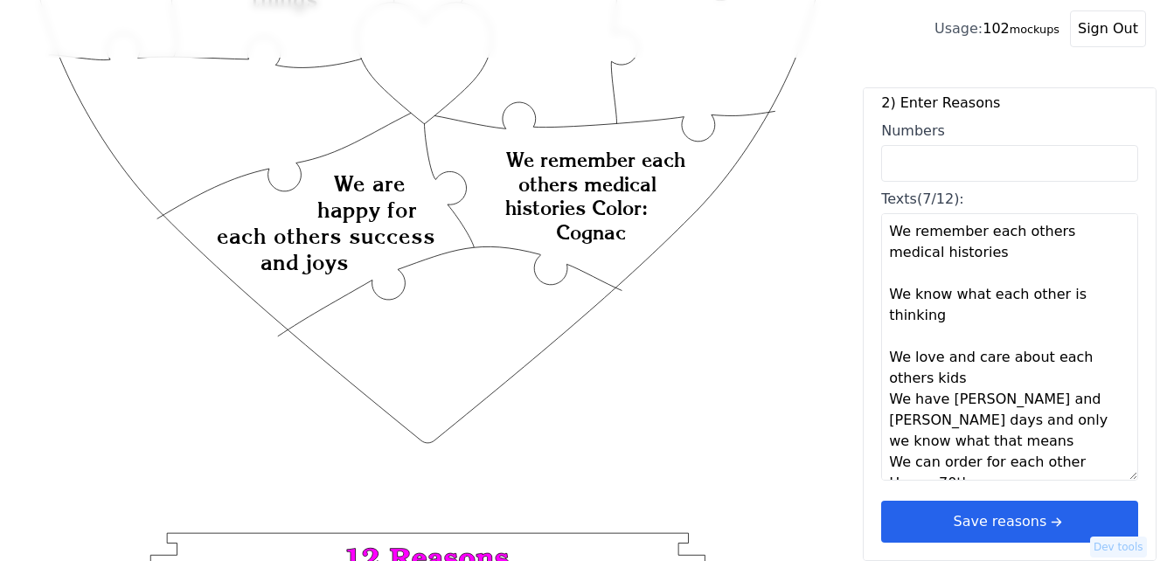
click at [975, 356] on textarea "We can have fun doing nothing We like the same things We think we sing great an…" at bounding box center [1009, 346] width 257 height 267
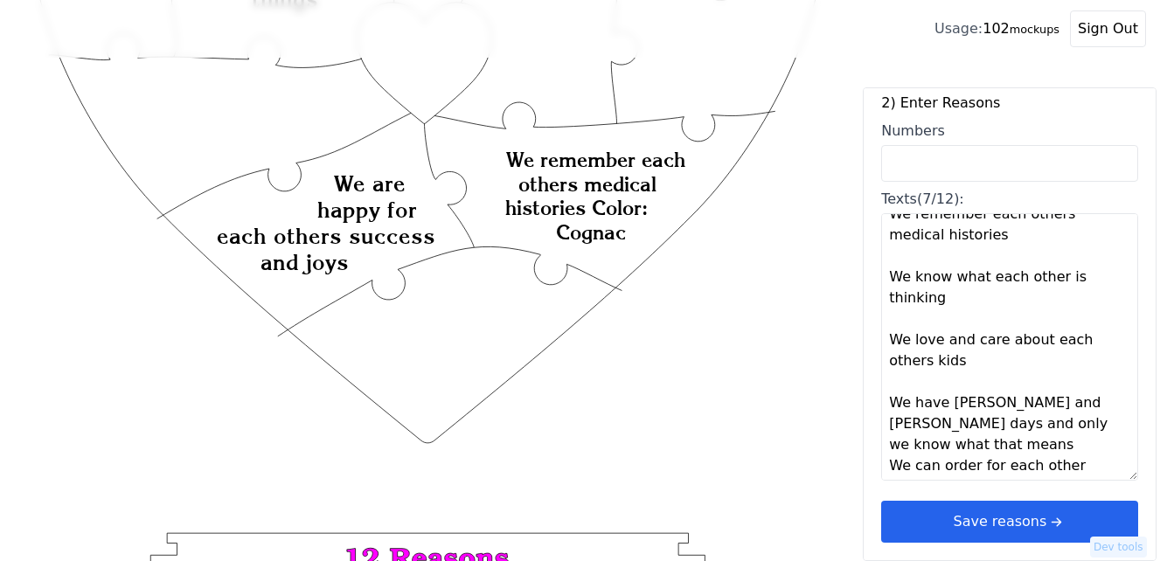
scroll to position [357, 0]
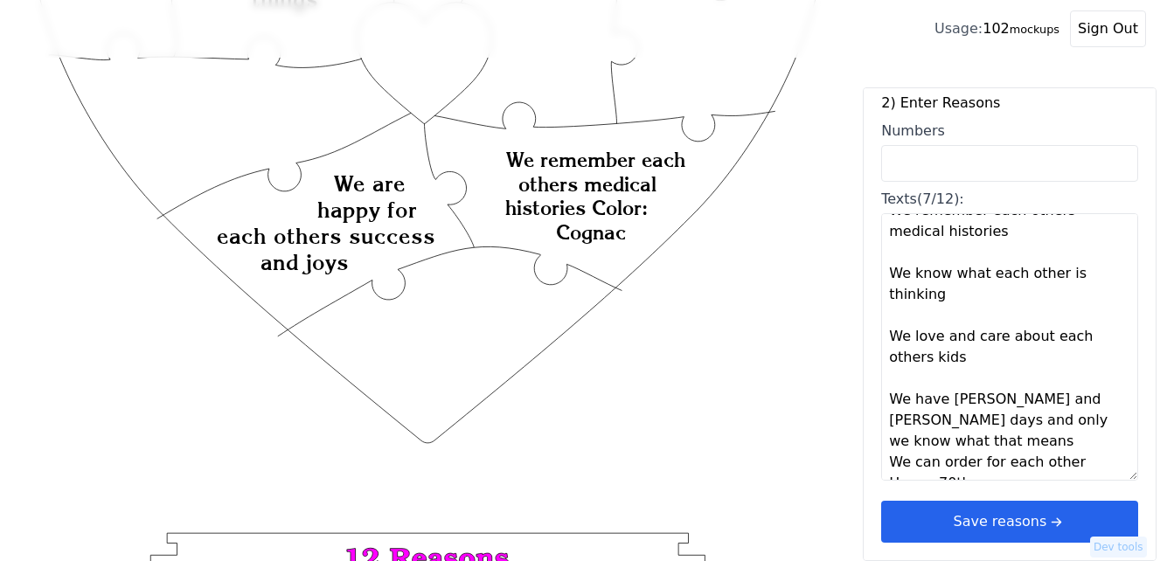
click at [954, 421] on textarea "We can have fun doing nothing We like the same things We think we sing great an…" at bounding box center [1009, 346] width 257 height 267
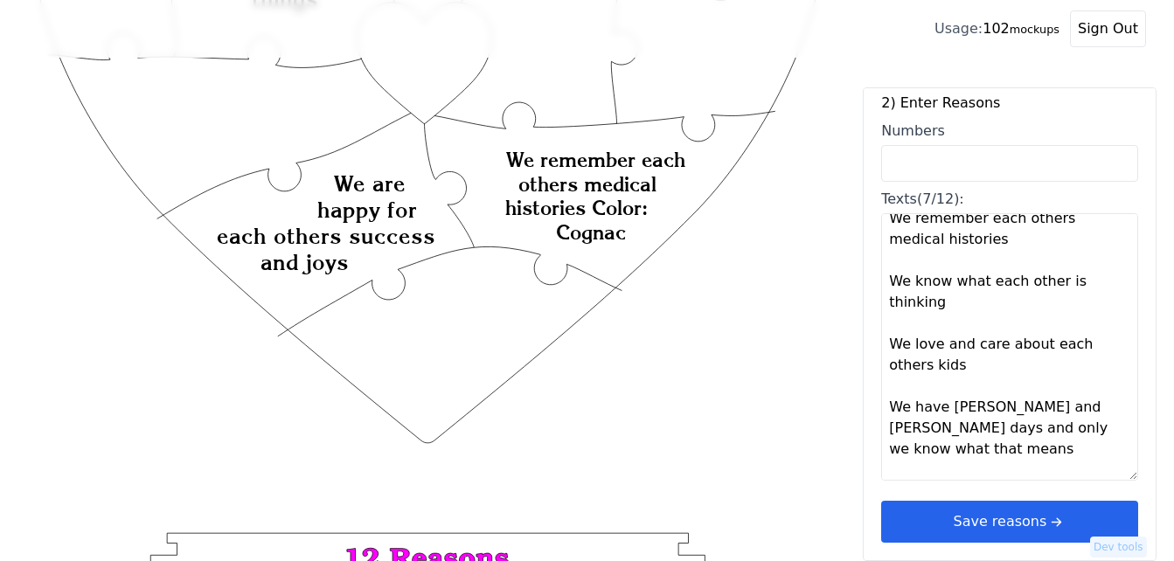
scroll to position [378, 0]
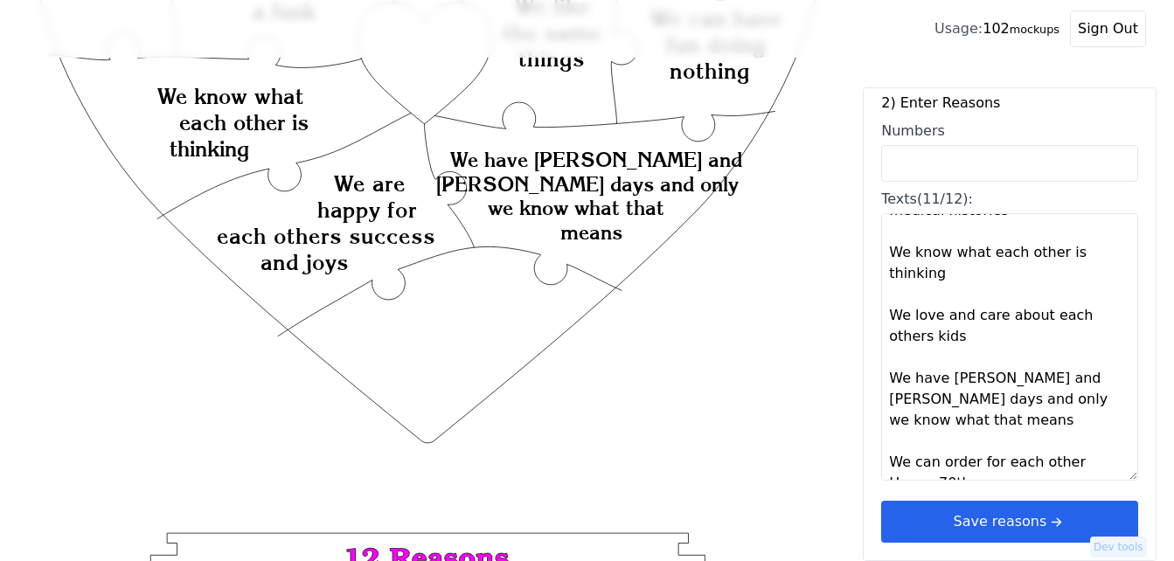
click at [1066, 444] on textarea "We can have fun doing nothing We like the same things We think we sing great an…" at bounding box center [1009, 346] width 257 height 267
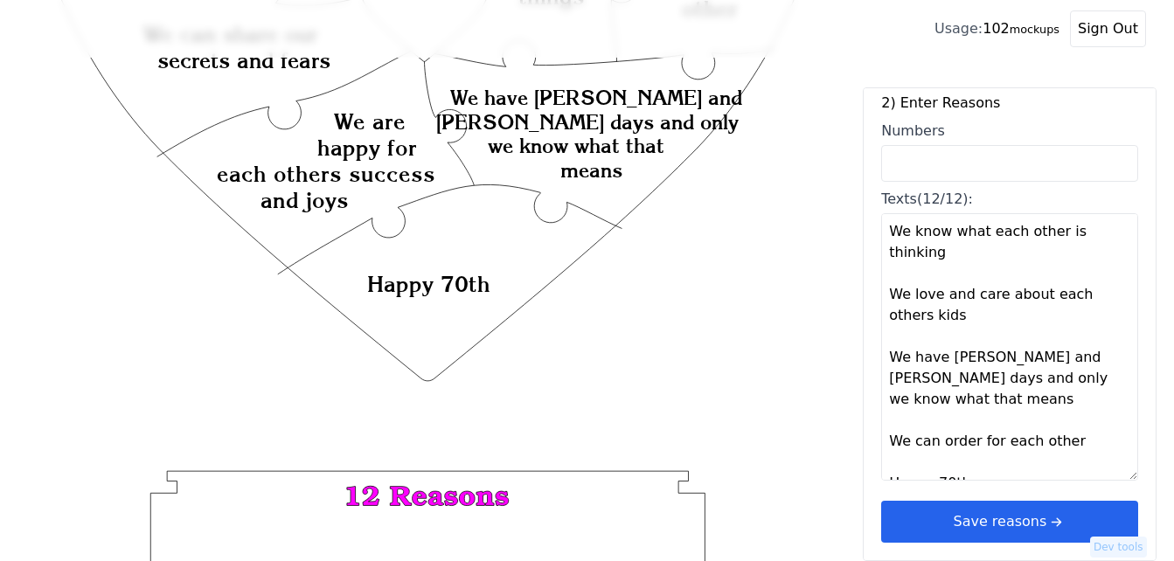
scroll to position [437, 0]
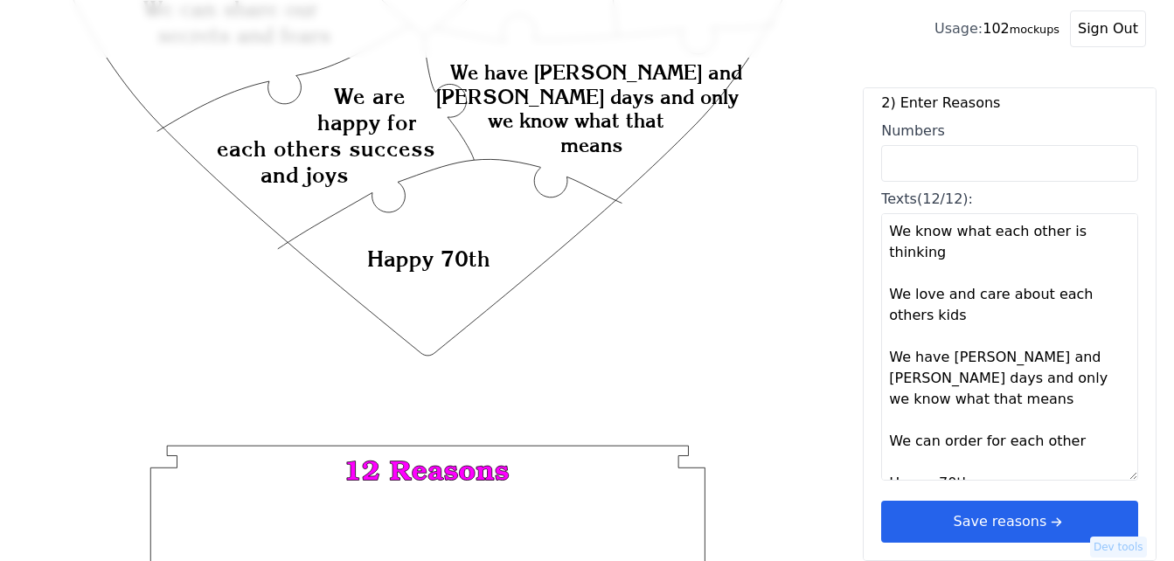
click at [885, 463] on textarea "We can have fun doing nothing We like the same things We think we sing great an…" at bounding box center [1009, 346] width 257 height 267
paste textarea "I love you, [PERSON_NAME]"
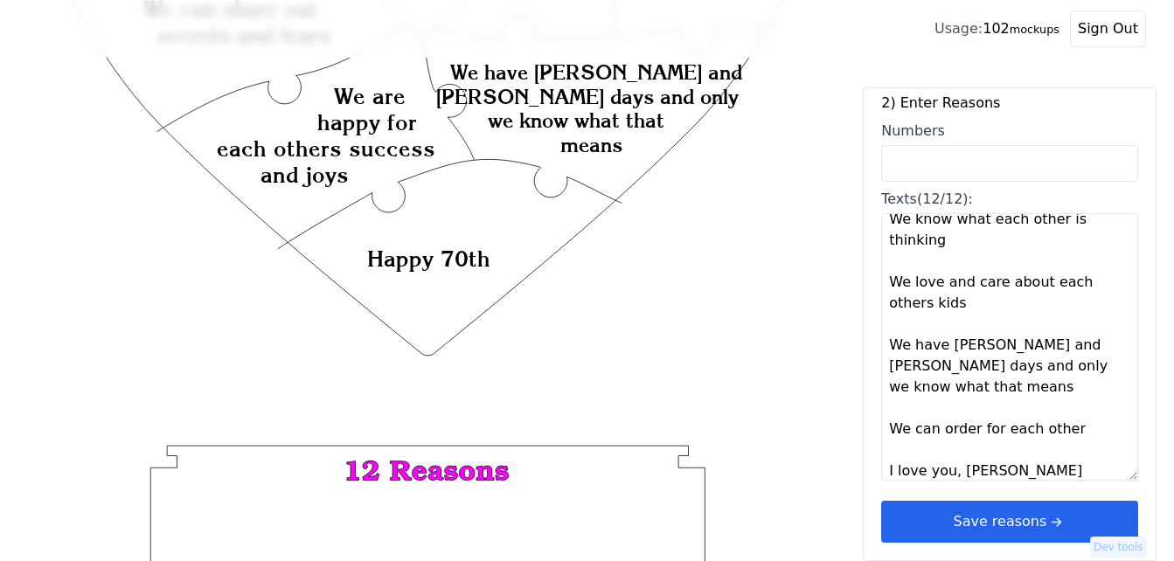
type textarea "We can have fun doing nothing We like the same things We think we sing great an…"
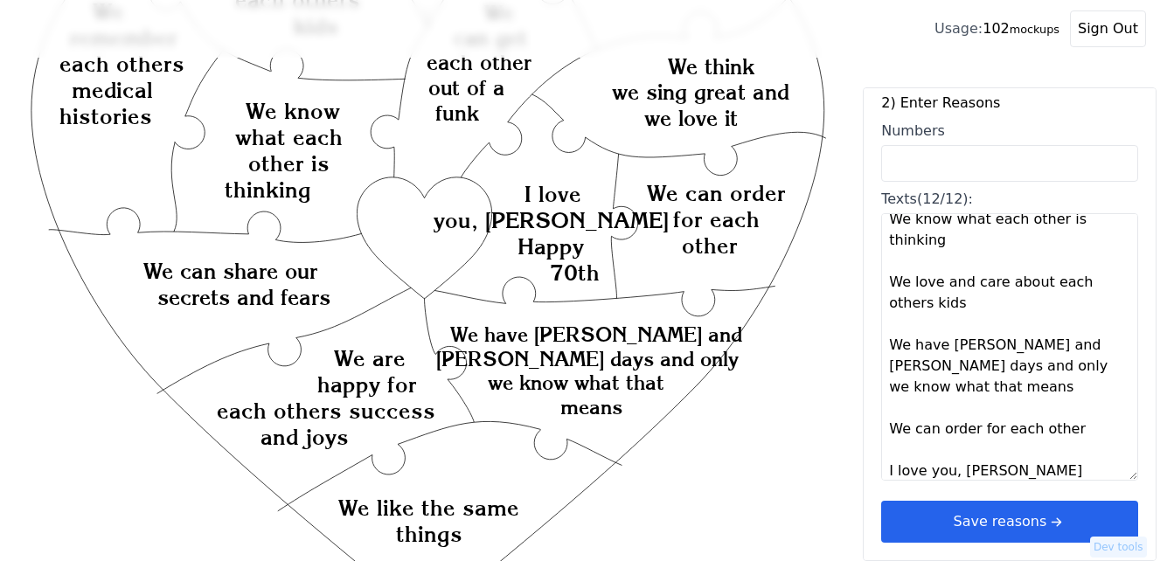
scroll to position [262, 0]
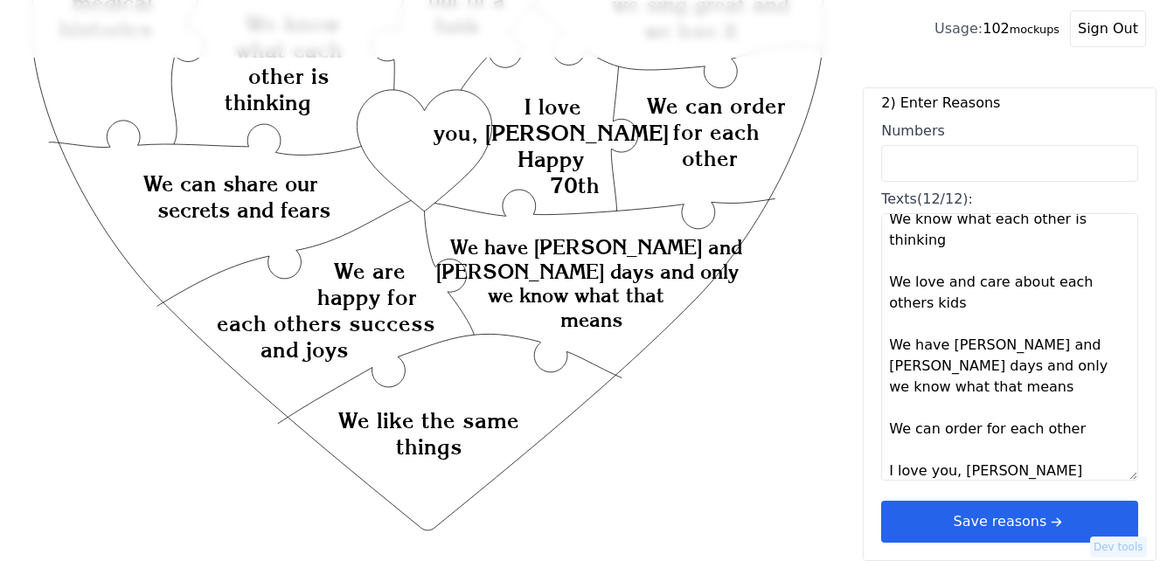
click at [999, 524] on button "Save reasons" at bounding box center [1009, 522] width 257 height 42
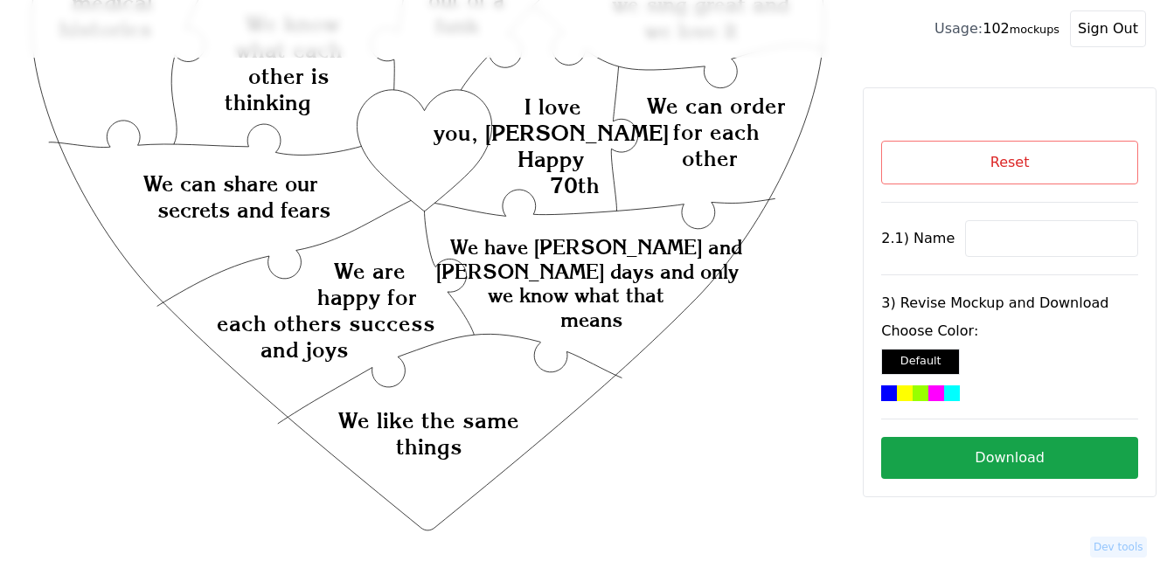
click at [989, 238] on input at bounding box center [1051, 238] width 173 height 37
click at [983, 246] on input at bounding box center [1051, 238] width 173 height 37
paste input "[PERSON_NAME]"
type input "[PERSON_NAME]"
click at [406, 144] on icon "Created with Snap Created with Snap Created with Snap We have [PERSON_NAME] and…" at bounding box center [428, 396] width 800 height 1166
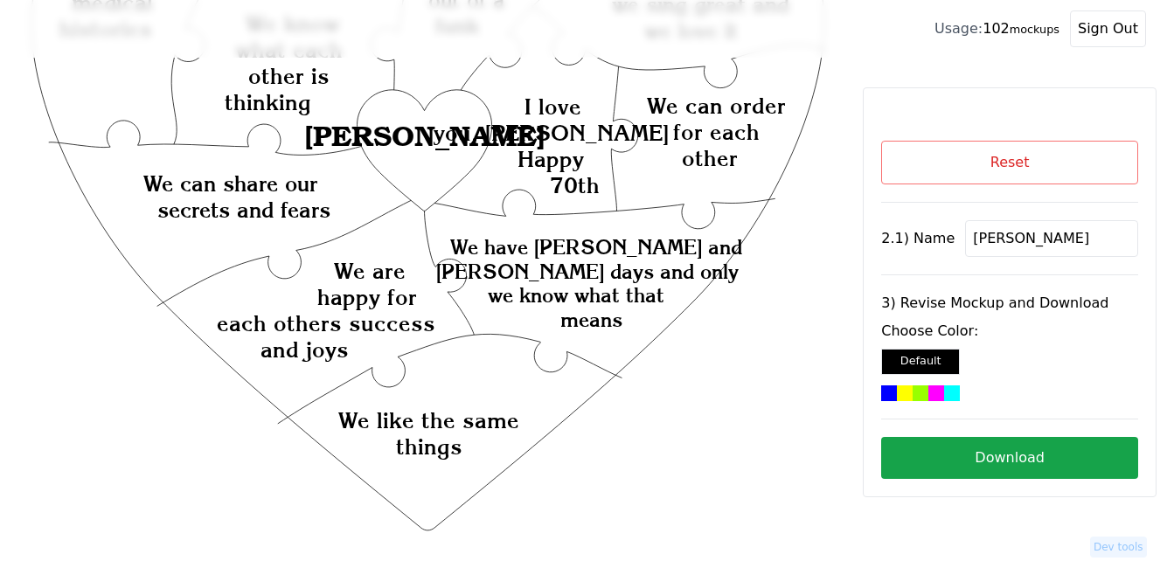
click at [937, 385] on div "Choose Color: Default" at bounding box center [1009, 361] width 257 height 80
click at [944, 392] on div at bounding box center [952, 393] width 16 height 16
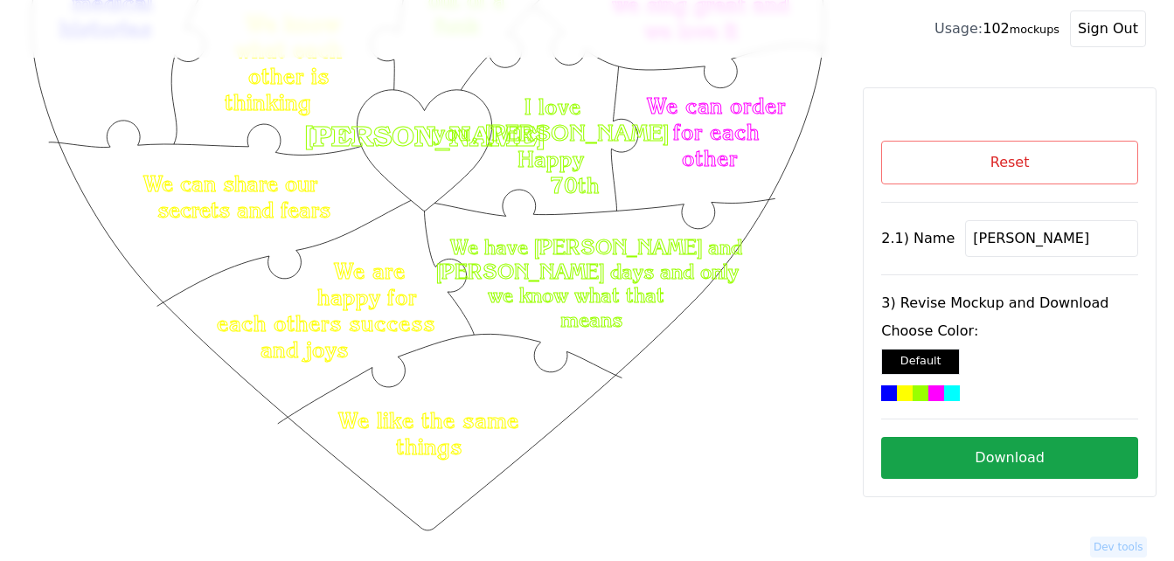
click at [996, 467] on button "Download" at bounding box center [1009, 458] width 257 height 42
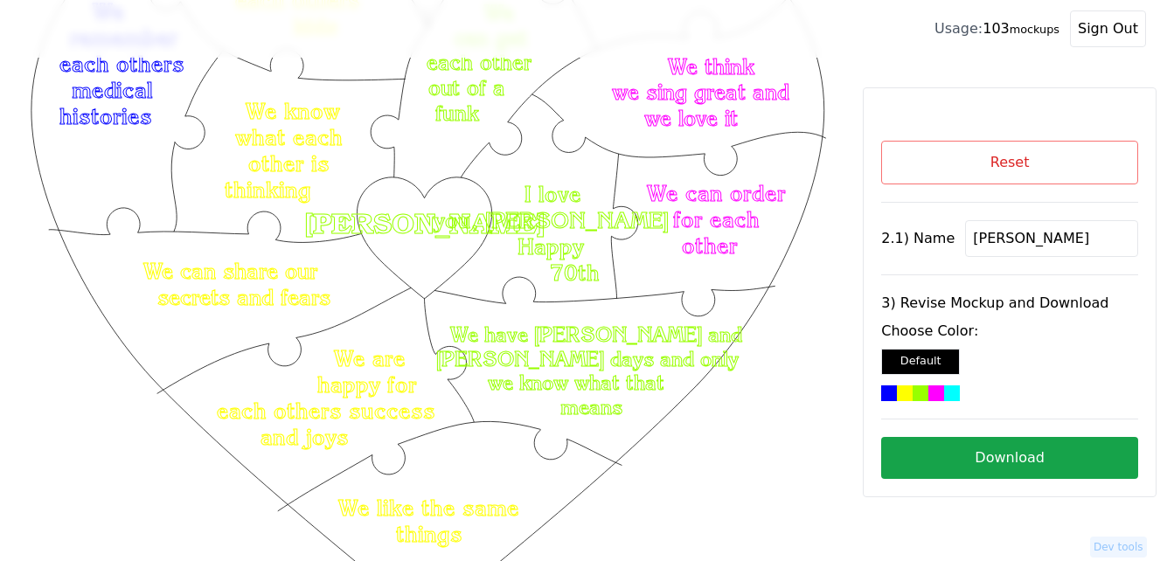
scroll to position [262, 0]
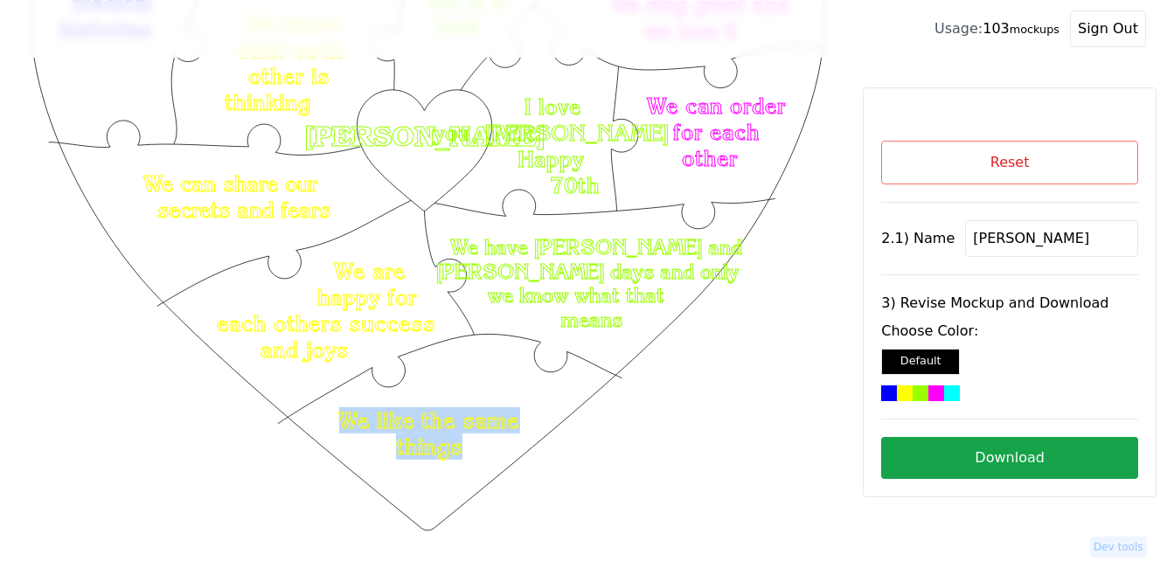
drag, startPoint x: 343, startPoint y: 414, endPoint x: 472, endPoint y: 452, distance: 134.7
click at [472, 452] on icon "Created with Snap Created with Snap Created with Snap We have [PERSON_NAME] and…" at bounding box center [428, 396] width 800 height 1166
copy icon "We like the same things"
click at [651, 486] on icon "Created with Snap Created with Snap Created with Snap We have [PERSON_NAME] and…" at bounding box center [428, 396] width 800 height 1166
drag, startPoint x: 428, startPoint y: 441, endPoint x: 563, endPoint y: 489, distance: 142.6
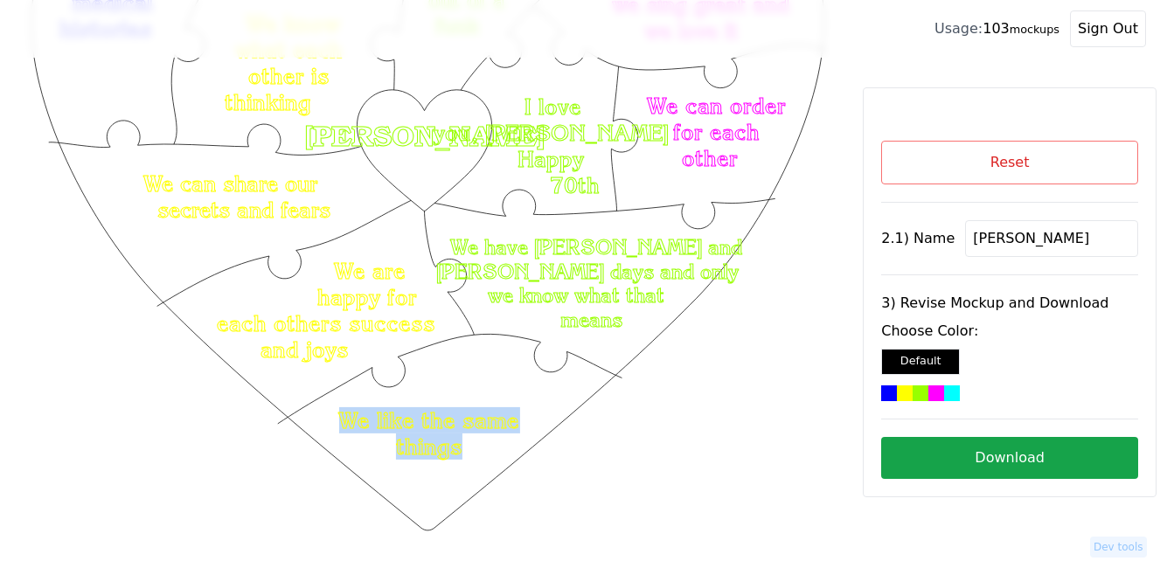
click at [437, 462] on icon "Created with Snap Created with Snap Created with Snap We have [PERSON_NAME] and…" at bounding box center [428, 396] width 800 height 1166
click at [563, 489] on icon "Created with Snap Created with Snap Created with Snap We have [PERSON_NAME] and…" at bounding box center [428, 396] width 800 height 1166
drag, startPoint x: 464, startPoint y: 450, endPoint x: 397, endPoint y: 452, distance: 67.3
click at [397, 452] on icon "Created with Snap Created with Snap Created with Snap We have [PERSON_NAME] and…" at bounding box center [428, 396] width 800 height 1166
copy text "things"
